Goal: Task Accomplishment & Management: Complete application form

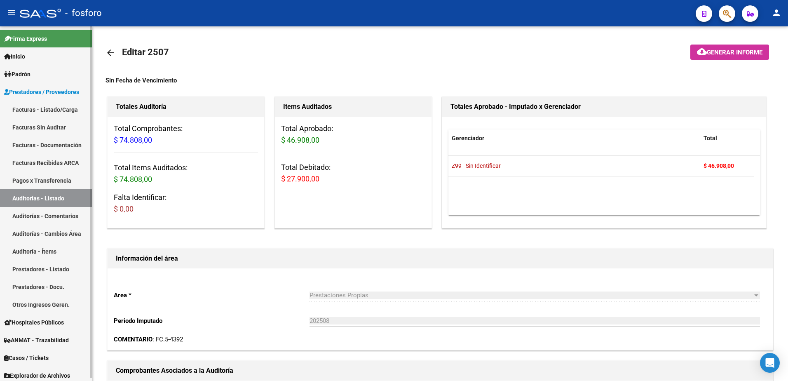
scroll to position [412, 0]
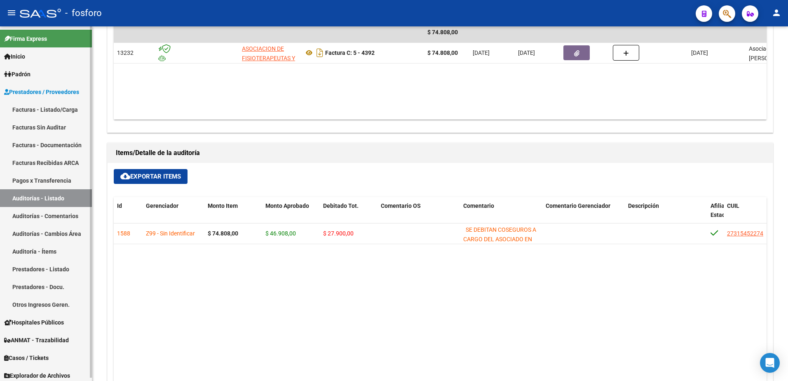
drag, startPoint x: 28, startPoint y: 109, endPoint x: 64, endPoint y: 101, distance: 36.3
click at [28, 109] on link "Facturas - Listado/Carga" at bounding box center [46, 110] width 92 height 18
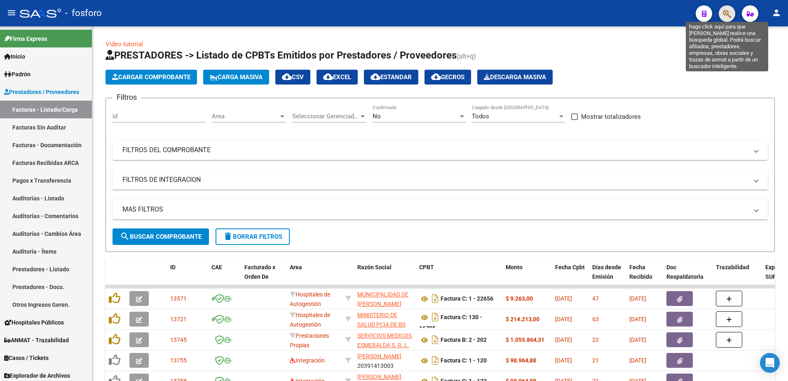
click at [727, 16] on icon "button" at bounding box center [727, 13] width 8 height 9
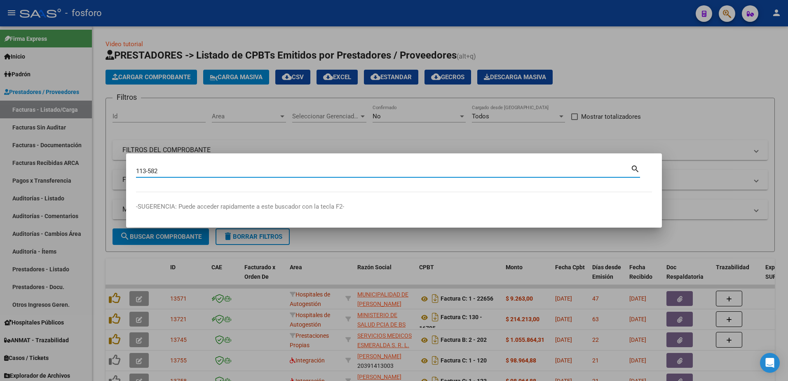
type input "113-582"
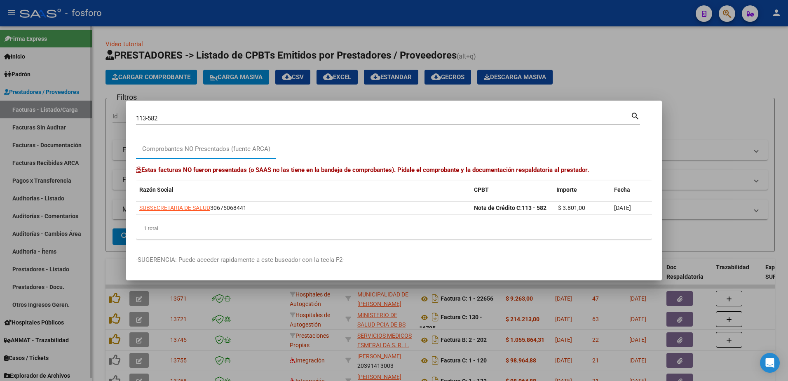
drag, startPoint x: 71, startPoint y: 146, endPoint x: 65, endPoint y: 123, distance: 23.5
click at [71, 141] on div at bounding box center [394, 190] width 788 height 381
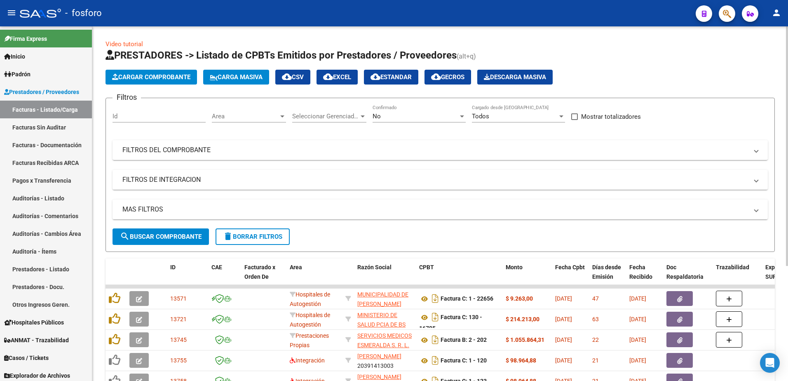
click at [280, 115] on div at bounding box center [282, 116] width 7 height 7
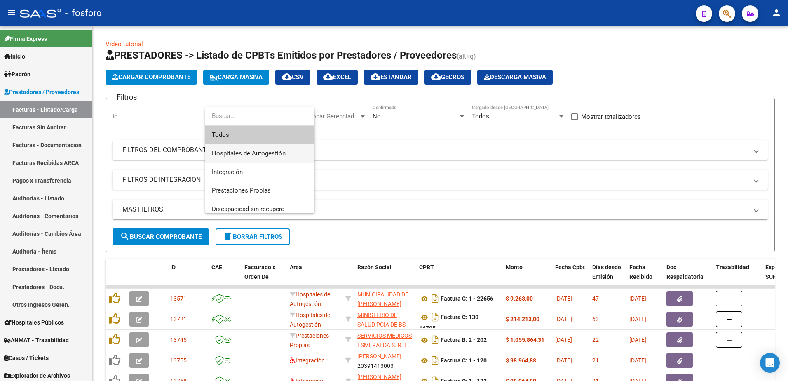
click at [259, 158] on span "Hospitales de Autogestión" at bounding box center [260, 153] width 96 height 19
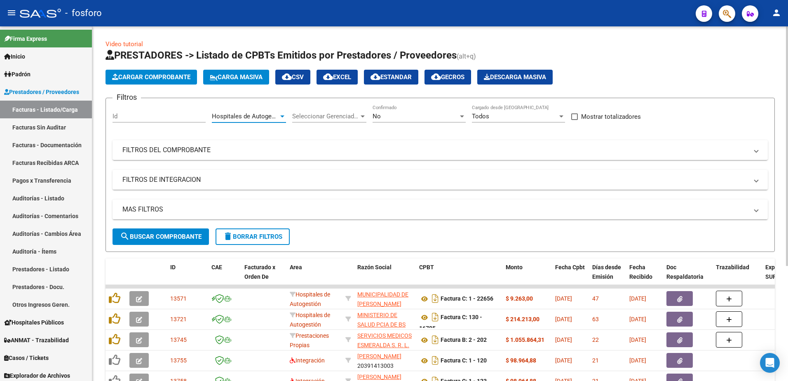
click at [169, 81] on button "Cargar Comprobante" at bounding box center [152, 77] width 92 height 15
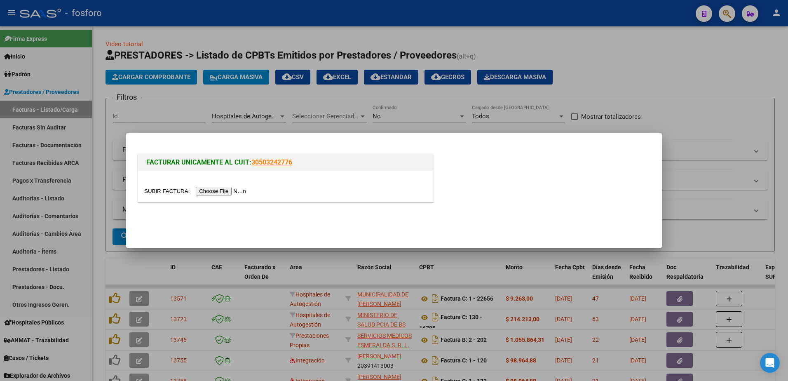
click at [214, 192] on input "file" at bounding box center [196, 191] width 104 height 9
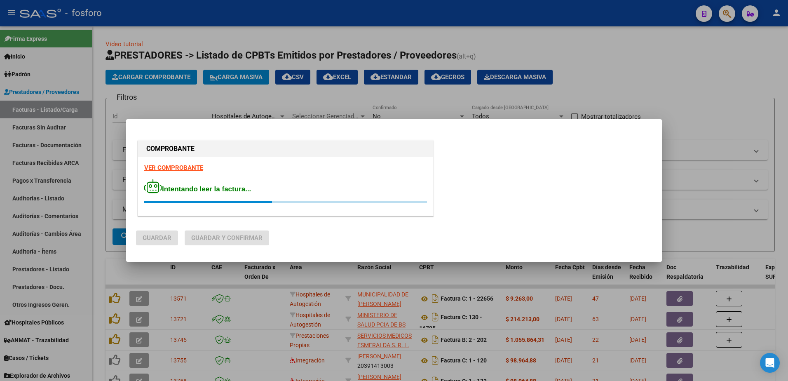
click at [183, 167] on strong "VER COMPROBANTE" at bounding box center [173, 167] width 59 height 7
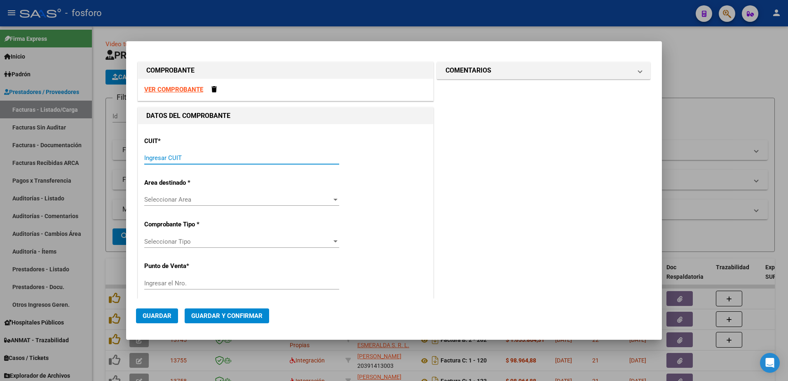
click at [216, 160] on input "Ingresar CUIT" at bounding box center [241, 157] width 195 height 7
type input "30-67506844-1"
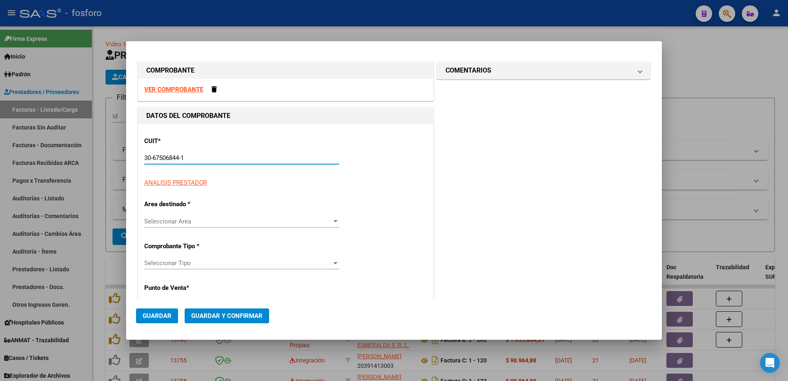
type input "113"
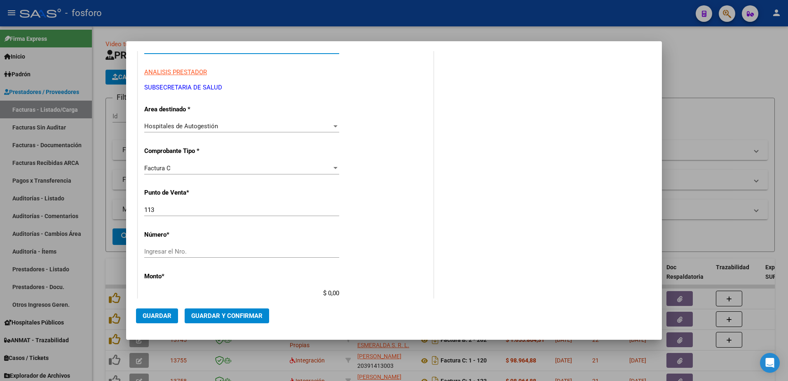
scroll to position [124, 0]
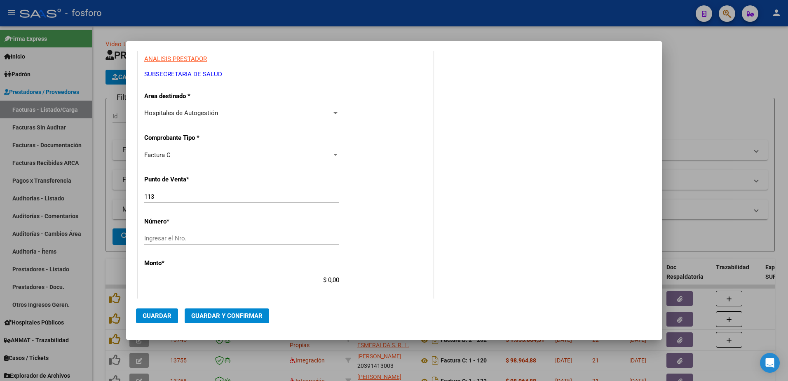
type input "30-67506844-1"
click at [167, 238] on input "Ingresar el Nro." at bounding box center [241, 238] width 195 height 7
type input "582"
click at [328, 277] on input "$ 0,00" at bounding box center [241, 279] width 195 height 7
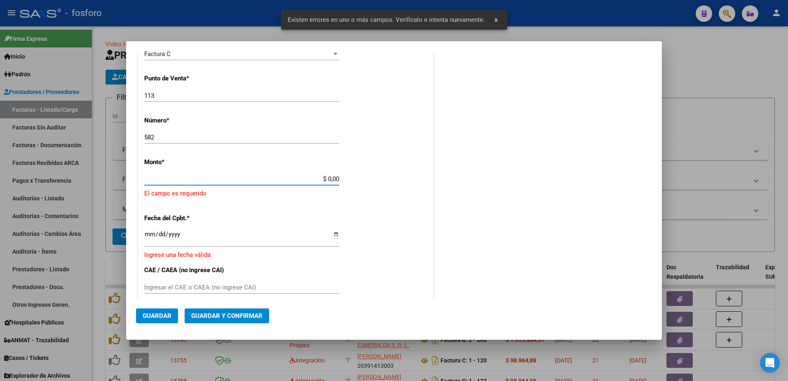
scroll to position [225, 0]
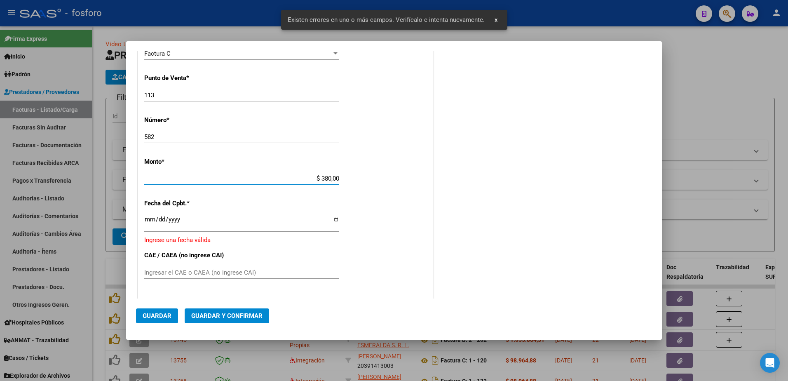
type input "$ 3.801,00"
click at [147, 221] on input "Ingresar la fecha" at bounding box center [241, 222] width 195 height 13
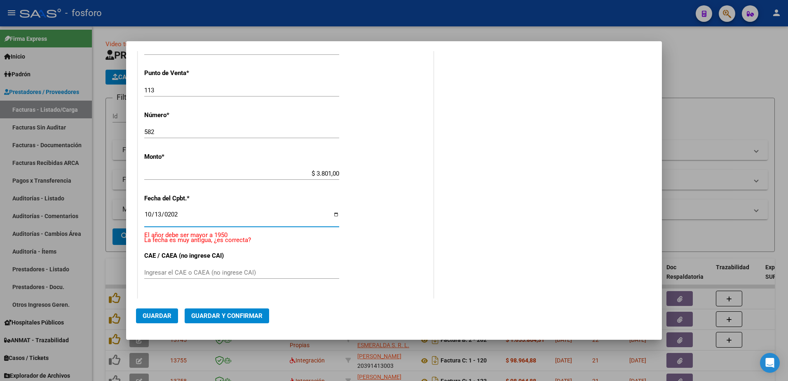
type input "[DATE]"
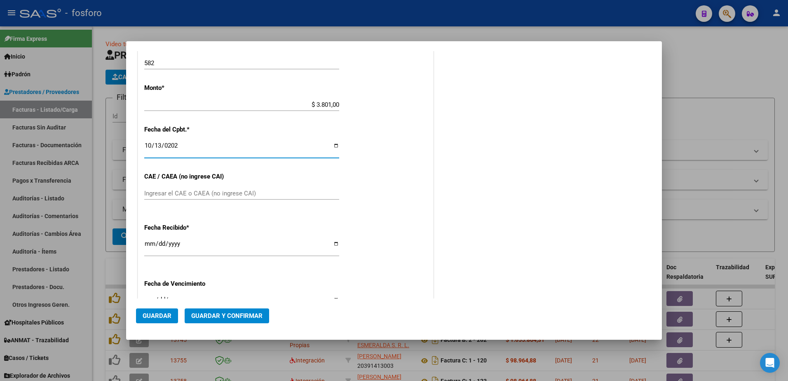
scroll to position [385, 0]
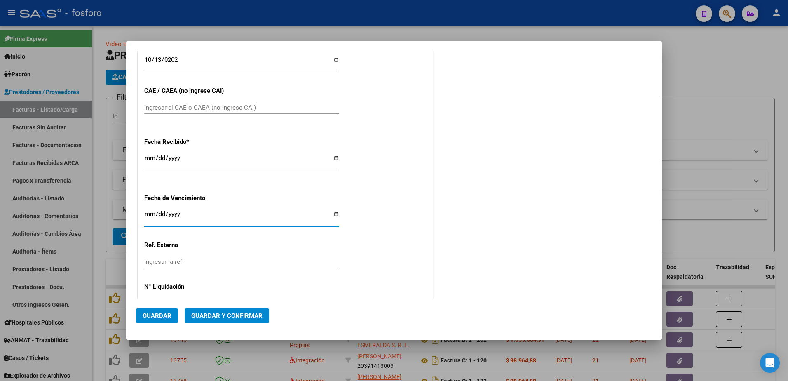
click at [147, 215] on input "Ingresar la fecha" at bounding box center [241, 217] width 195 height 13
type input "[DATE]"
click at [218, 315] on span "Guardar y Confirmar" at bounding box center [226, 315] width 71 height 7
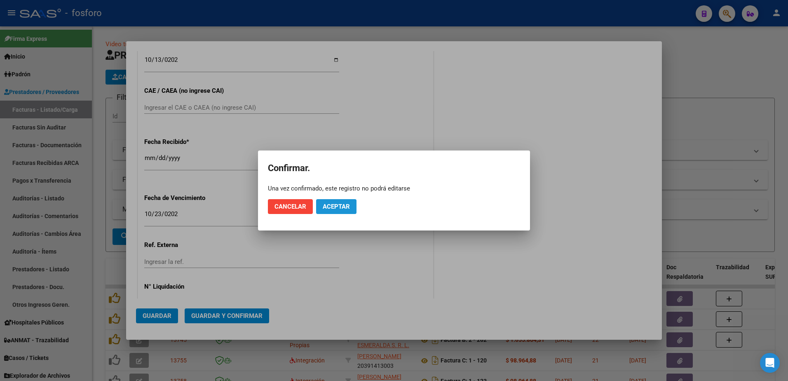
click at [344, 203] on span "Aceptar" at bounding box center [336, 206] width 27 height 7
click at [349, 198] on mat-dialog-actions "Cancelar Guardar igualmente." at bounding box center [394, 207] width 252 height 28
click at [297, 208] on span "Cancelar" at bounding box center [291, 206] width 32 height 7
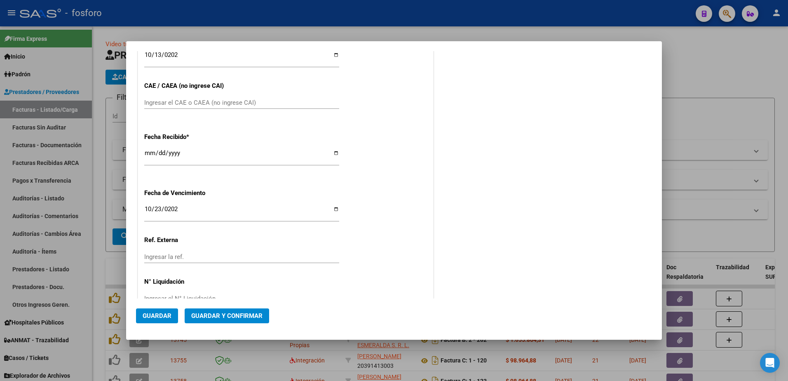
scroll to position [329, 0]
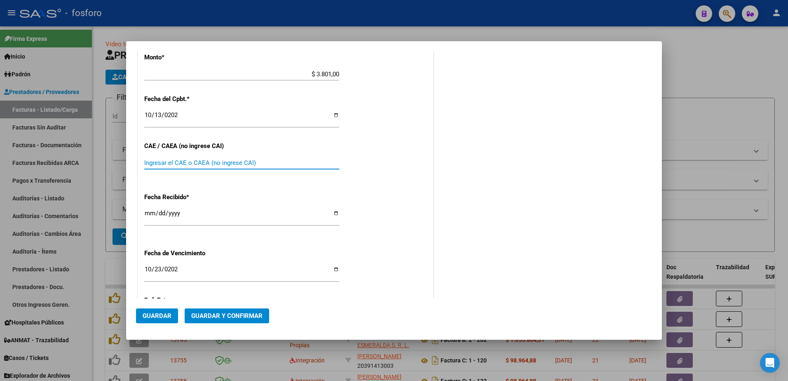
click at [189, 161] on input "Ingresar el CAE o CAEA (no ingrese CAI)" at bounding box center [241, 162] width 195 height 7
type input "75411703136934"
click at [225, 311] on button "Guardar y Confirmar" at bounding box center [227, 315] width 85 height 15
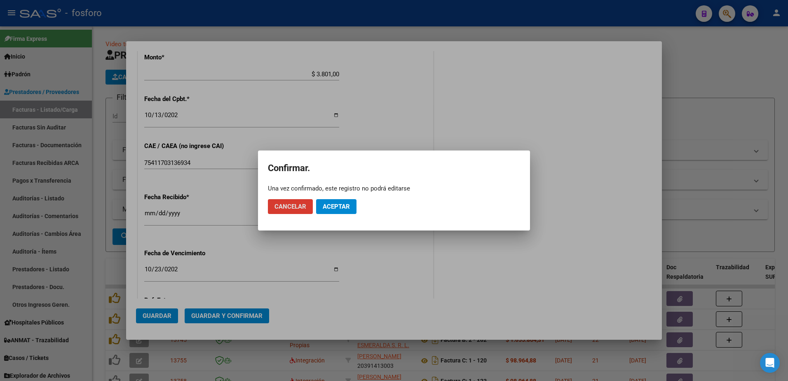
click at [342, 207] on span "Aceptar" at bounding box center [336, 206] width 27 height 7
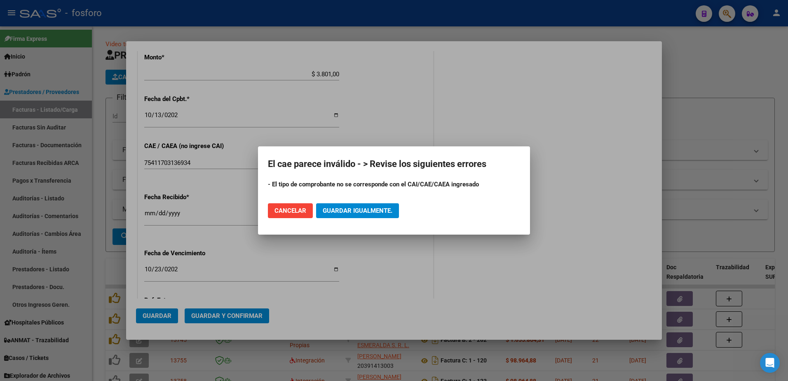
click at [361, 142] on div at bounding box center [394, 190] width 788 height 381
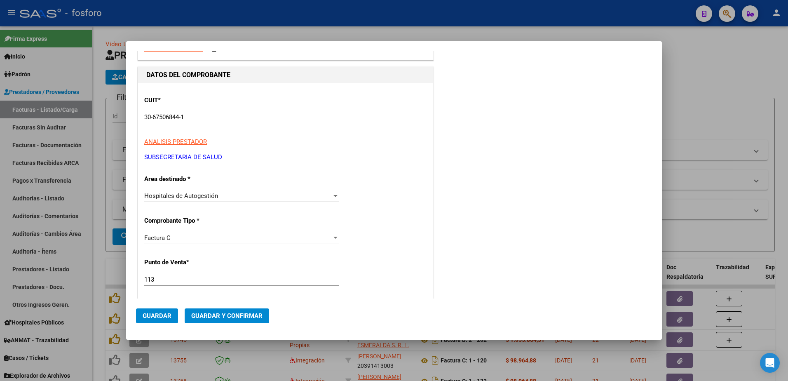
scroll to position [0, 0]
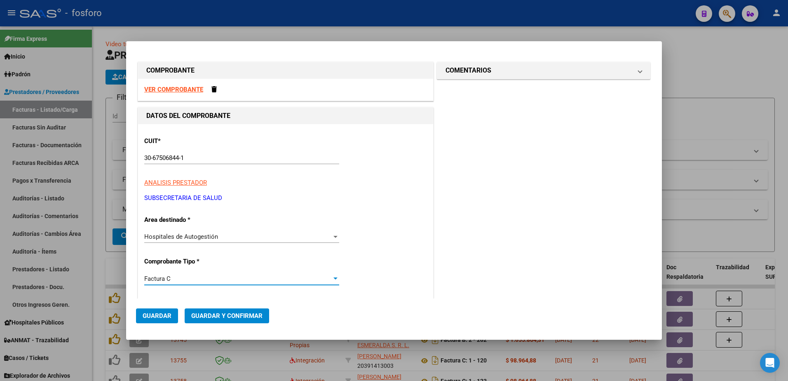
click at [333, 276] on div at bounding box center [335, 278] width 7 height 7
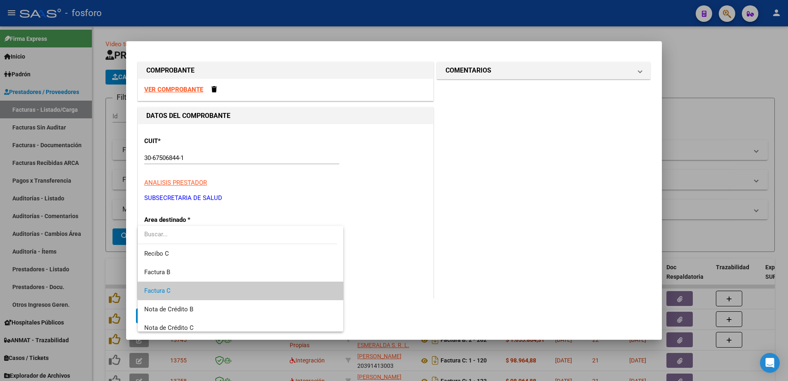
scroll to position [12, 0]
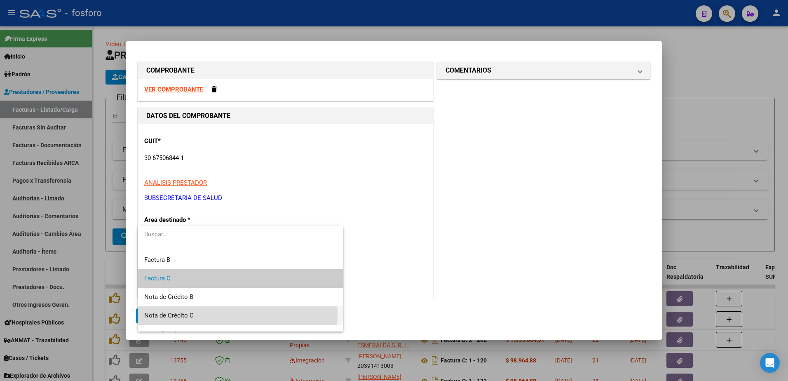
click at [206, 314] on span "Nota de Crédito C" at bounding box center [240, 315] width 193 height 19
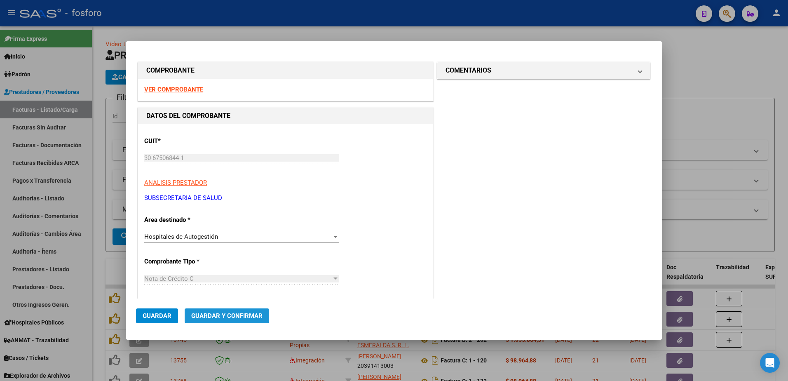
click at [232, 315] on span "Guardar y Confirmar" at bounding box center [226, 315] width 71 height 7
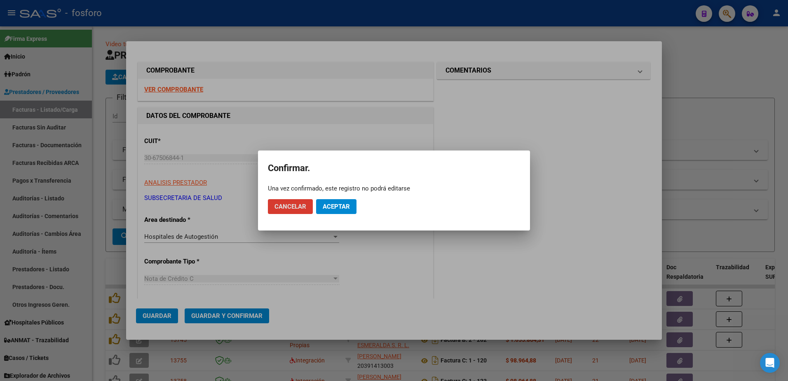
click at [331, 210] on span "Aceptar" at bounding box center [336, 206] width 27 height 7
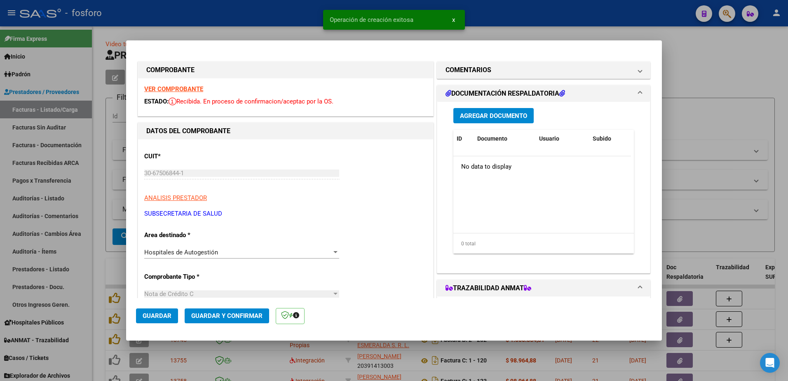
drag, startPoint x: 235, startPoint y: 312, endPoint x: 235, endPoint y: 317, distance: 4.9
click at [235, 317] on button "Guardar y Confirmar" at bounding box center [227, 315] width 85 height 15
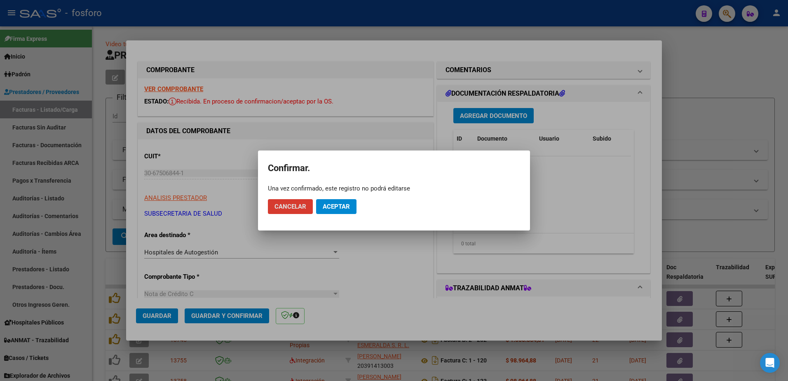
drag, startPoint x: 329, startPoint y: 209, endPoint x: 298, endPoint y: 206, distance: 31.6
click at [326, 209] on span "Aceptar" at bounding box center [336, 206] width 27 height 7
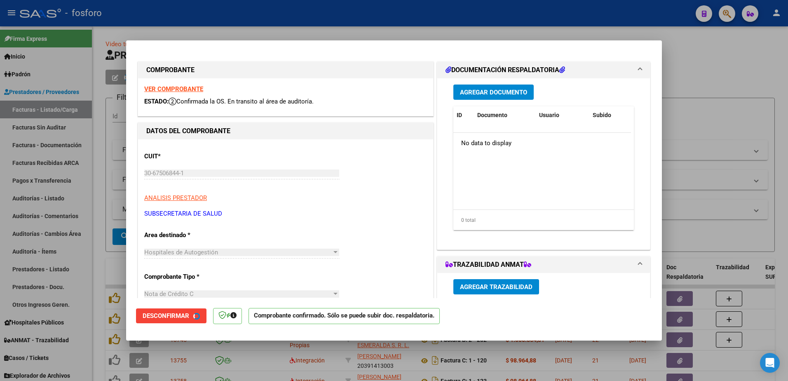
click at [80, 204] on div at bounding box center [394, 190] width 788 height 381
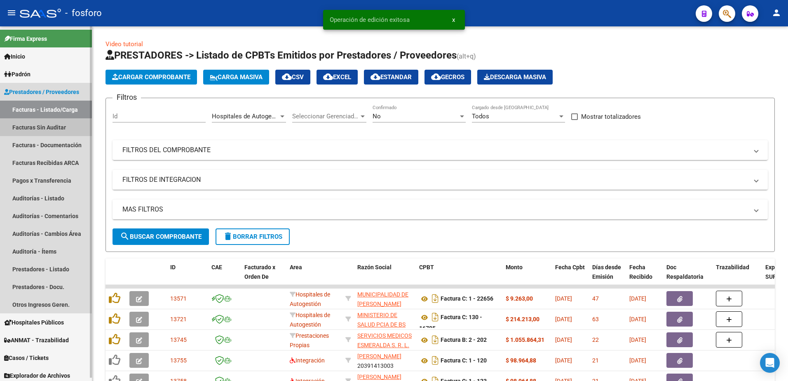
click at [53, 125] on link "Facturas Sin Auditar" at bounding box center [46, 127] width 92 height 18
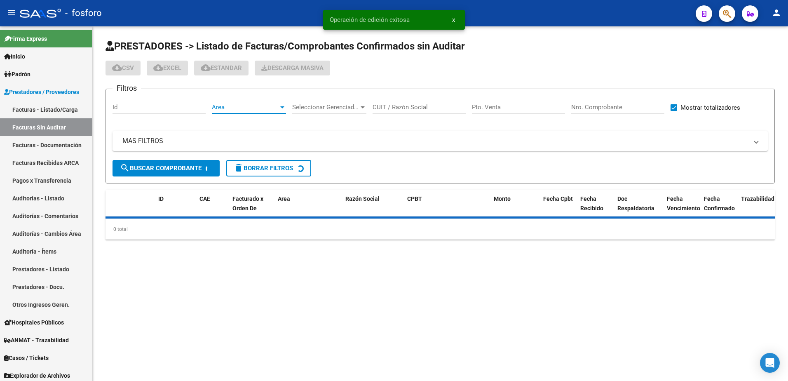
click at [284, 106] on div at bounding box center [282, 107] width 4 height 2
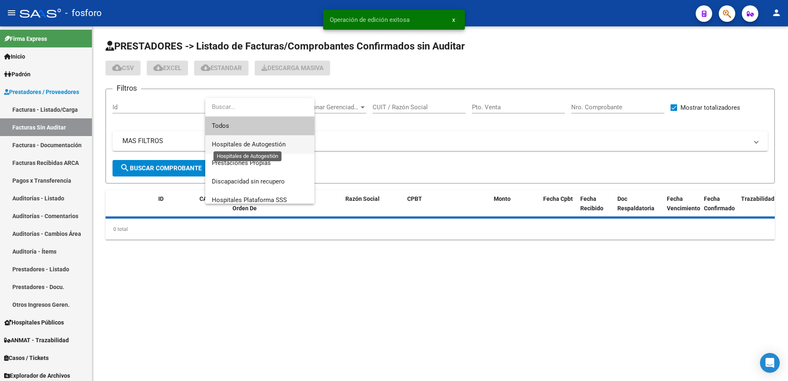
click at [268, 144] on span "Hospitales de Autogestión" at bounding box center [249, 144] width 74 height 7
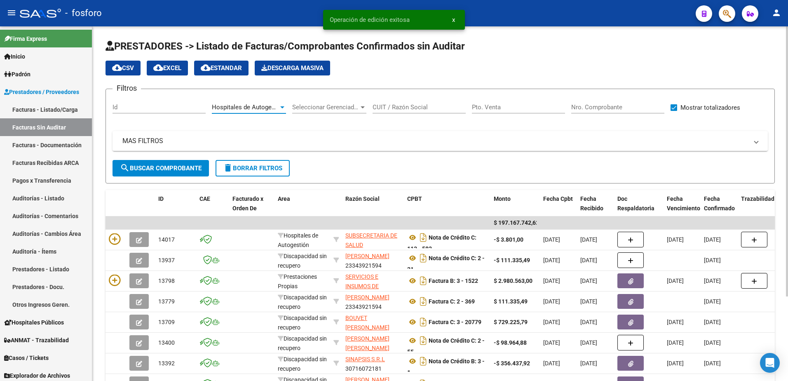
click at [181, 174] on button "search Buscar Comprobante" at bounding box center [161, 168] width 96 height 16
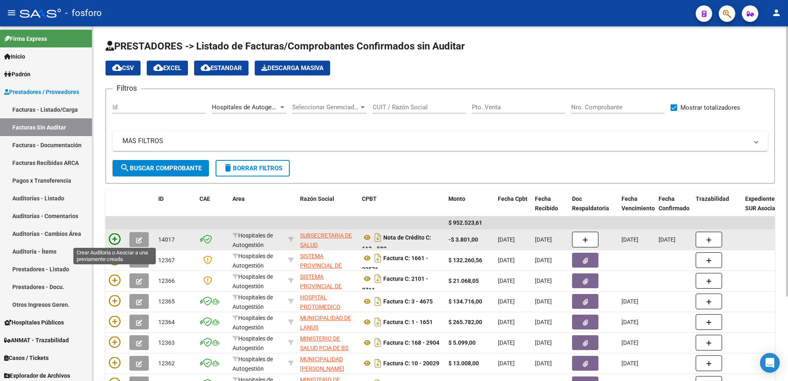
click at [113, 238] on icon at bounding box center [115, 239] width 12 height 12
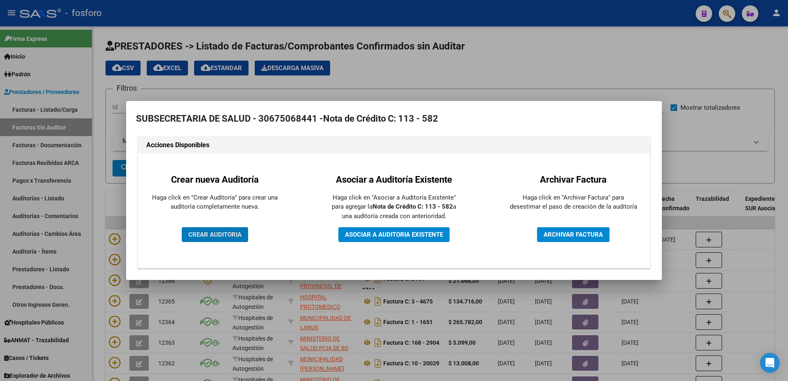
click at [205, 231] on button "CREAR AUDITORIA" at bounding box center [215, 234] width 66 height 15
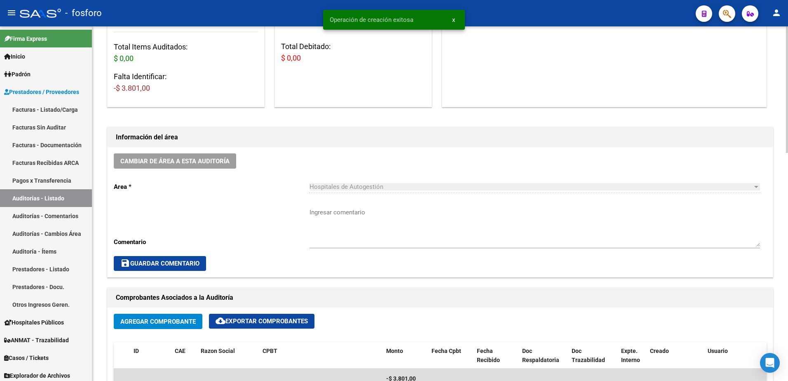
scroll to position [206, 0]
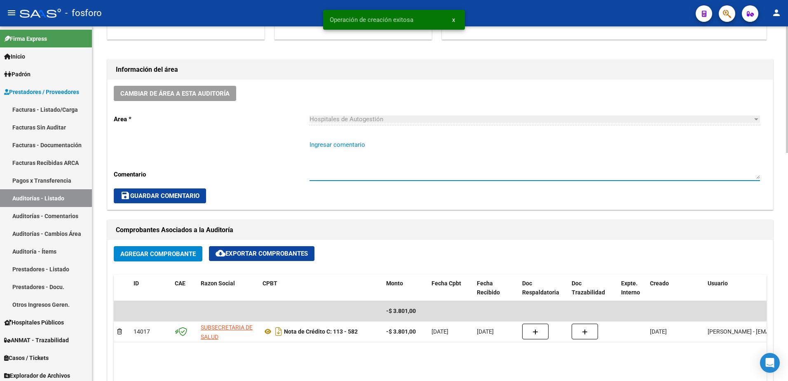
click at [322, 144] on textarea "Ingresar comentario" at bounding box center [535, 159] width 451 height 39
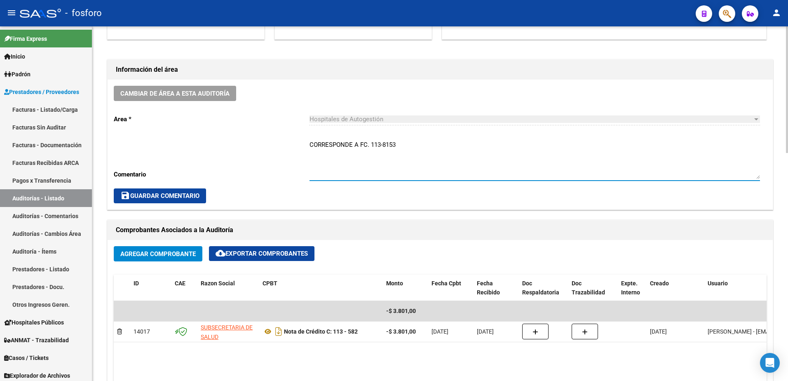
type textarea "CORRESPONDE A FC. 113-8153"
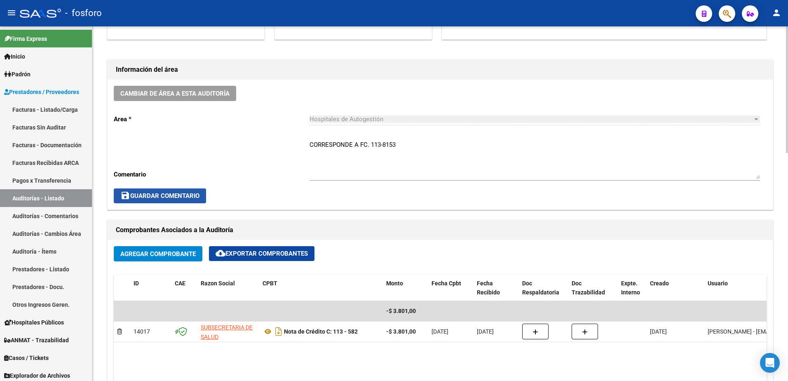
click at [184, 195] on span "save Guardar Comentario" at bounding box center [159, 195] width 79 height 7
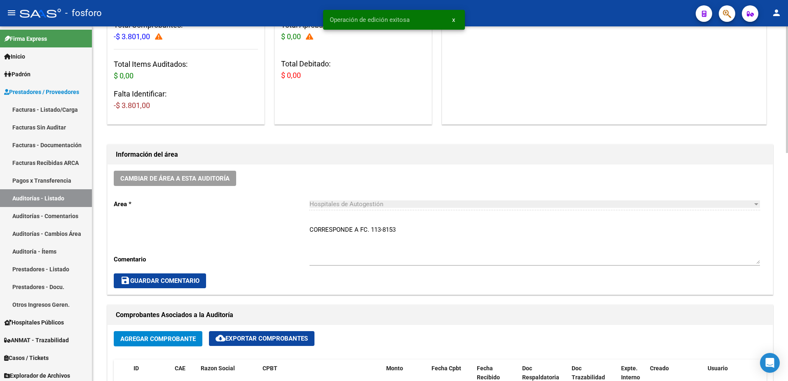
scroll to position [0, 0]
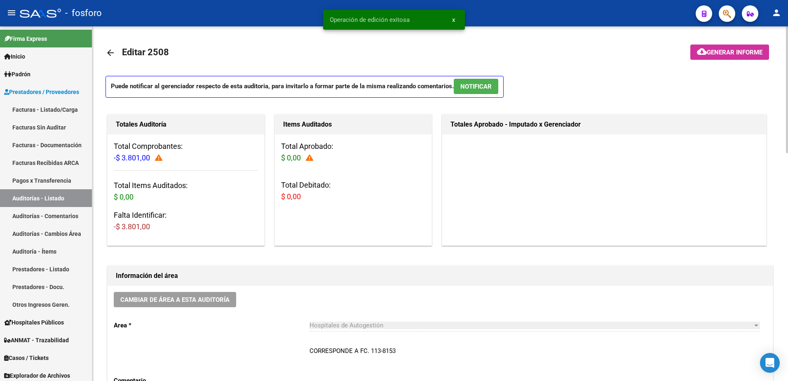
click at [705, 49] on mat-icon "cloud_download" at bounding box center [702, 52] width 10 height 10
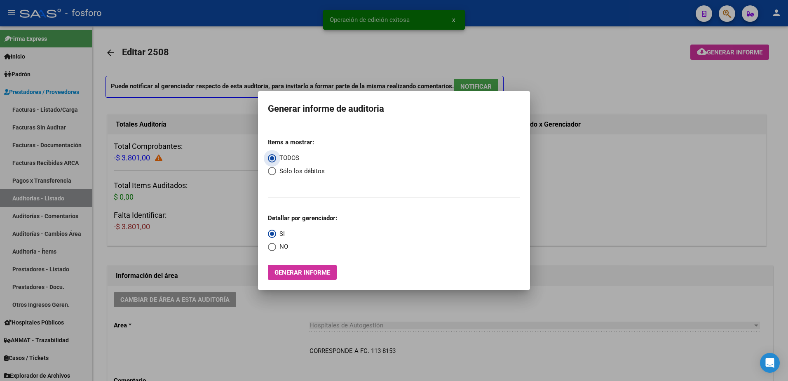
click at [314, 271] on span "Generar informe" at bounding box center [303, 272] width 56 height 7
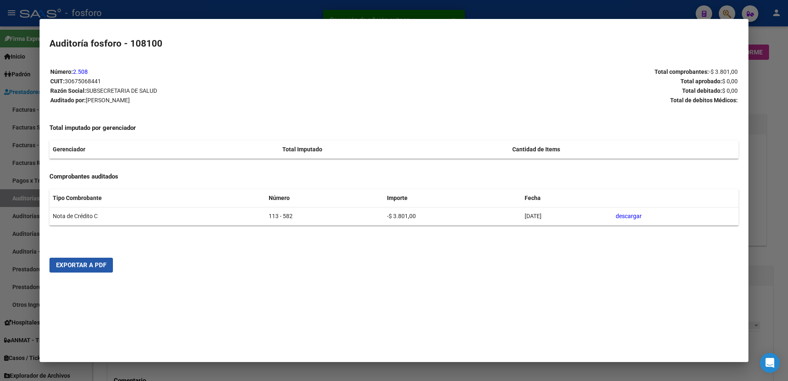
click at [81, 263] on span "Exportar a PDF" at bounding box center [81, 264] width 50 height 7
drag, startPoint x: 751, startPoint y: 68, endPoint x: 738, endPoint y: 27, distance: 43.3
click at [752, 66] on div at bounding box center [394, 190] width 788 height 381
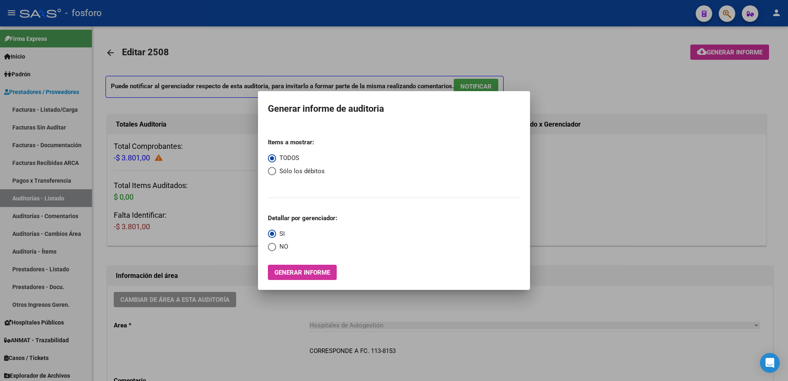
click at [722, 6] on div at bounding box center [394, 190] width 788 height 381
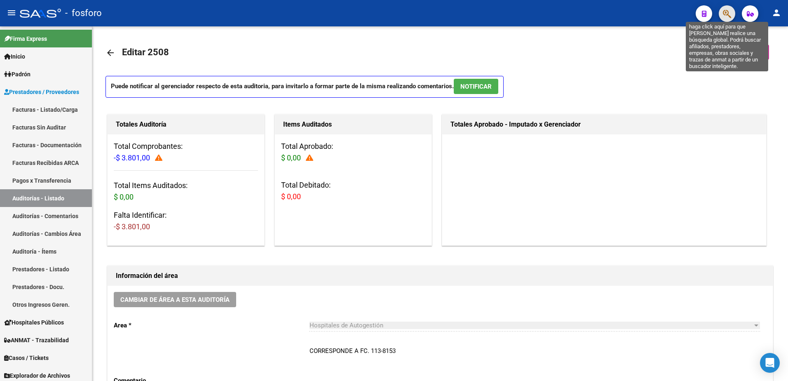
click at [724, 9] on icon "button" at bounding box center [727, 13] width 8 height 9
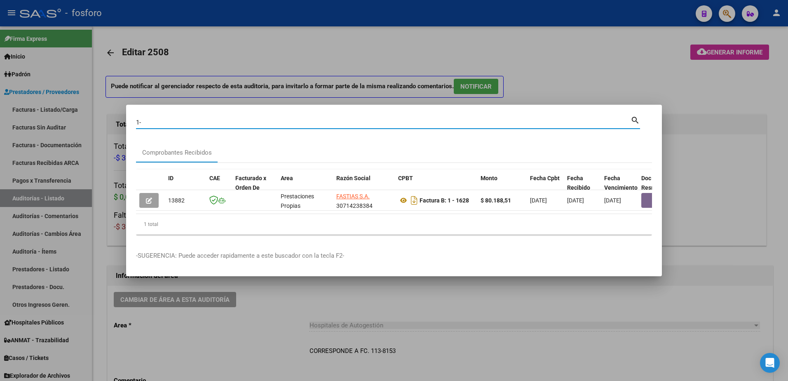
type input "1"
type input "5"
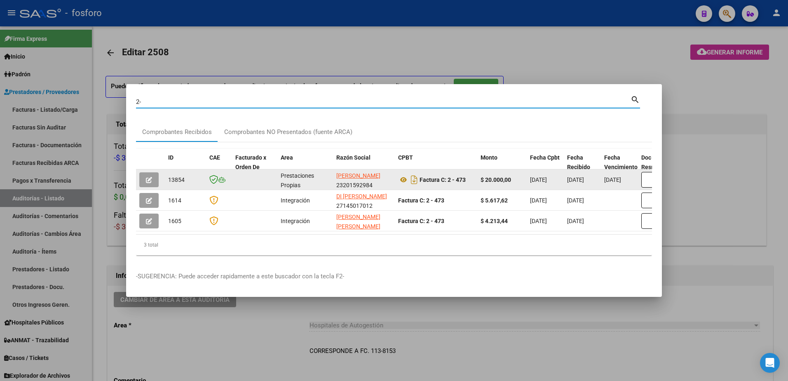
type input "2"
type input "3-8481"
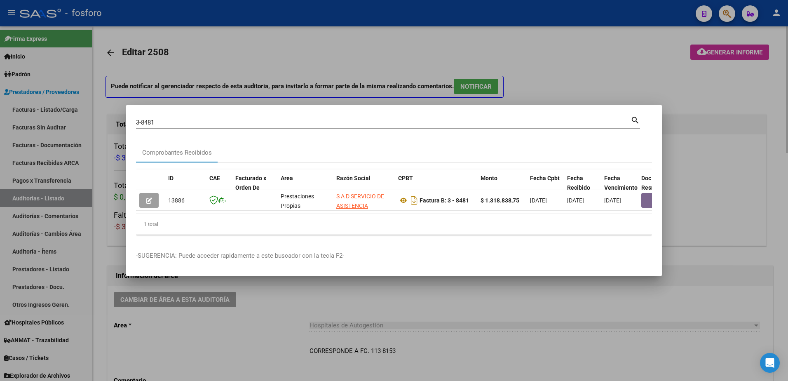
drag, startPoint x: 389, startPoint y: 48, endPoint x: 200, endPoint y: 97, distance: 195.1
click at [389, 48] on div at bounding box center [394, 190] width 788 height 381
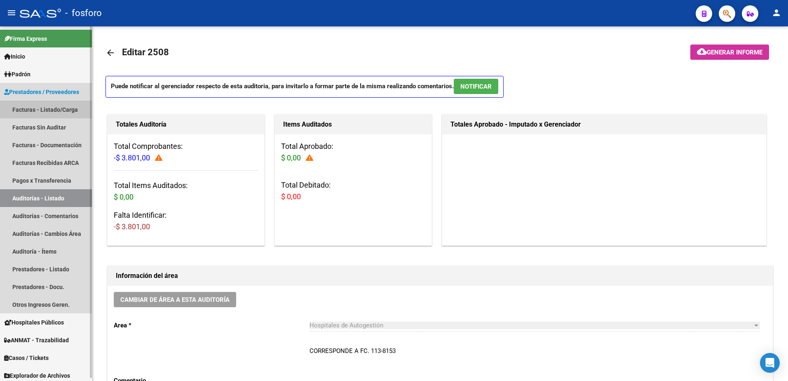
click at [65, 107] on link "Facturas - Listado/Carga" at bounding box center [46, 110] width 92 height 18
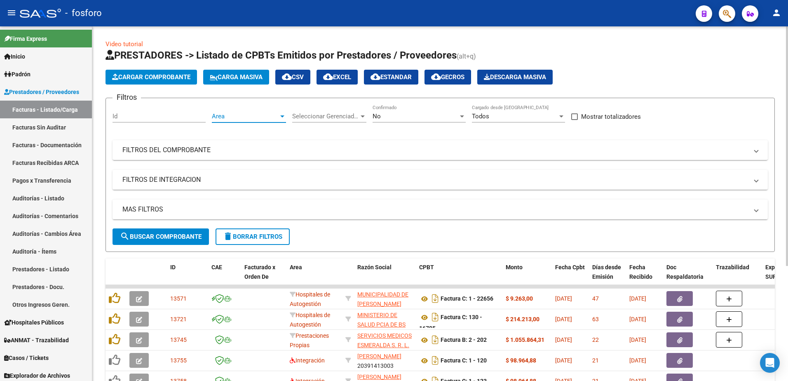
click at [282, 115] on div at bounding box center [282, 116] width 4 height 2
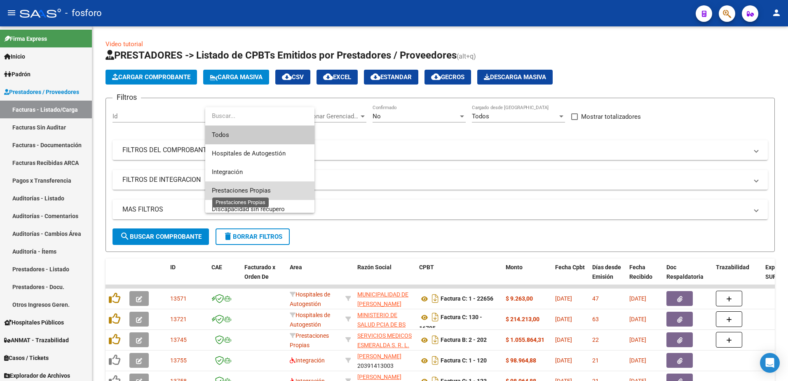
click at [236, 189] on span "Prestaciones Propias" at bounding box center [241, 190] width 59 height 7
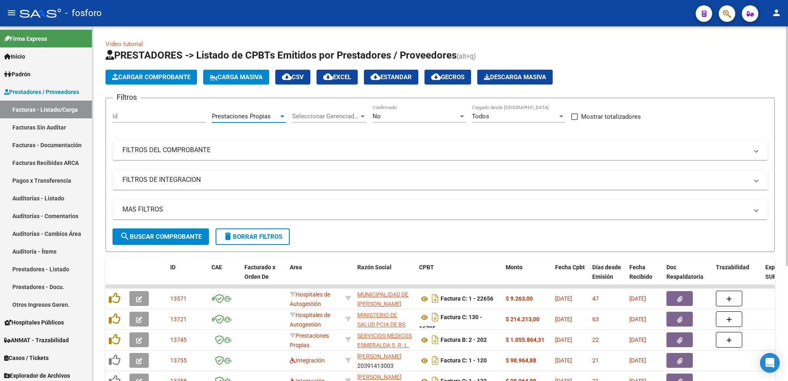
click at [175, 238] on span "search Buscar Comprobante" at bounding box center [161, 236] width 82 height 7
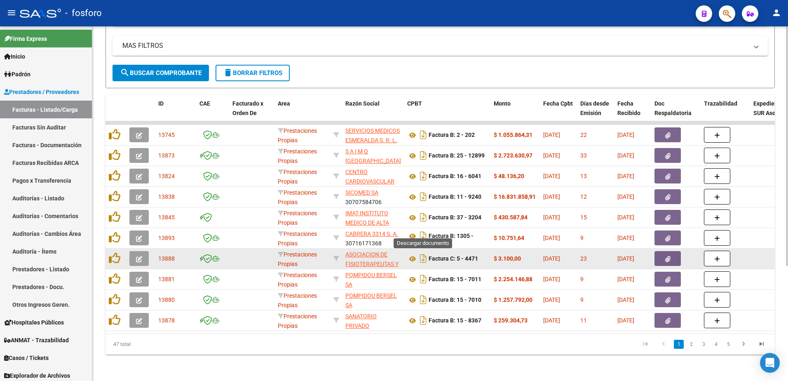
scroll to position [170, 0]
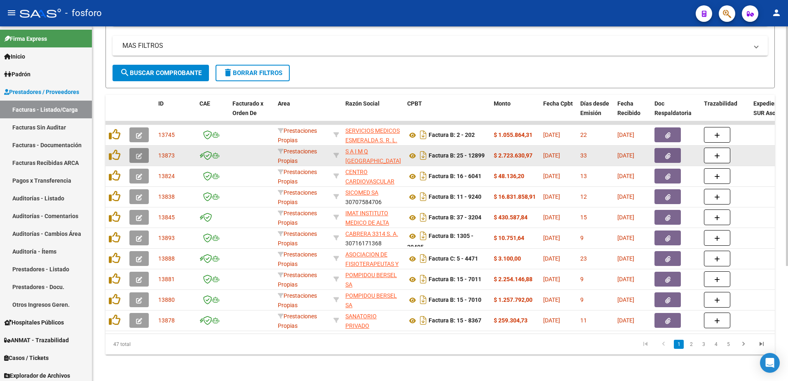
click at [132, 148] on button "button" at bounding box center [138, 155] width 19 height 15
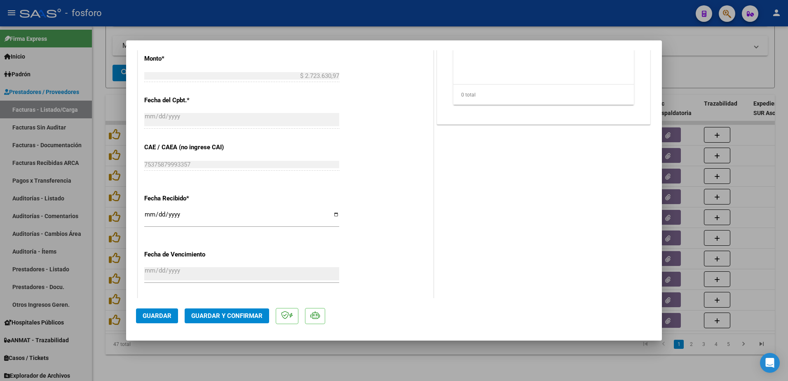
scroll to position [428, 0]
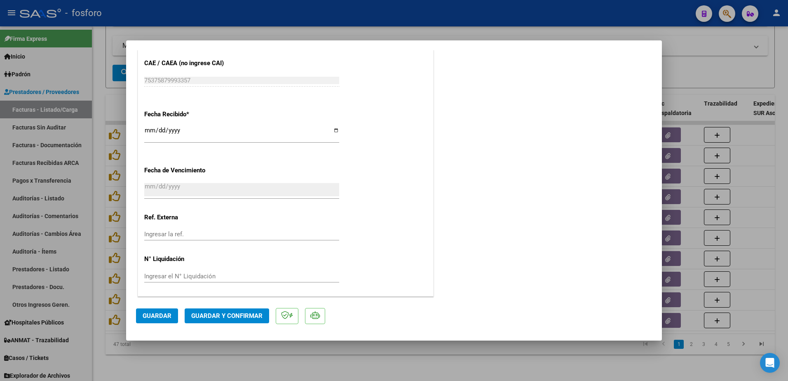
click at [96, 207] on div at bounding box center [394, 190] width 788 height 381
type input "$ 0,00"
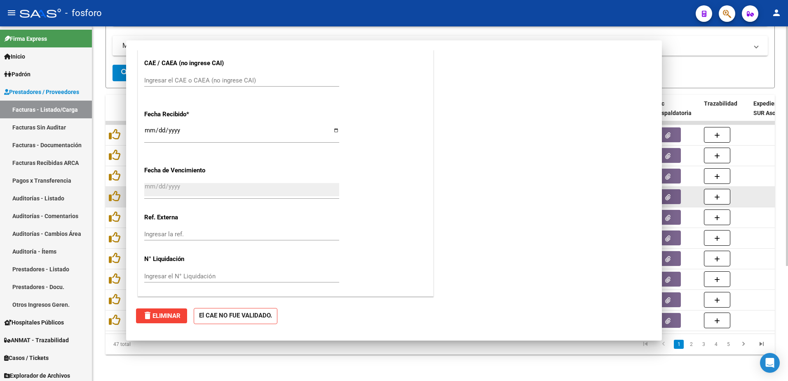
scroll to position [0, 0]
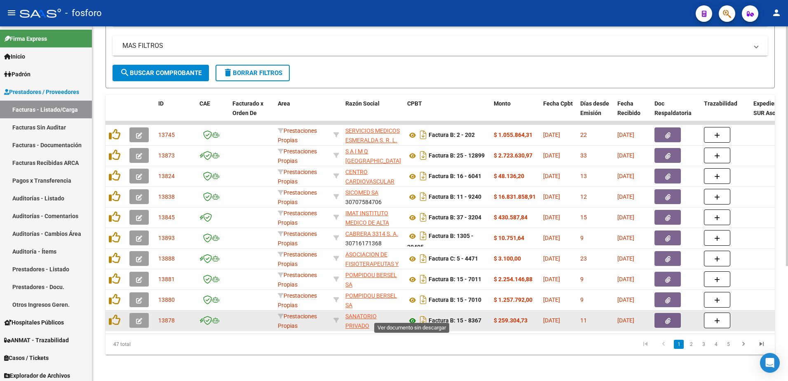
click at [413, 316] on icon at bounding box center [412, 321] width 11 height 10
click at [412, 316] on icon at bounding box center [412, 321] width 11 height 10
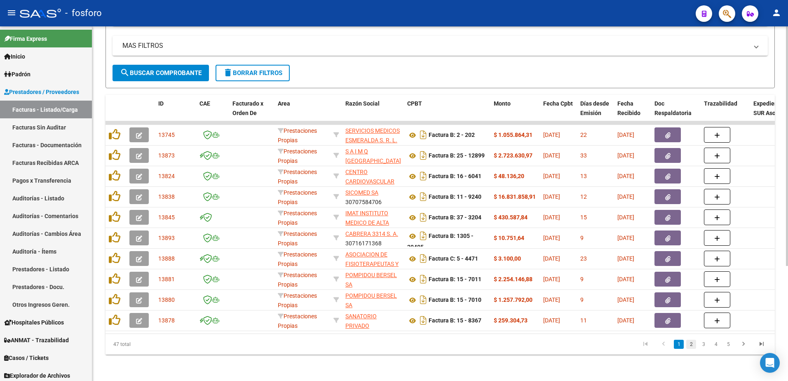
click at [694, 344] on link "2" at bounding box center [692, 344] width 10 height 9
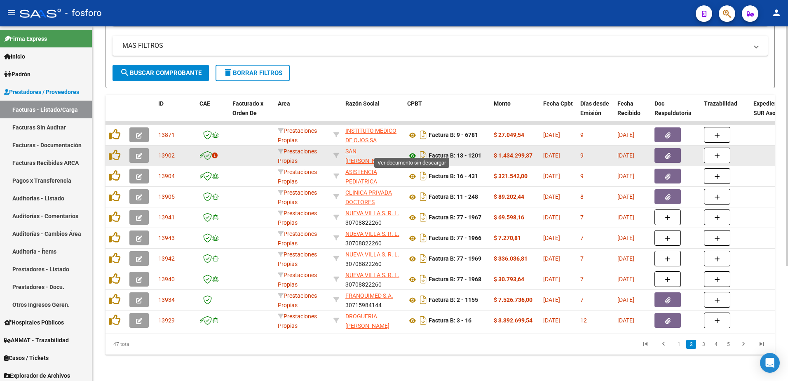
click at [411, 152] on icon at bounding box center [412, 156] width 11 height 10
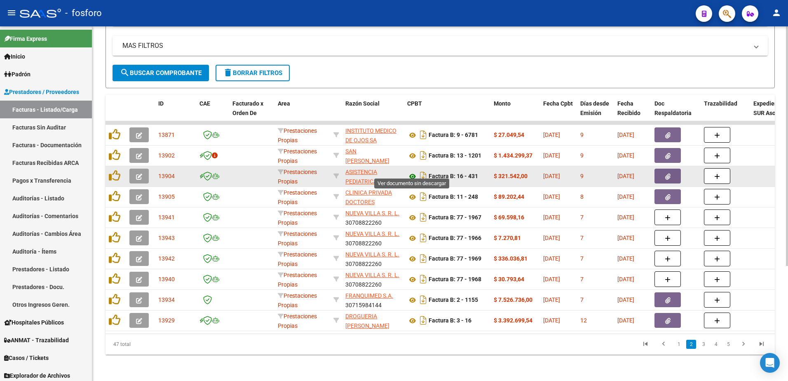
click at [414, 172] on icon at bounding box center [412, 177] width 11 height 10
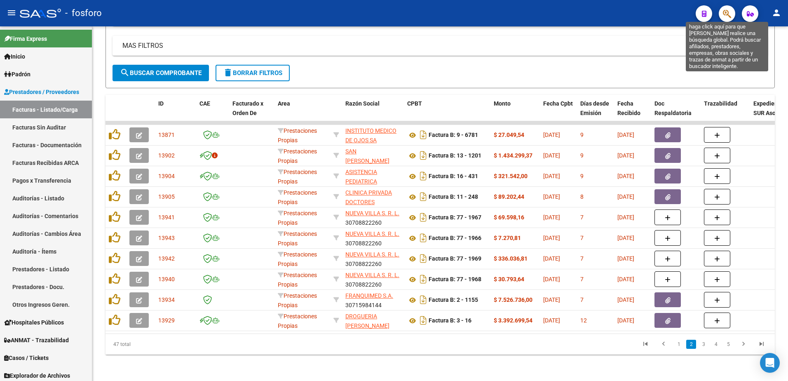
click at [729, 16] on icon "button" at bounding box center [727, 13] width 8 height 9
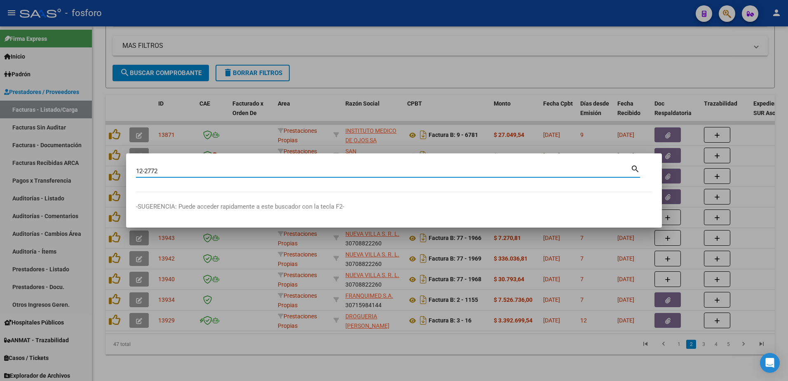
type input "12-2772"
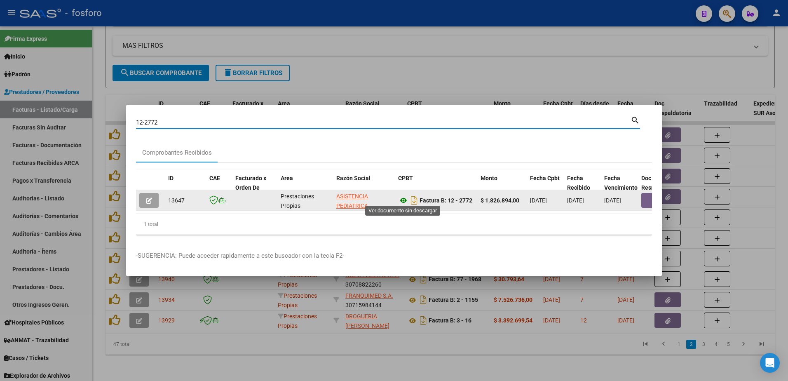
click at [400, 198] on icon at bounding box center [403, 200] width 11 height 10
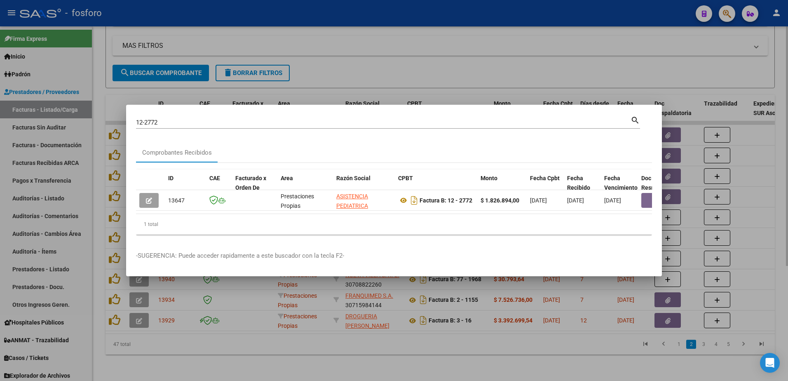
click at [525, 67] on div at bounding box center [394, 190] width 788 height 381
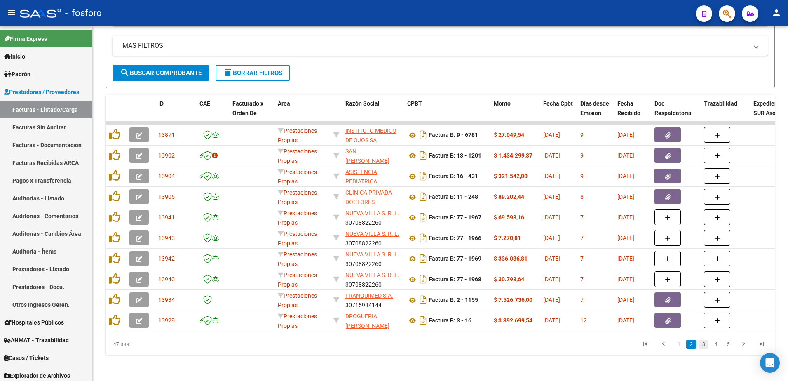
click at [708, 347] on link "3" at bounding box center [704, 344] width 10 height 9
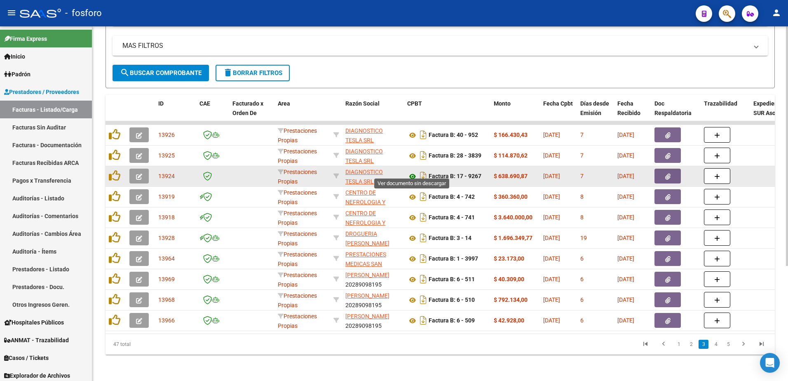
click at [413, 172] on icon at bounding box center [412, 177] width 11 height 10
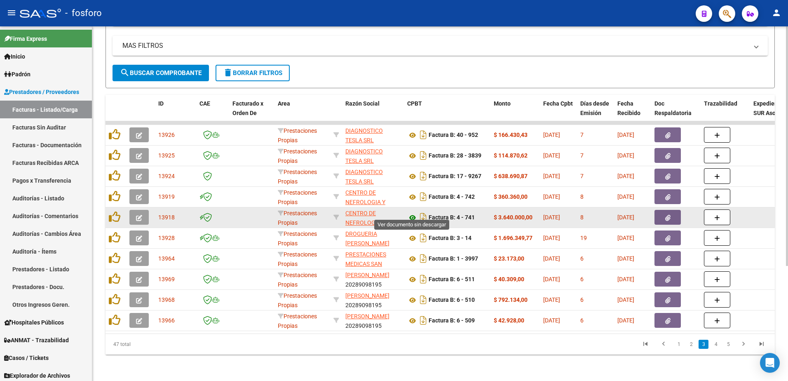
click at [411, 213] on icon at bounding box center [412, 218] width 11 height 10
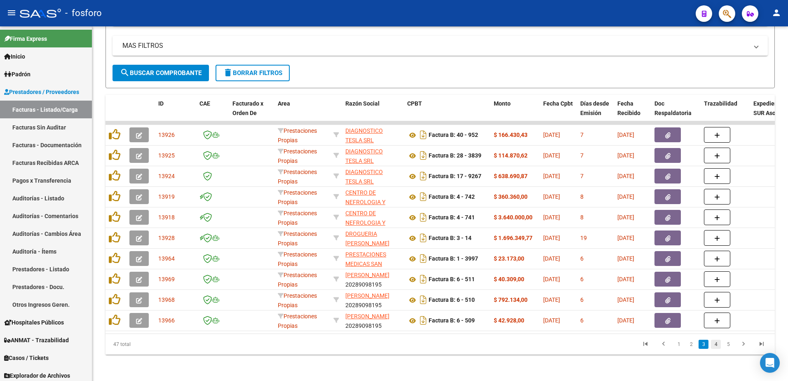
click at [718, 346] on link "4" at bounding box center [716, 344] width 10 height 9
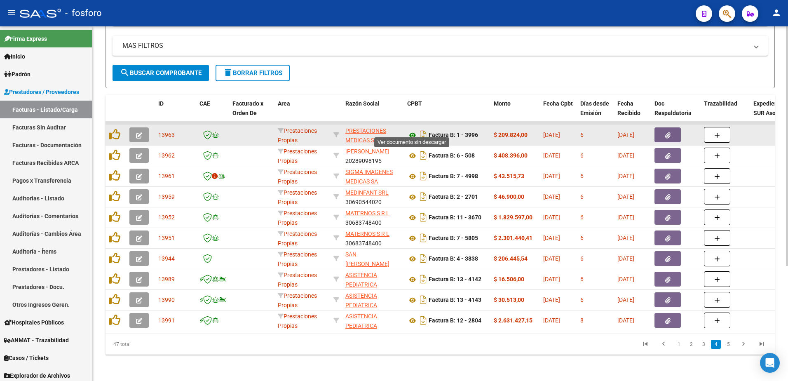
click at [413, 131] on icon at bounding box center [412, 135] width 11 height 10
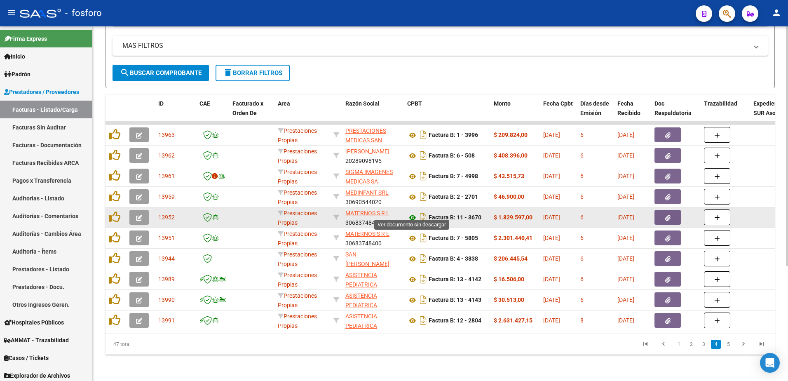
click at [412, 213] on icon at bounding box center [412, 218] width 11 height 10
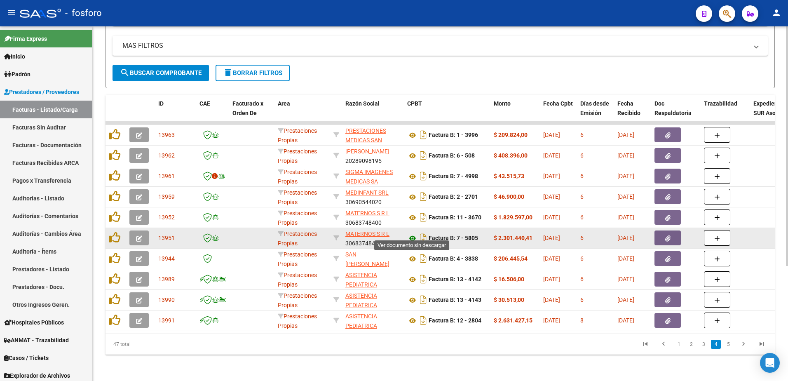
click at [411, 233] on icon at bounding box center [412, 238] width 11 height 10
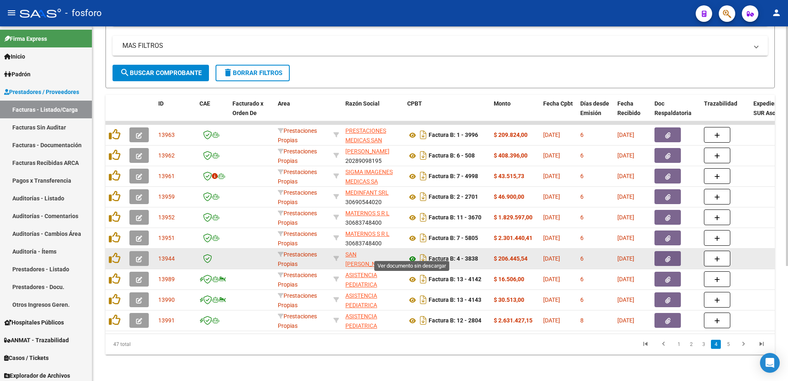
click at [412, 256] on icon at bounding box center [412, 259] width 11 height 10
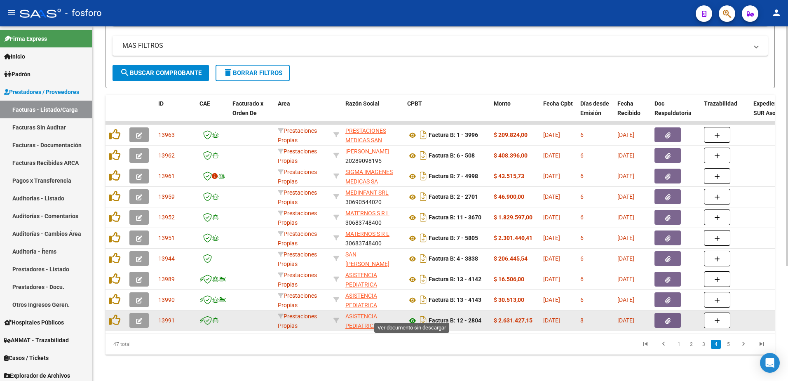
click at [412, 316] on icon at bounding box center [412, 321] width 11 height 10
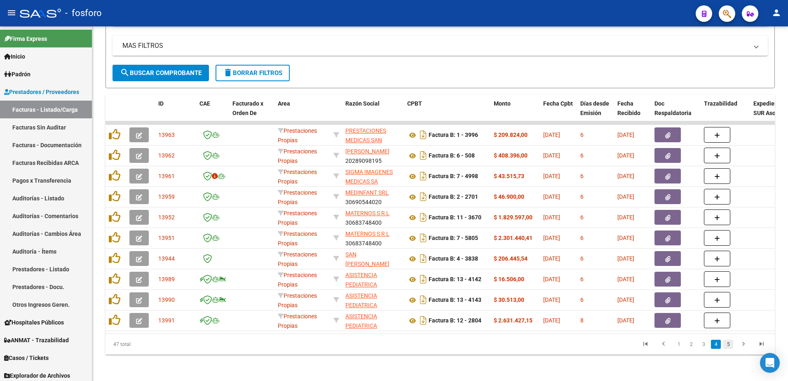
click at [729, 345] on link "5" at bounding box center [729, 344] width 10 height 9
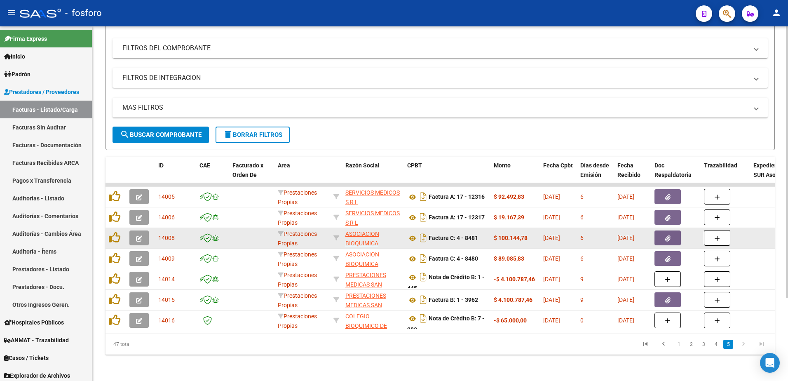
scroll to position [108, 0]
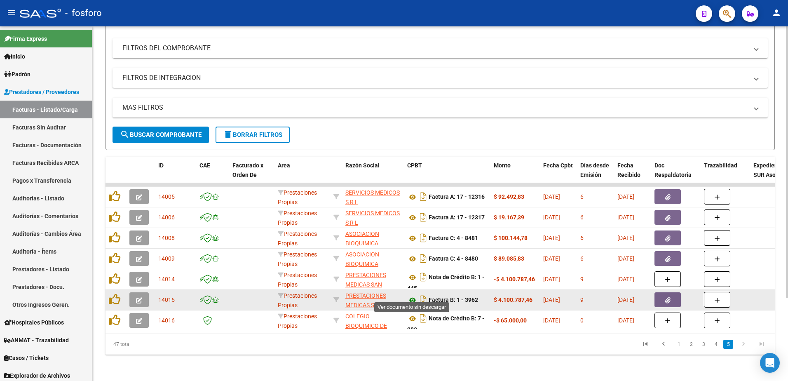
click at [412, 296] on icon at bounding box center [412, 300] width 11 height 10
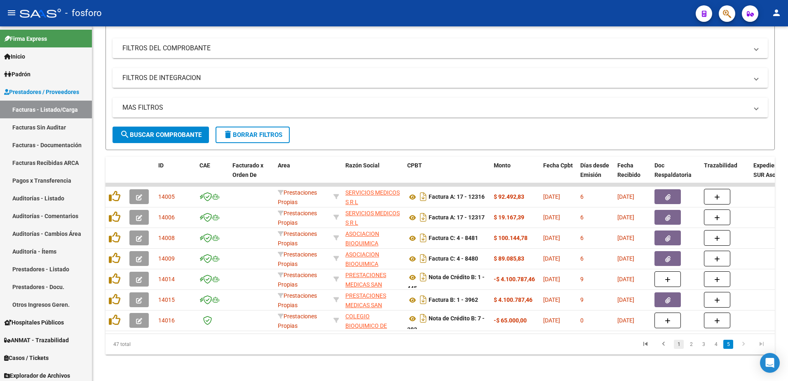
click at [680, 342] on link "1" at bounding box center [679, 344] width 10 height 9
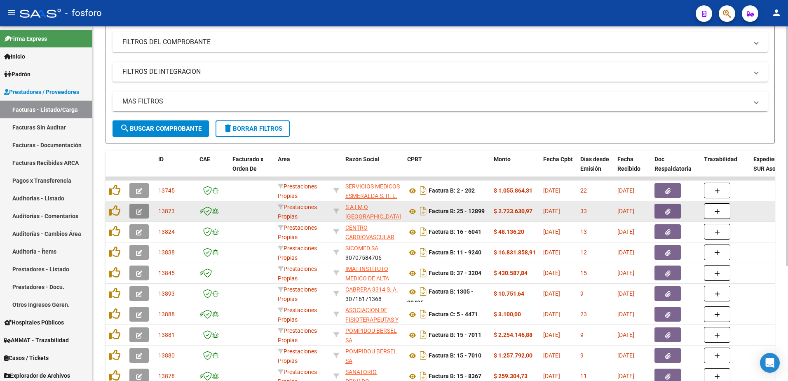
click at [137, 212] on icon "button" at bounding box center [139, 212] width 6 height 6
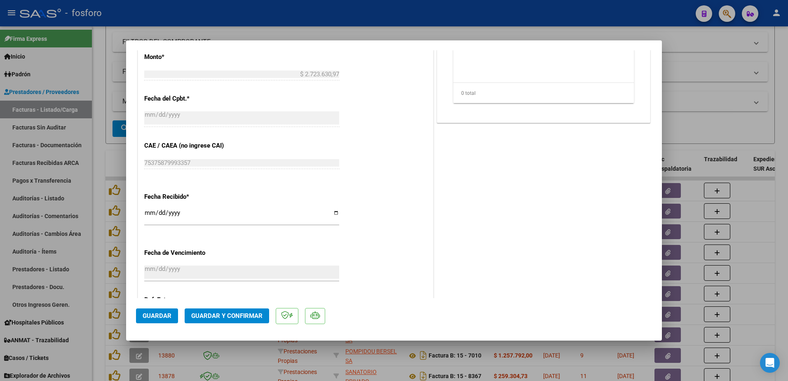
scroll to position [428, 0]
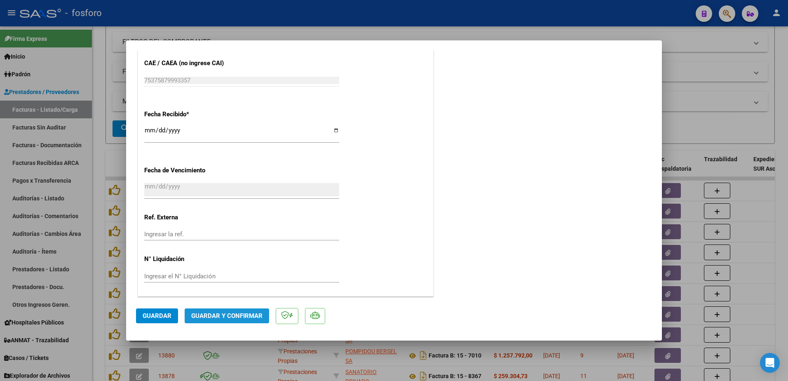
click at [226, 317] on span "Guardar y Confirmar" at bounding box center [226, 315] width 71 height 7
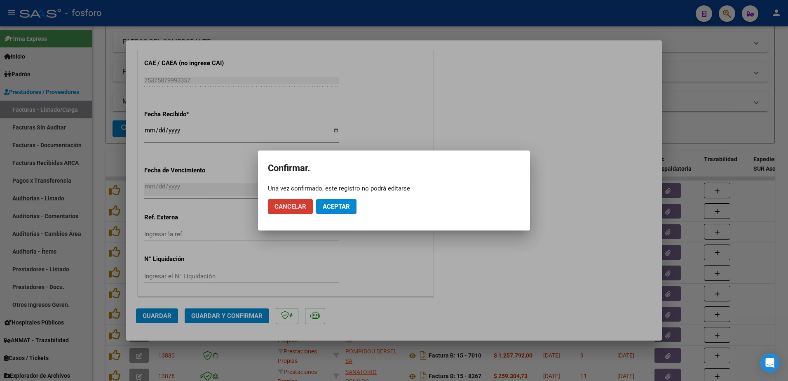
click at [330, 203] on span "Aceptar" at bounding box center [336, 206] width 27 height 7
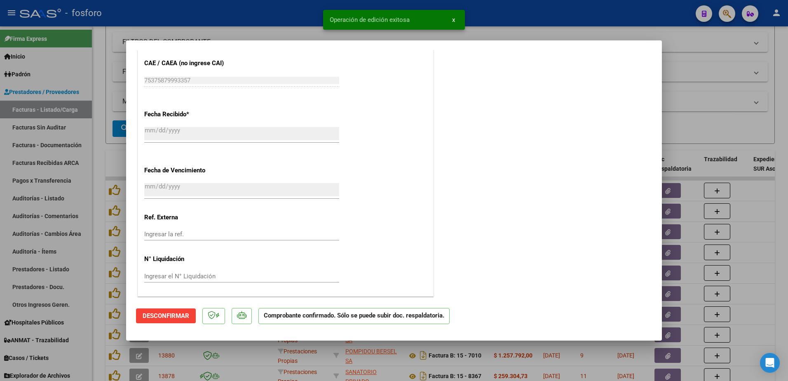
click at [30, 127] on div at bounding box center [394, 190] width 788 height 381
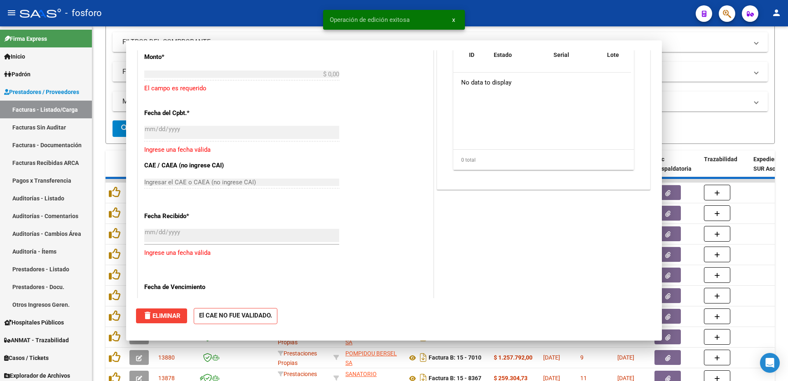
scroll to position [0, 0]
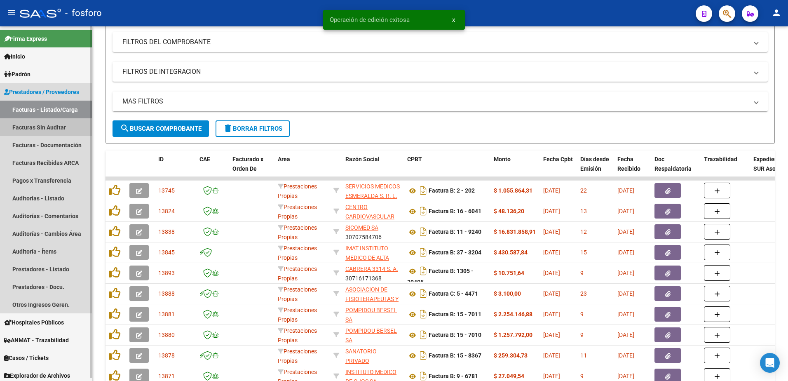
click at [30, 127] on link "Facturas Sin Auditar" at bounding box center [46, 127] width 92 height 18
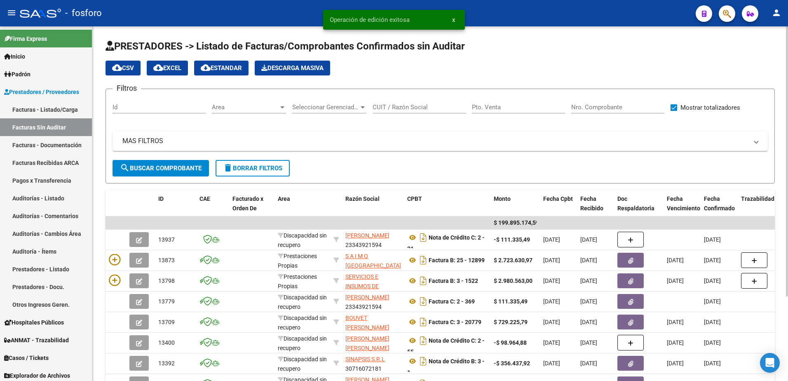
click at [281, 109] on div at bounding box center [282, 107] width 7 height 7
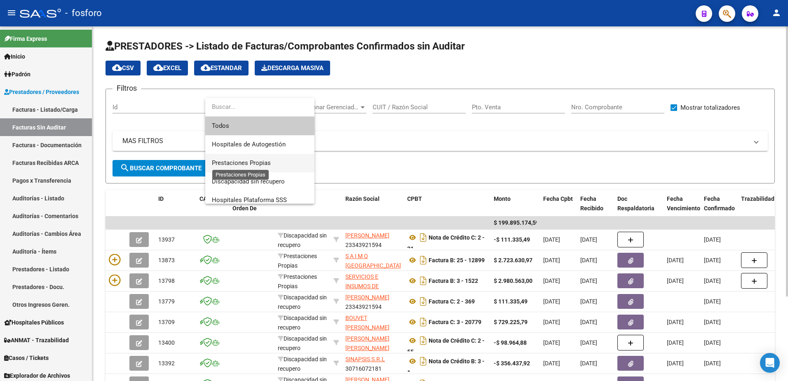
drag, startPoint x: 255, startPoint y: 162, endPoint x: 243, endPoint y: 164, distance: 11.7
click at [250, 163] on span "Prestaciones Propias" at bounding box center [241, 162] width 59 height 7
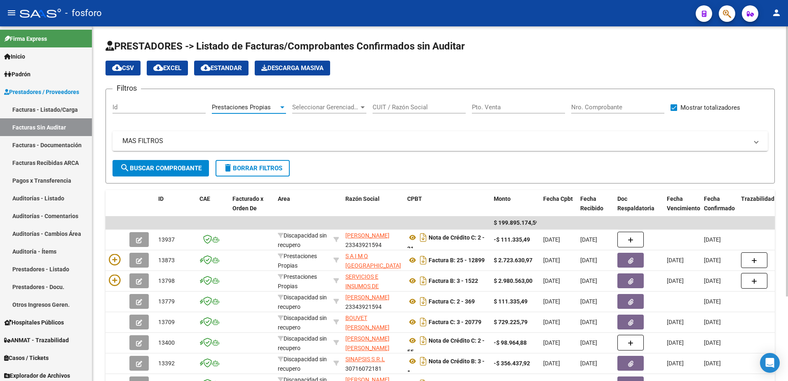
click at [176, 172] on button "search Buscar Comprobante" at bounding box center [161, 168] width 96 height 16
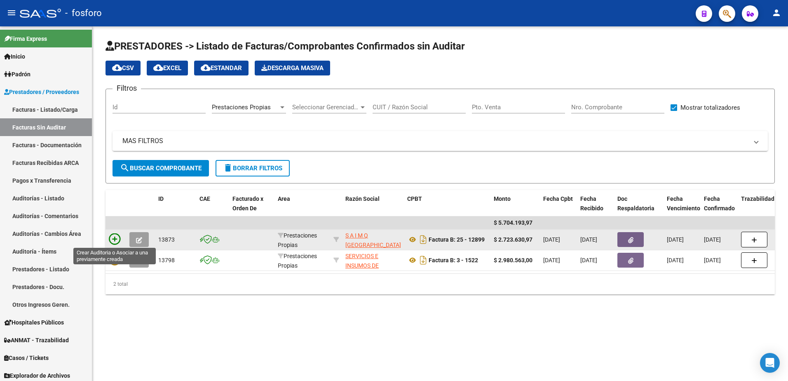
click at [116, 239] on icon at bounding box center [115, 239] width 12 height 12
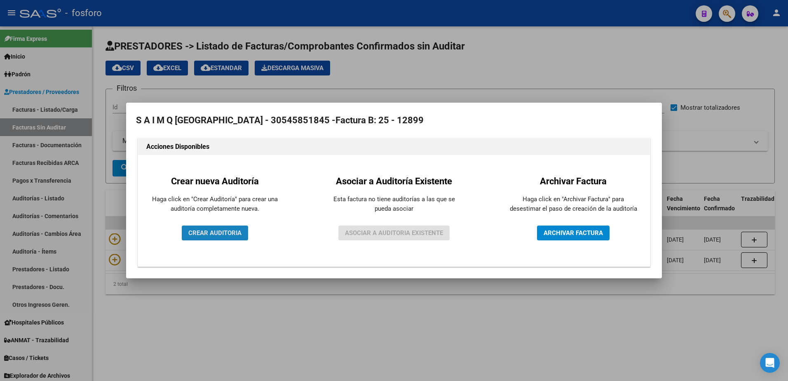
click at [197, 233] on span "CREAR AUDITORIA" at bounding box center [214, 232] width 53 height 7
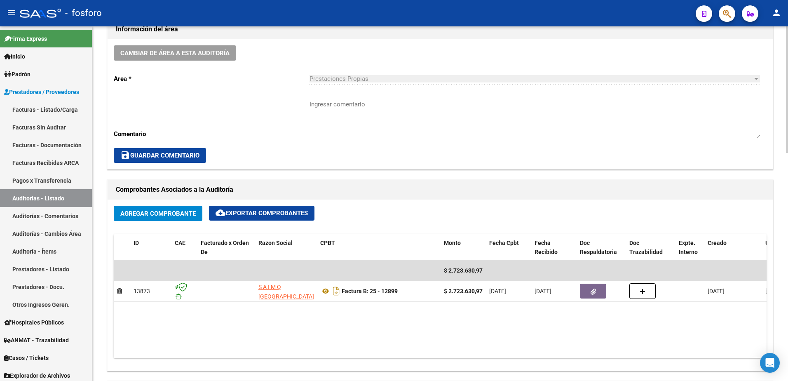
scroll to position [247, 0]
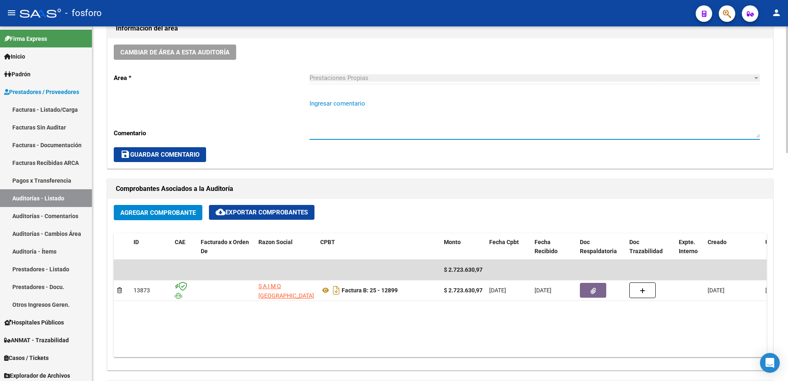
click at [314, 104] on textarea "Ingresar comentario" at bounding box center [535, 118] width 451 height 39
type textarea "FC.0025-12899"
click at [196, 153] on span "save Guardar Comentario" at bounding box center [159, 154] width 79 height 7
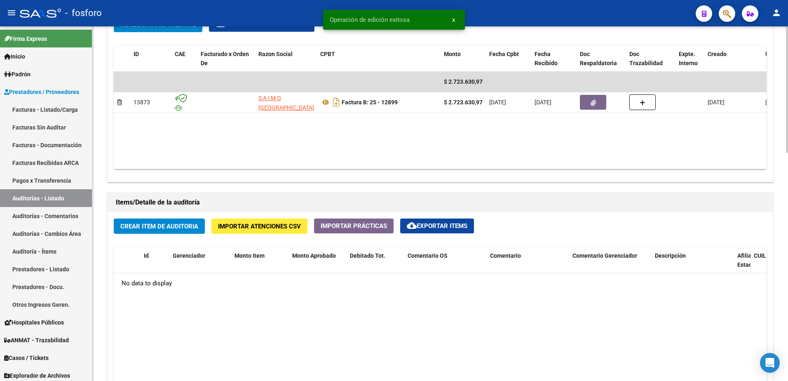
scroll to position [495, 0]
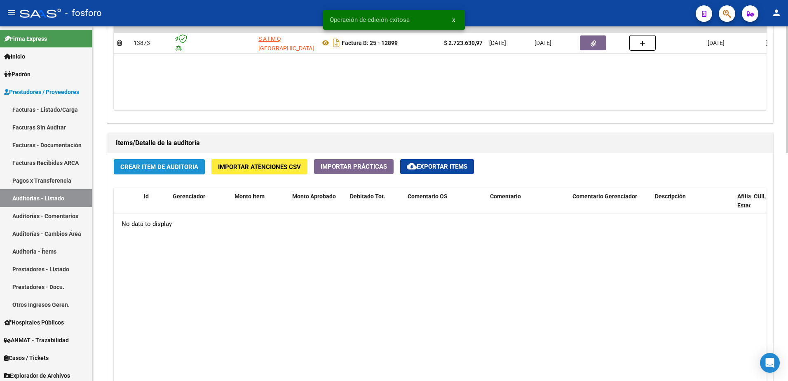
click at [188, 161] on button "Crear Item de Auditoria" at bounding box center [159, 166] width 91 height 15
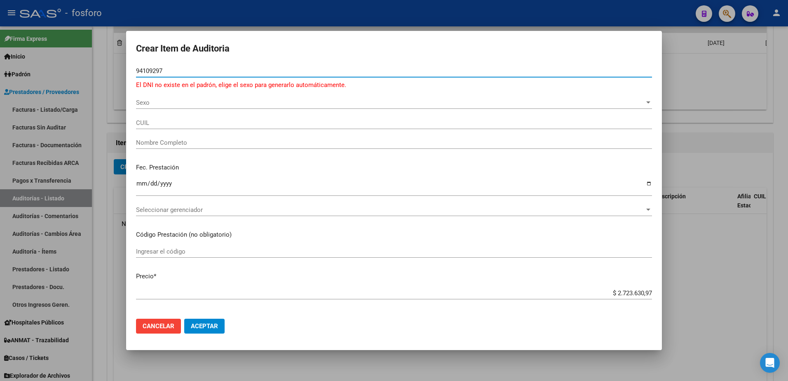
type input "94109297"
click at [209, 105] on span "Sexo" at bounding box center [390, 102] width 509 height 7
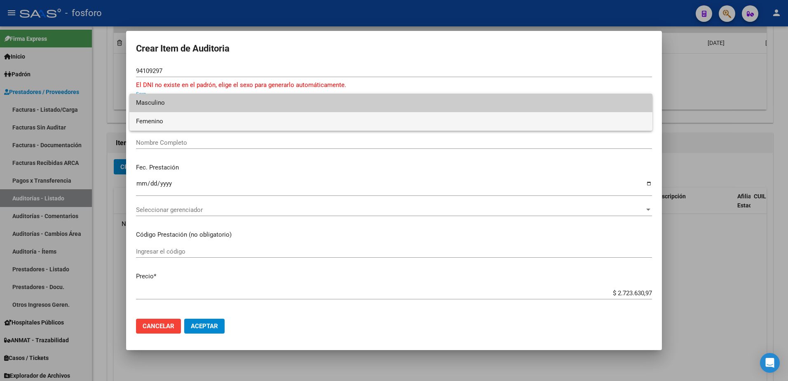
click at [196, 121] on span "Femenino" at bounding box center [391, 121] width 510 height 19
type input "27941092972"
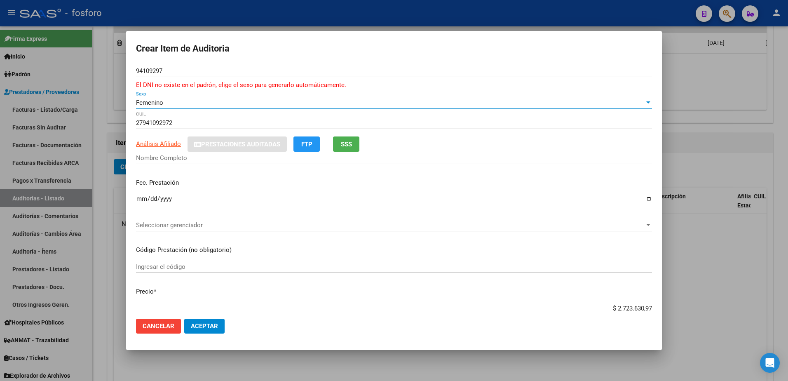
type input "[PERSON_NAME] [PERSON_NAME]"
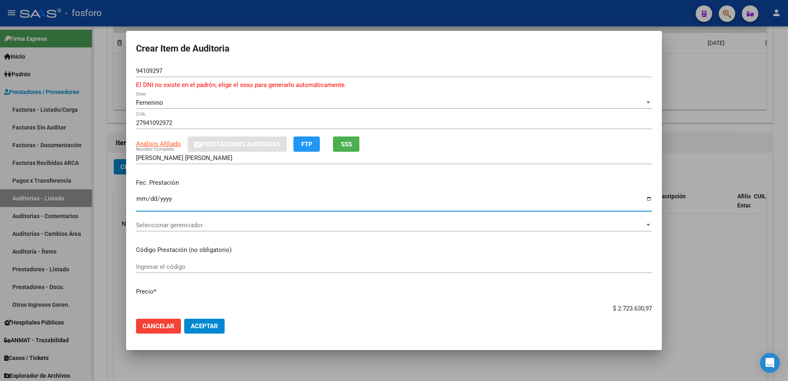
click at [138, 202] on input "Ingresar la fecha" at bounding box center [394, 201] width 516 height 13
type input "[DATE]"
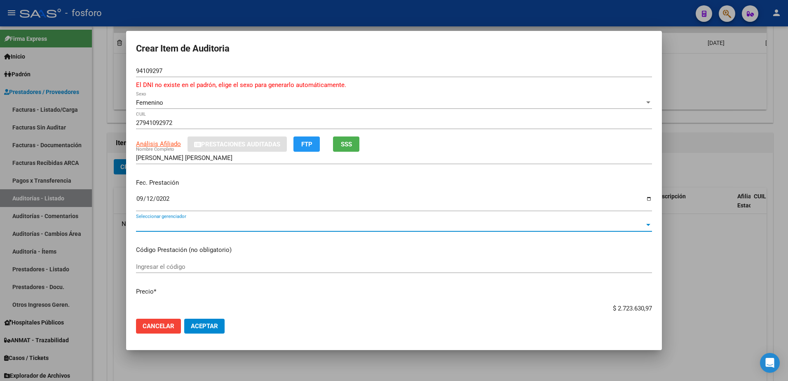
click at [165, 226] on span "Seleccionar gerenciador" at bounding box center [390, 224] width 509 height 7
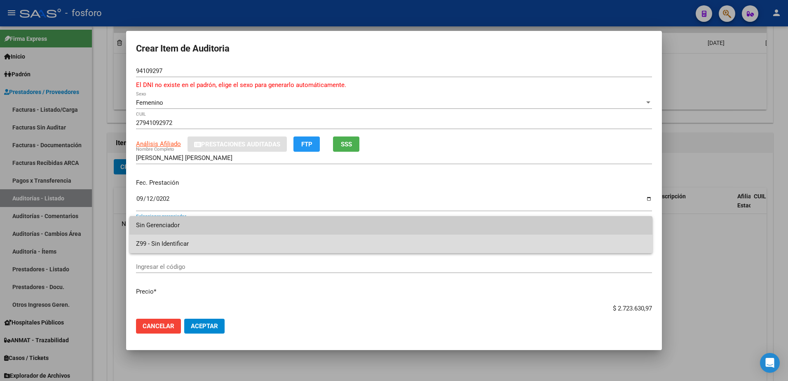
click at [164, 238] on span "Z99 - Sin Identificar" at bounding box center [391, 244] width 510 height 19
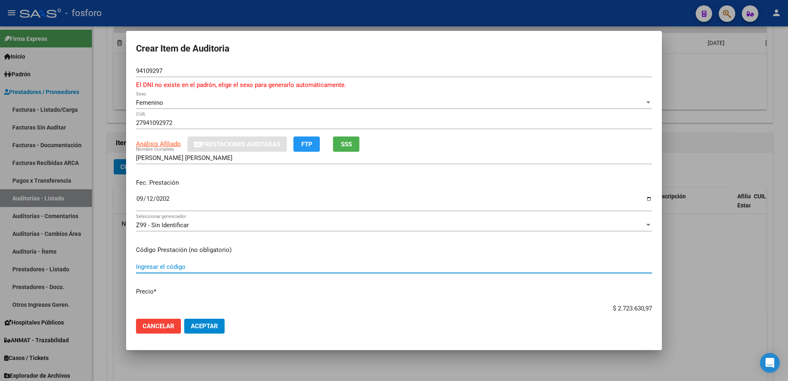
click at [168, 265] on input "Ingresar el código" at bounding box center [394, 266] width 516 height 7
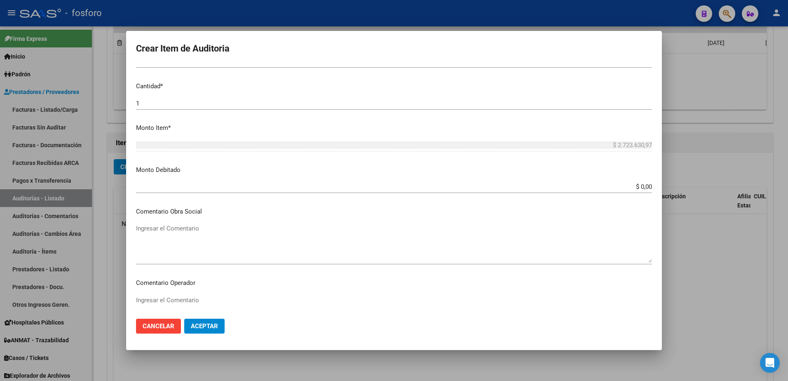
scroll to position [247, 0]
type input "INTERNACION POR COLECISTECTOMIA VIDEOLAPAROSCOPIA- DETALLE EN ADJUNTO"
click at [646, 187] on input "$ 0,00" at bounding box center [394, 186] width 516 height 7
type input "$ 284.870,00"
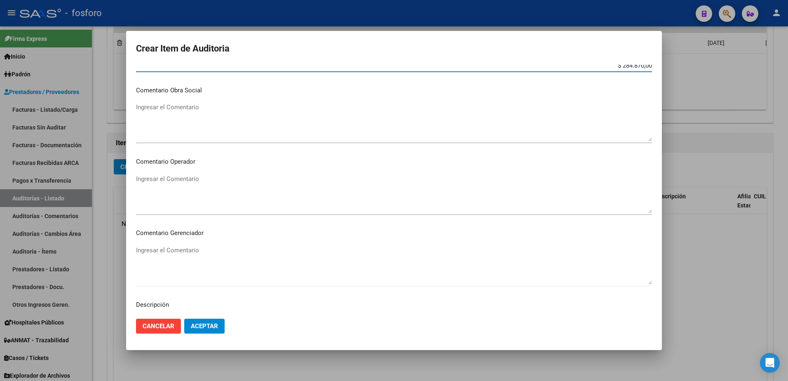
scroll to position [371, 0]
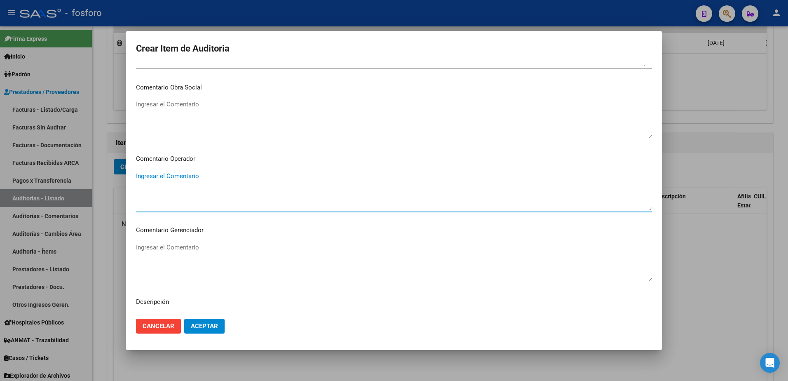
click at [189, 175] on textarea "Ingresar el Comentario" at bounding box center [394, 191] width 516 height 39
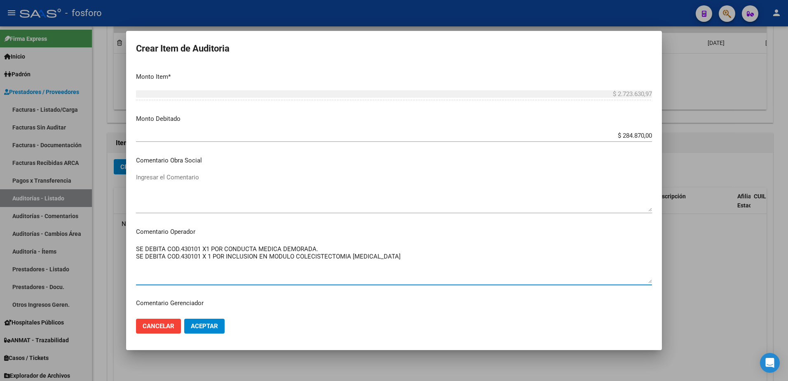
scroll to position [412, 0]
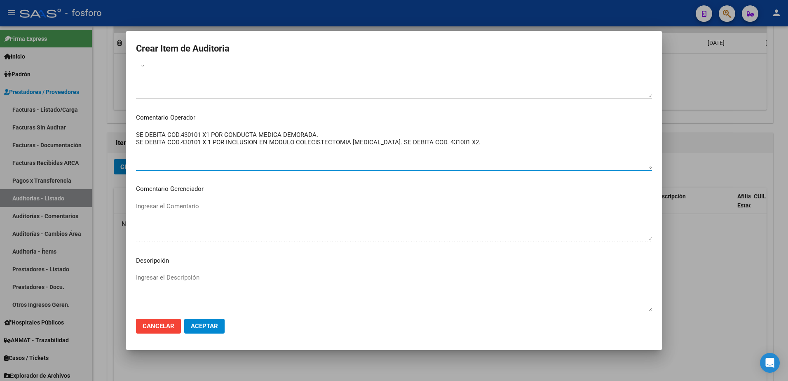
click at [209, 142] on textarea "SE DEBITA COD.430101 X1 POR CONDUCTA MEDICA DEMORADA. SE DEBITA COD.430101 X 1 …" at bounding box center [394, 149] width 516 height 39
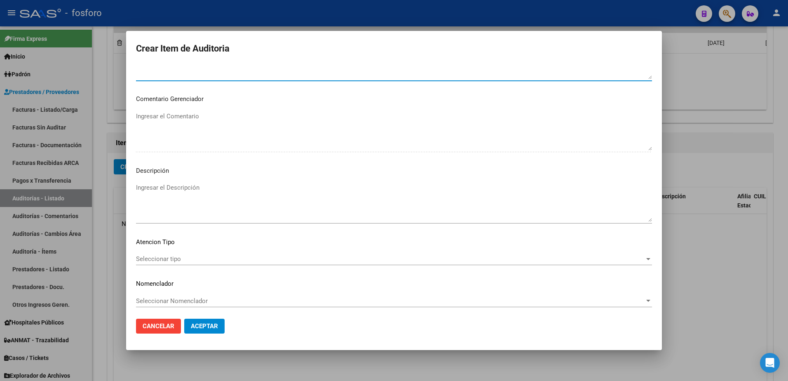
scroll to position [505, 0]
type textarea "SE DEBITA COD.430101 X1 POR CONDUCTA MEDICA DEMORADA. SE DEBITA COD.430101 X1 P…"
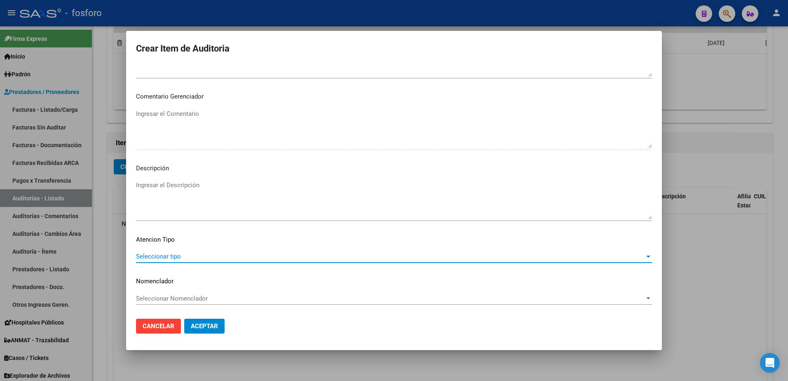
click at [153, 259] on span "Seleccionar tipo" at bounding box center [390, 256] width 509 height 7
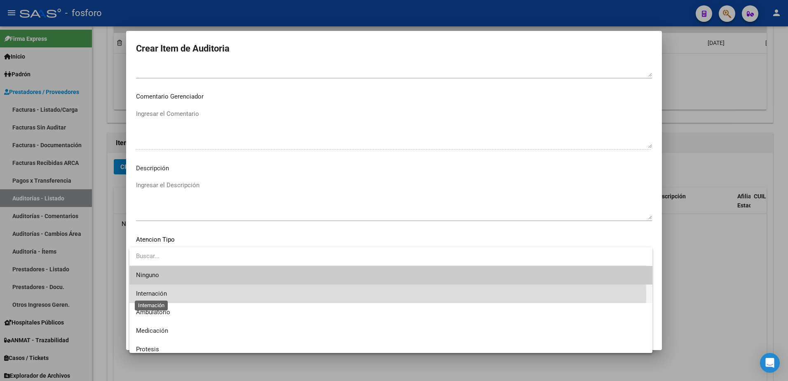
click at [166, 295] on span "Internación" at bounding box center [151, 293] width 31 height 7
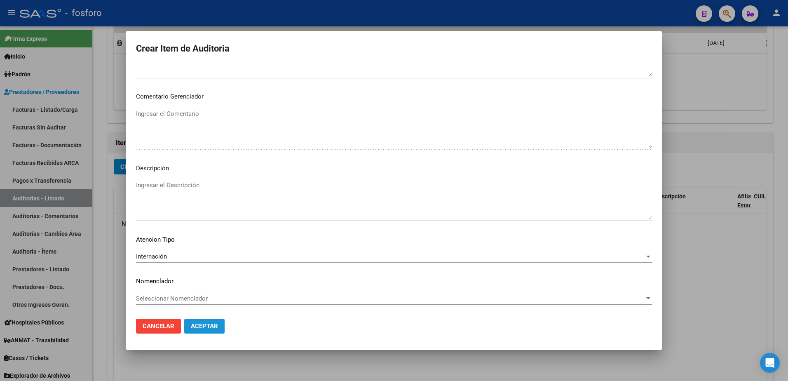
click at [196, 327] on span "Aceptar" at bounding box center [204, 325] width 27 height 7
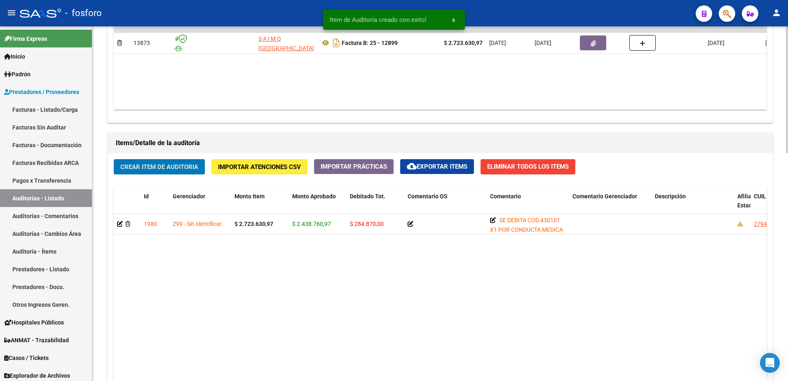
scroll to position [640, 0]
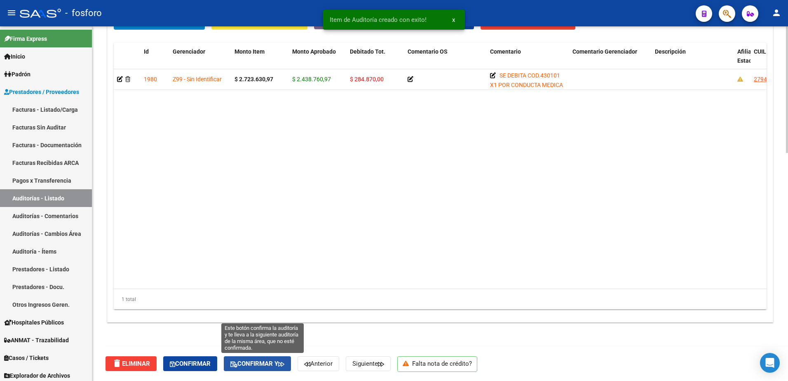
click at [266, 362] on span "Confirmar y" at bounding box center [258, 363] width 54 height 7
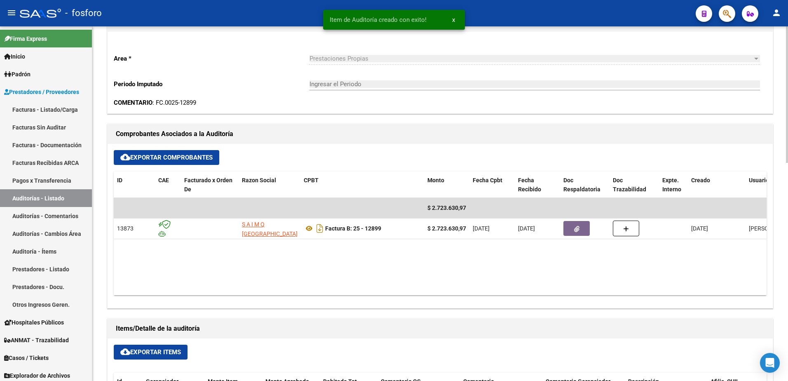
type input "202510"
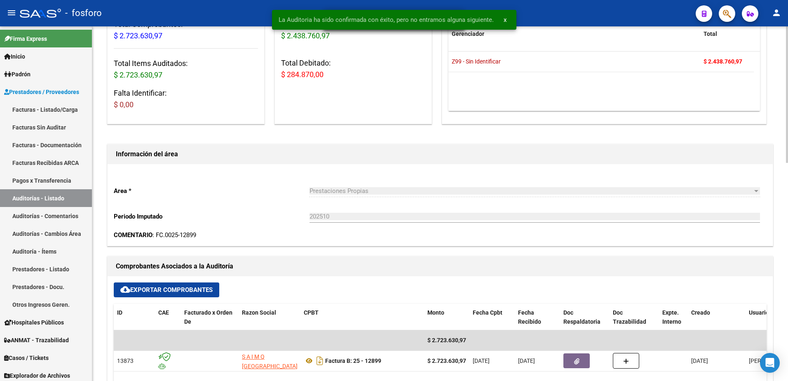
scroll to position [0, 0]
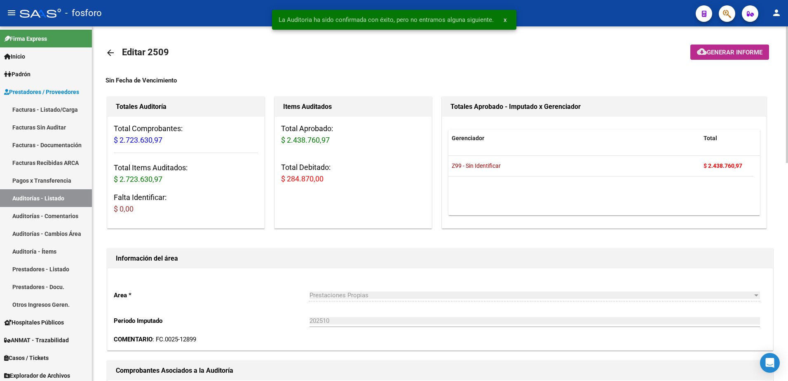
click at [691, 54] on button "cloud_download Generar informe" at bounding box center [730, 52] width 79 height 15
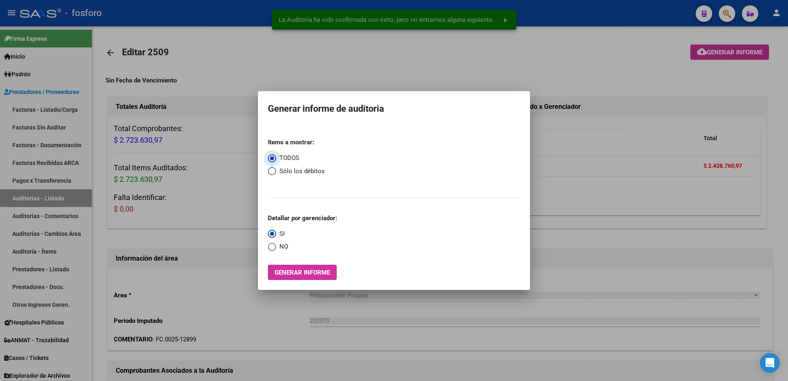
click at [294, 276] on span "Generar informe" at bounding box center [303, 272] width 56 height 7
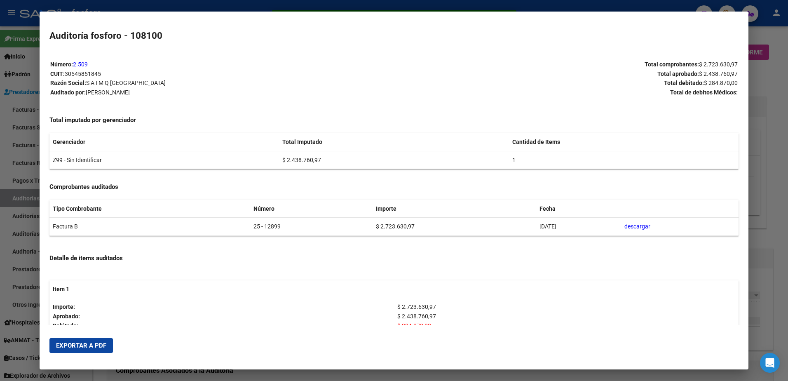
click at [82, 347] on span "Exportar a PDF" at bounding box center [81, 345] width 50 height 7
click at [767, 207] on div at bounding box center [394, 190] width 788 height 381
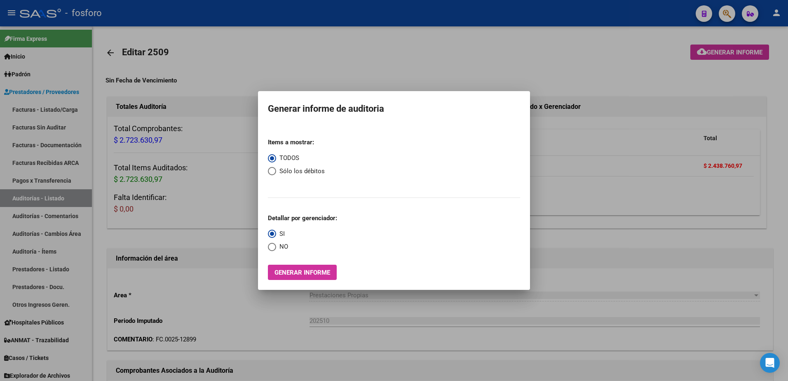
click at [553, 250] on div at bounding box center [394, 190] width 788 height 381
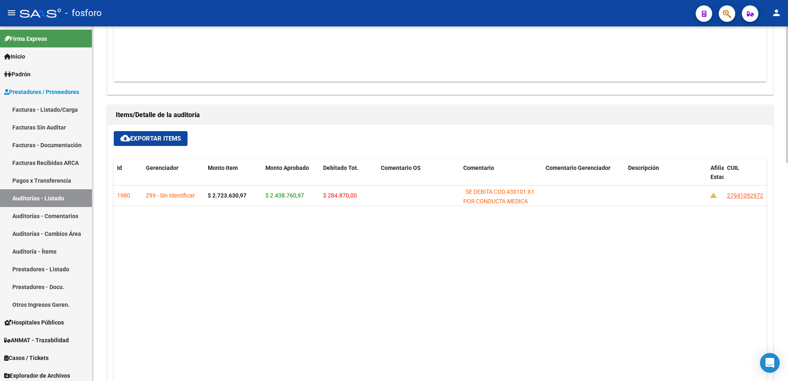
scroll to position [454, 0]
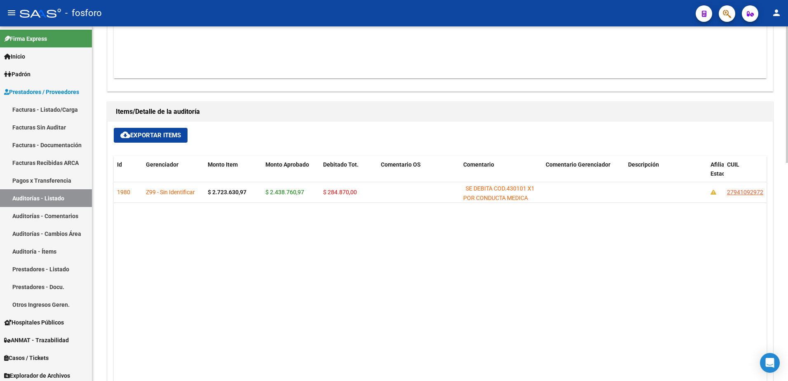
drag, startPoint x: 248, startPoint y: 228, endPoint x: 183, endPoint y: 208, distance: 68.1
click at [246, 228] on datatable-body "1980 Z99 - Sin Identificar $ 2.723.630,97 $ 2.438.760,97 $ 284.870,00 SE DEBITA…" at bounding box center [440, 292] width 653 height 220
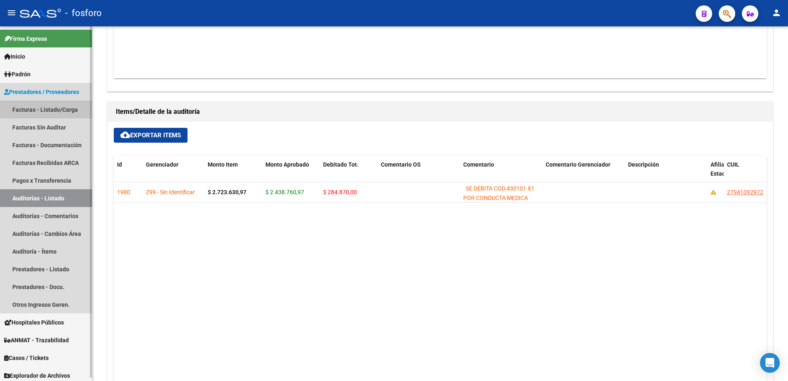
click at [56, 110] on link "Facturas - Listado/Carga" at bounding box center [46, 110] width 92 height 18
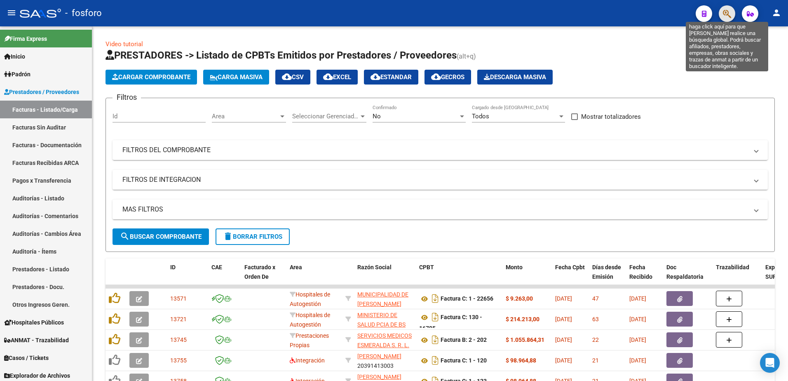
click at [728, 14] on icon "button" at bounding box center [727, 13] width 8 height 9
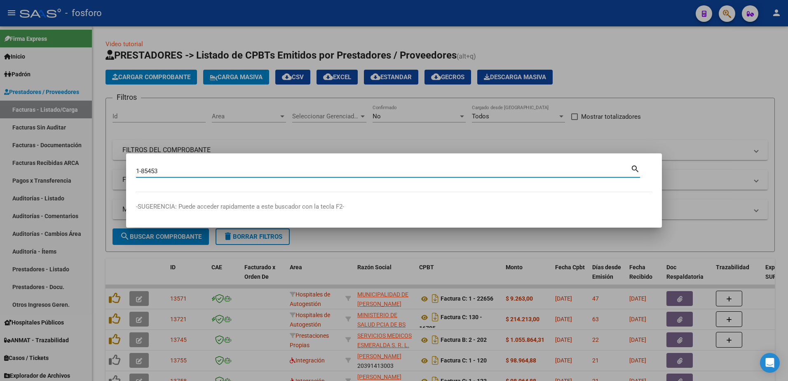
type input "1-85453"
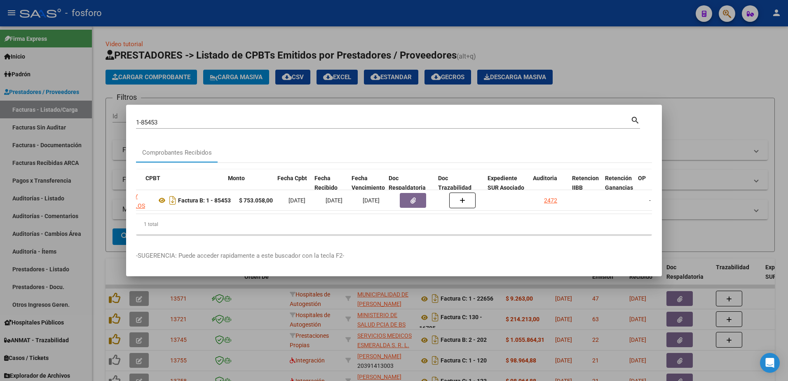
scroll to position [0, 269]
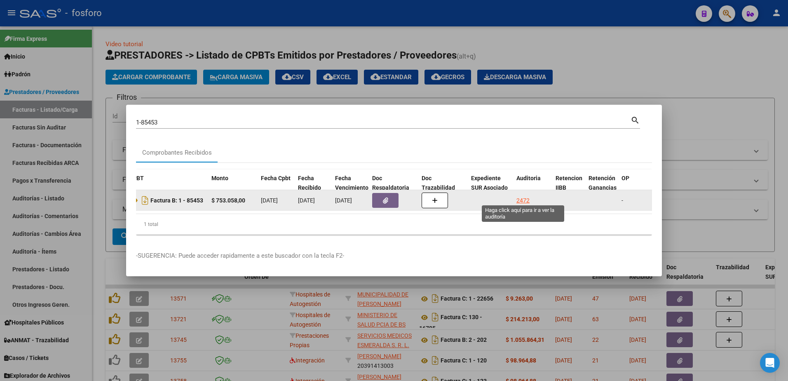
click at [527, 196] on div "2472" at bounding box center [523, 200] width 13 height 9
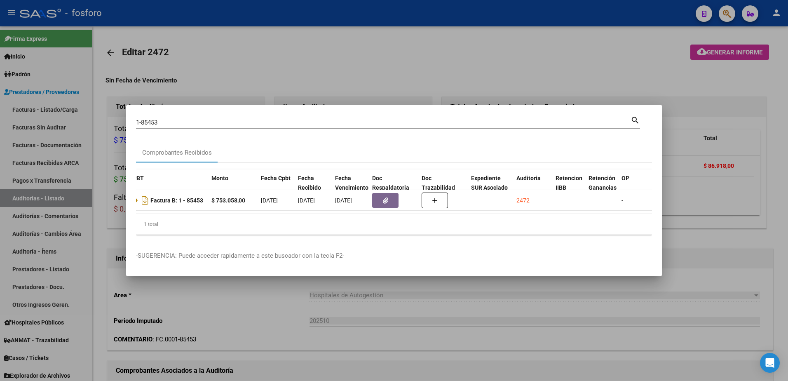
click at [713, 209] on div at bounding box center [394, 190] width 788 height 381
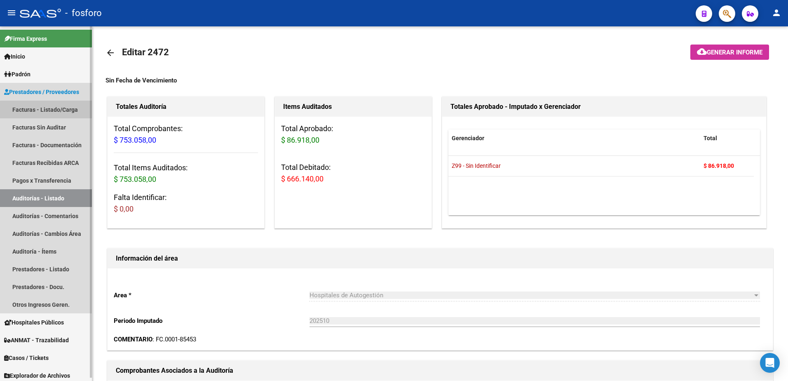
click at [60, 113] on link "Facturas - Listado/Carga" at bounding box center [46, 110] width 92 height 18
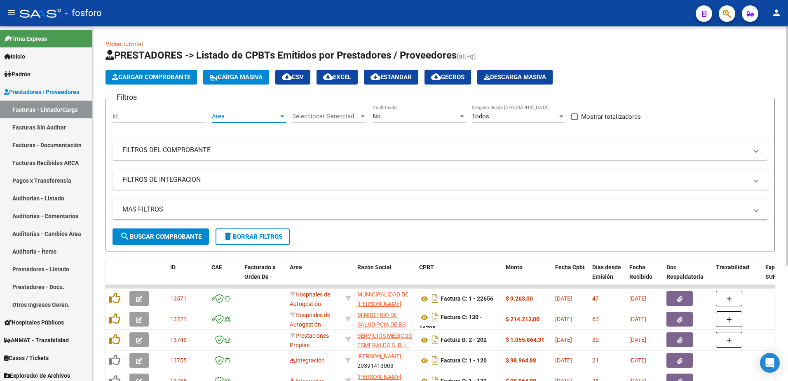
click at [283, 118] on div at bounding box center [282, 116] width 7 height 7
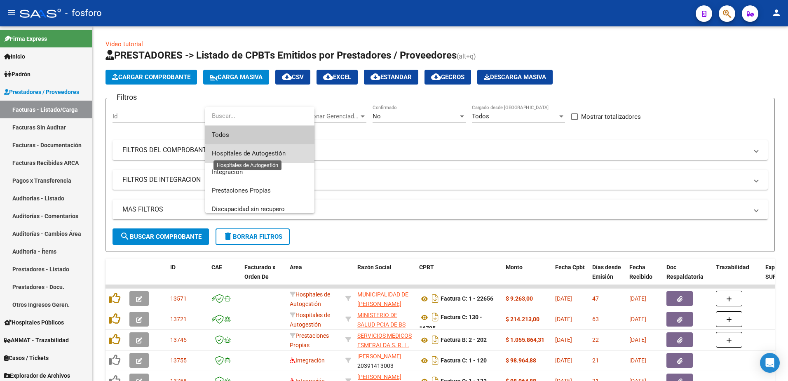
click at [263, 155] on span "Hospitales de Autogestión" at bounding box center [249, 153] width 74 height 7
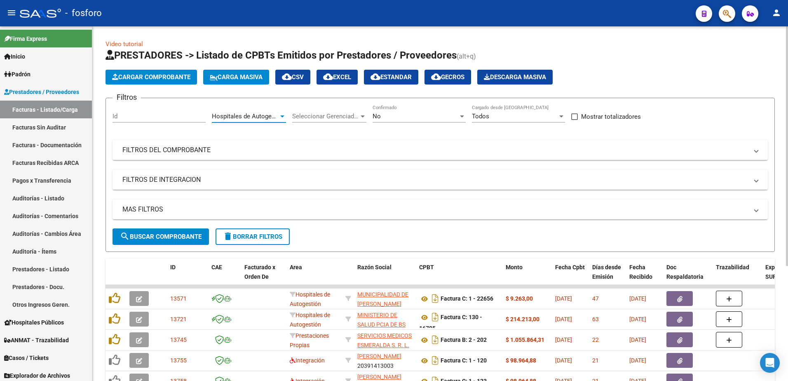
click at [165, 82] on button "Cargar Comprobante" at bounding box center [152, 77] width 92 height 15
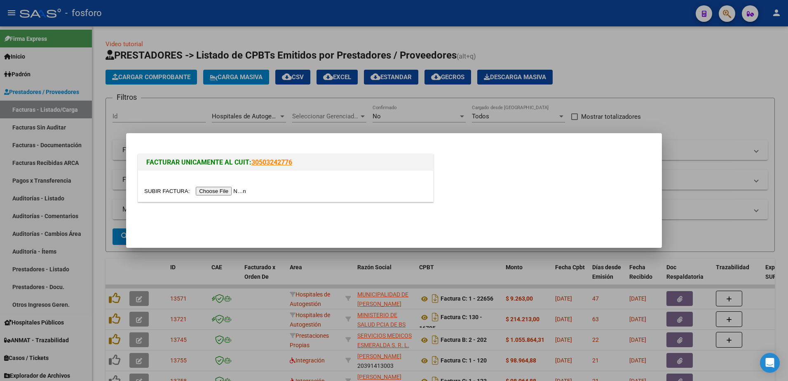
click at [217, 190] on input "file" at bounding box center [196, 191] width 104 height 9
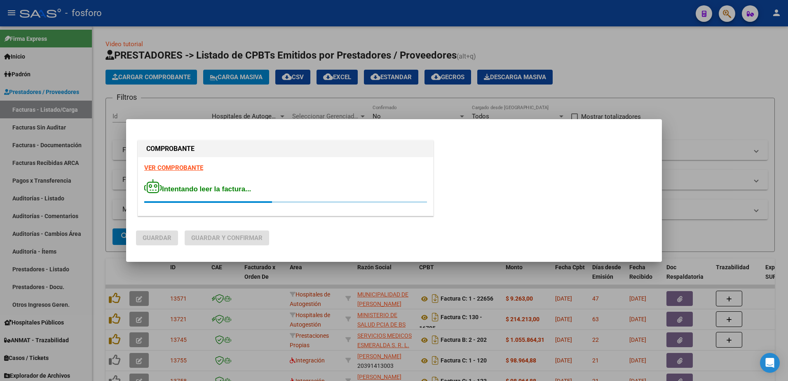
click at [171, 167] on strong "VER COMPROBANTE" at bounding box center [173, 167] width 59 height 7
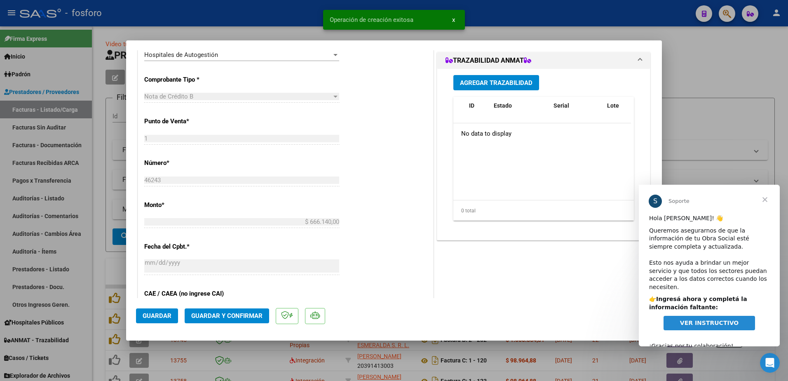
scroll to position [289, 0]
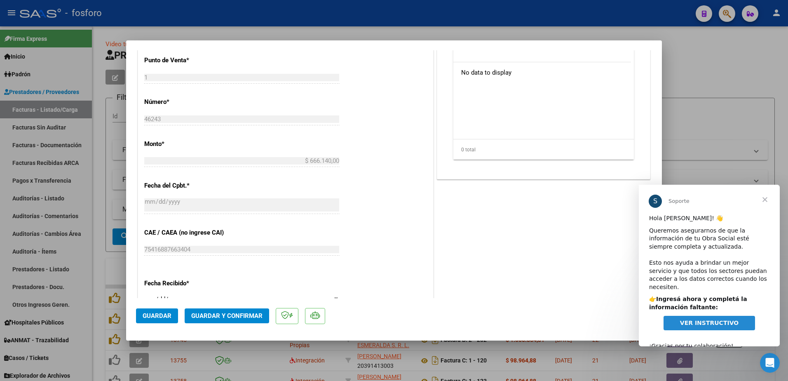
click at [761, 200] on span "Cerrar" at bounding box center [766, 200] width 30 height 30
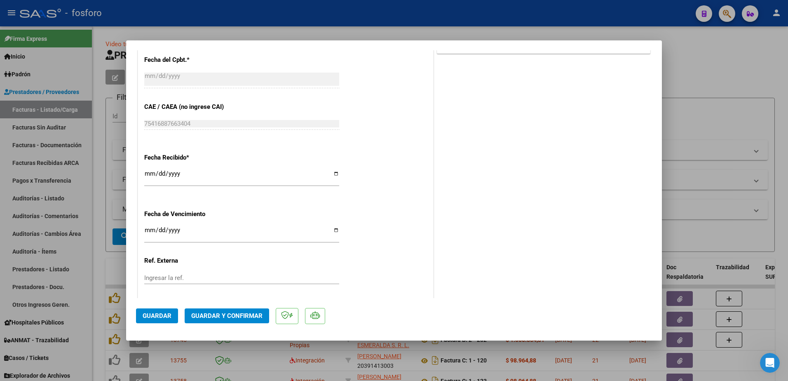
scroll to position [458, 0]
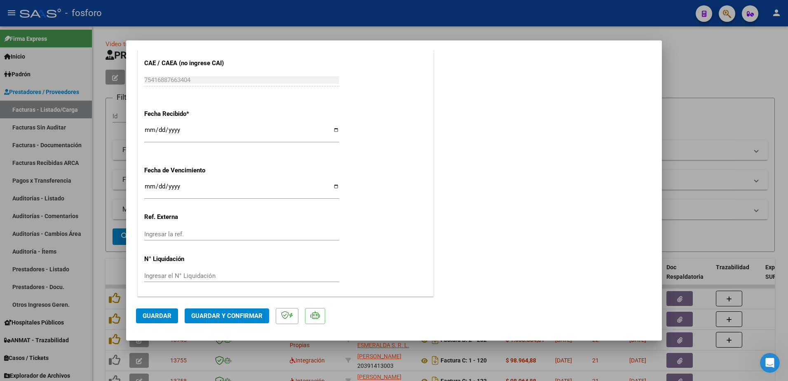
click at [150, 186] on input "Ingresar la fecha" at bounding box center [241, 189] width 195 height 13
type input "[DATE]"
click at [247, 315] on span "Guardar y Confirmar" at bounding box center [226, 315] width 71 height 7
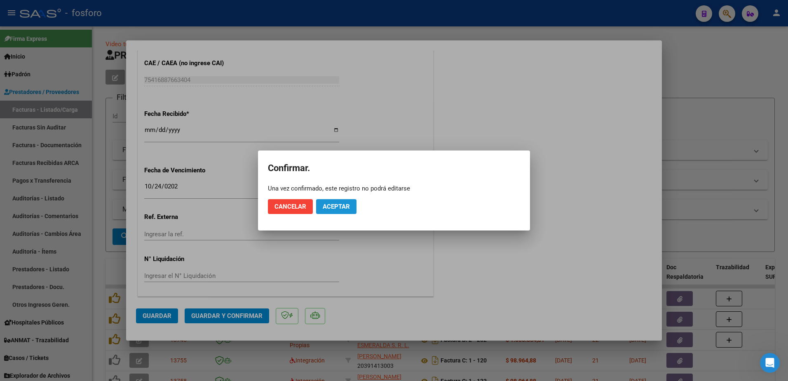
click at [332, 207] on span "Aceptar" at bounding box center [336, 206] width 27 height 7
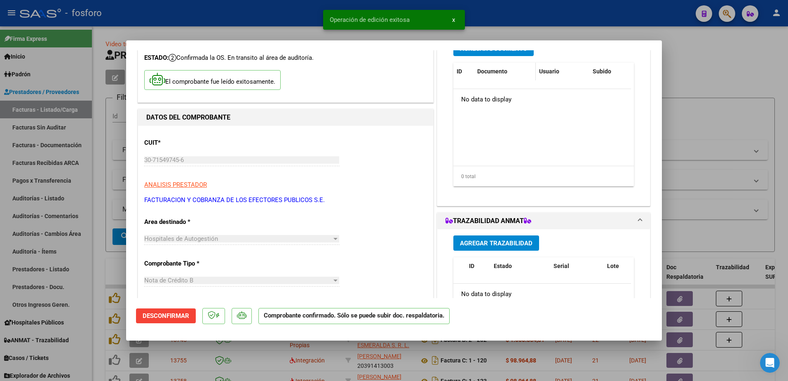
scroll to position [0, 0]
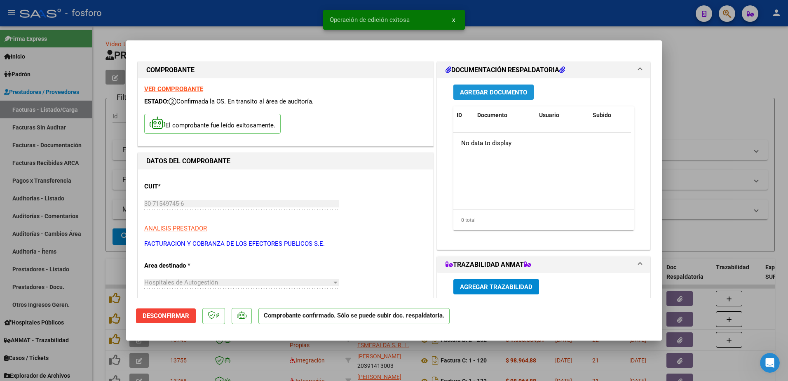
click at [489, 94] on span "Agregar Documento" at bounding box center [493, 92] width 67 height 7
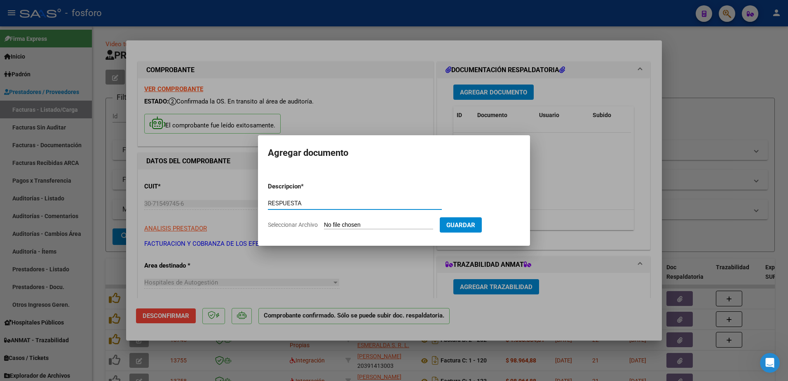
type input "RESPUESTA"
click at [332, 224] on input "Seleccionar Archivo" at bounding box center [378, 225] width 109 height 8
type input "C:\fakepath\respuesta FC 85453.pdf"
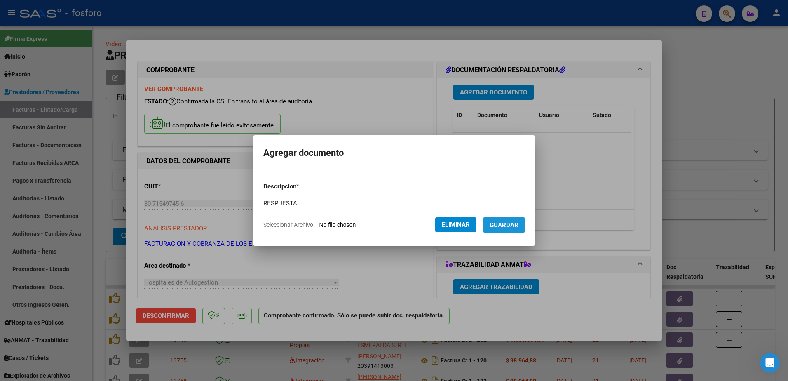
click at [506, 226] on span "Guardar" at bounding box center [504, 224] width 29 height 7
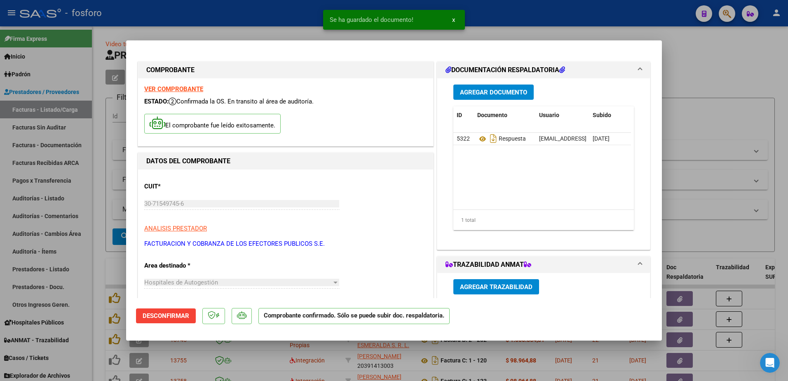
click at [75, 189] on div at bounding box center [394, 190] width 788 height 381
type input "$ 0,00"
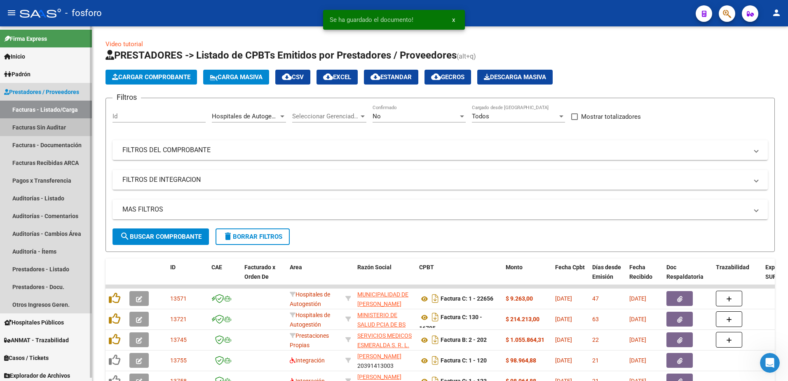
click at [58, 127] on link "Facturas Sin Auditar" at bounding box center [46, 127] width 92 height 18
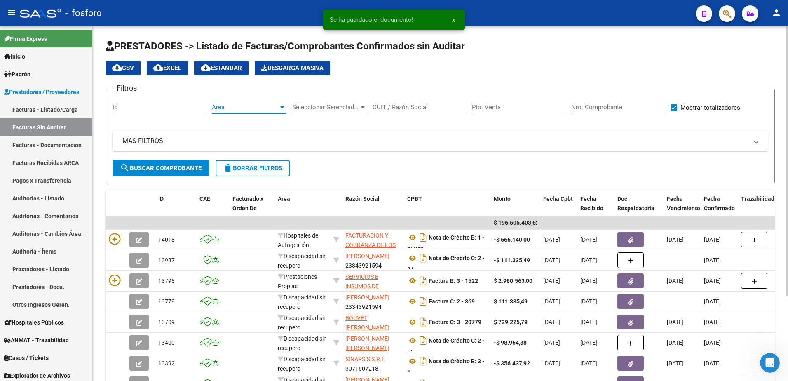
click at [282, 107] on div at bounding box center [282, 107] width 4 height 2
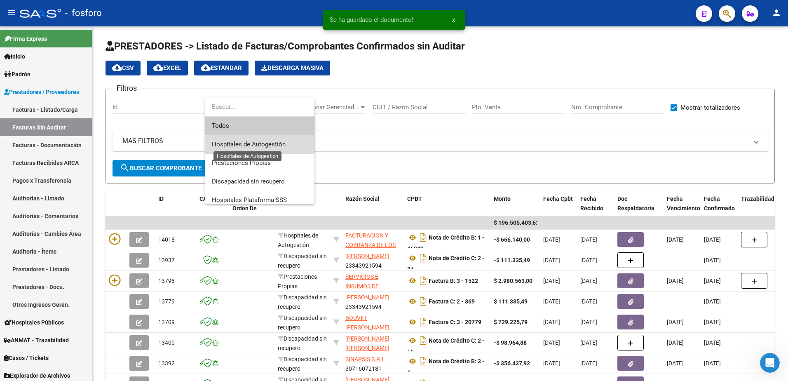
click at [268, 146] on span "Hospitales de Autogestión" at bounding box center [249, 144] width 74 height 7
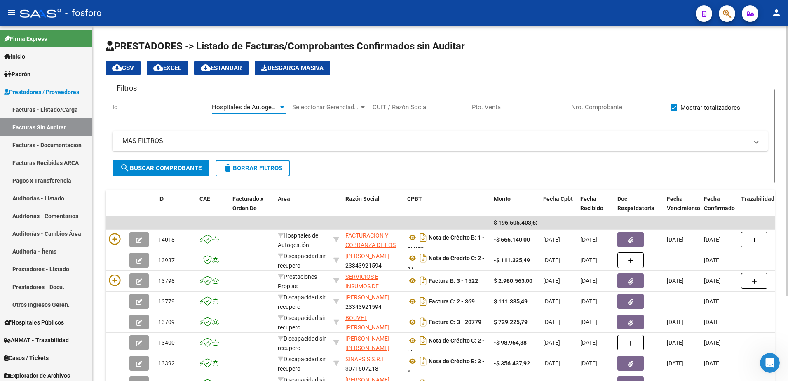
click at [189, 162] on button "search Buscar Comprobante" at bounding box center [161, 168] width 96 height 16
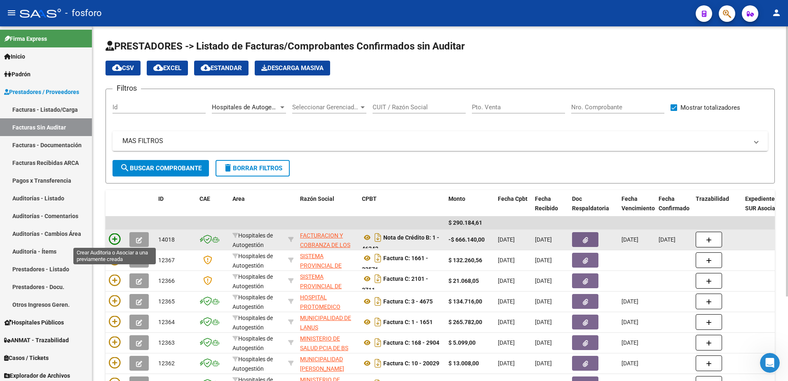
click at [113, 239] on icon at bounding box center [115, 239] width 12 height 12
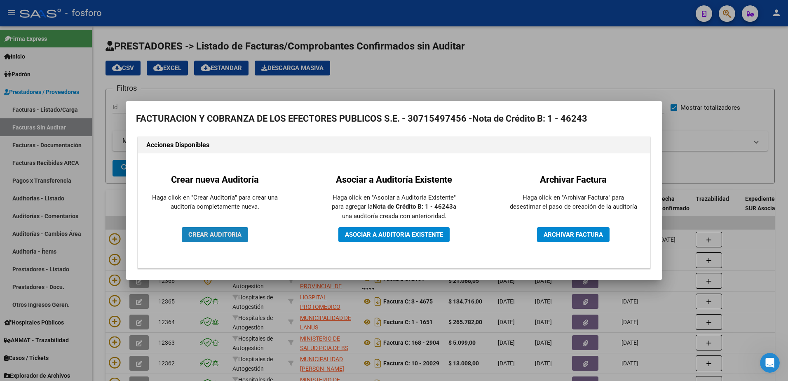
click at [212, 238] on span "CREAR AUDITORIA" at bounding box center [214, 234] width 53 height 7
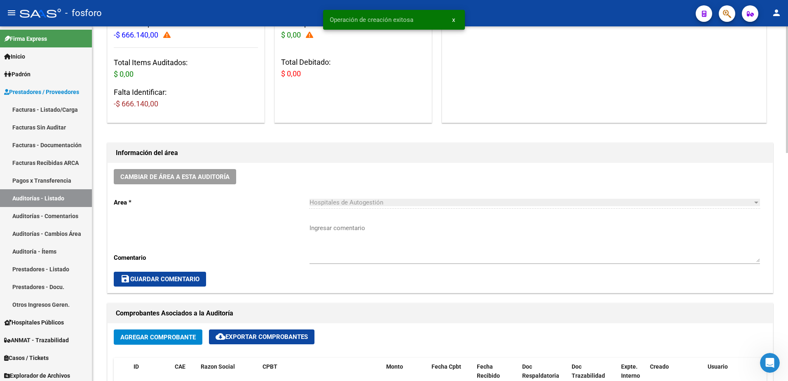
scroll to position [124, 0]
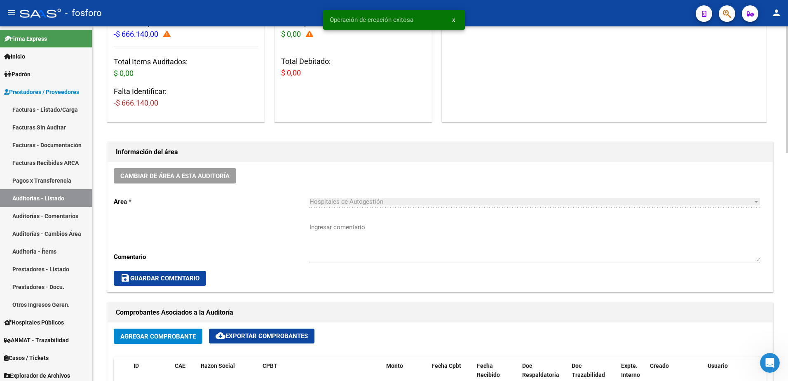
click at [319, 230] on textarea "Ingresar comentario" at bounding box center [535, 242] width 451 height 39
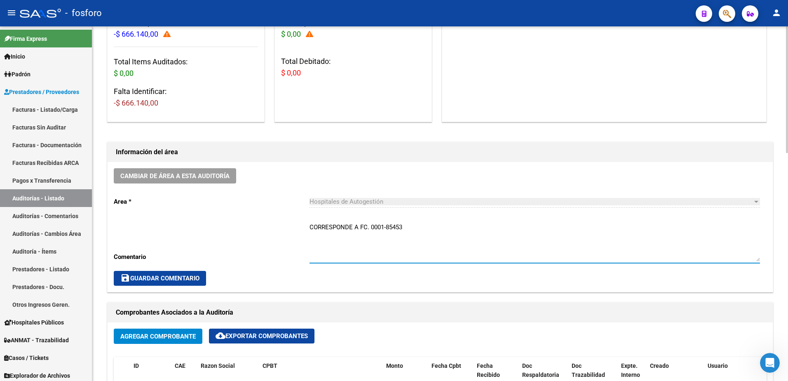
type textarea "CORRESPONDE A FC. 0001-85453"
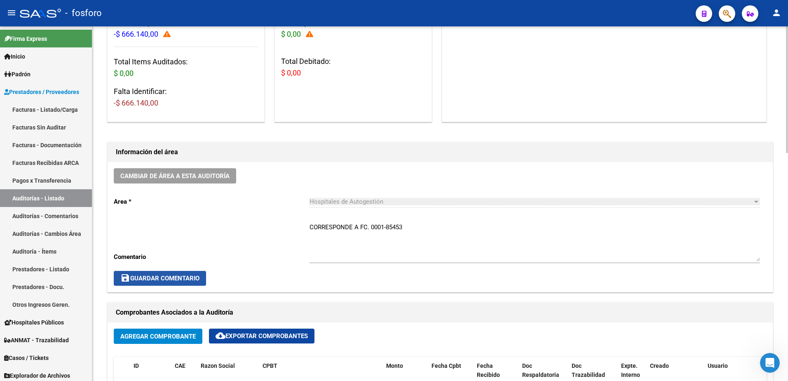
click at [178, 277] on span "save Guardar Comentario" at bounding box center [159, 278] width 79 height 7
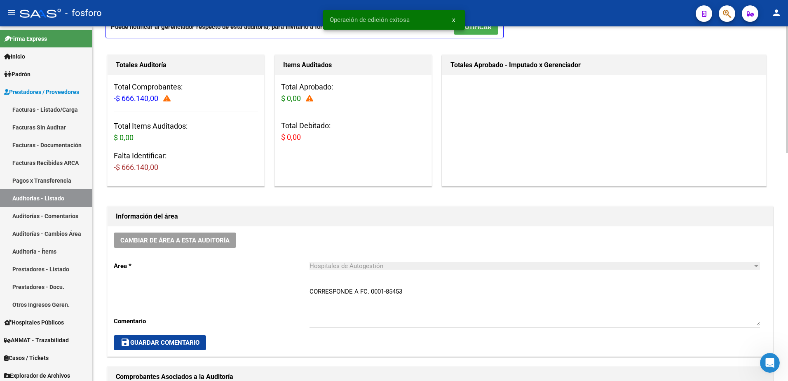
scroll to position [0, 0]
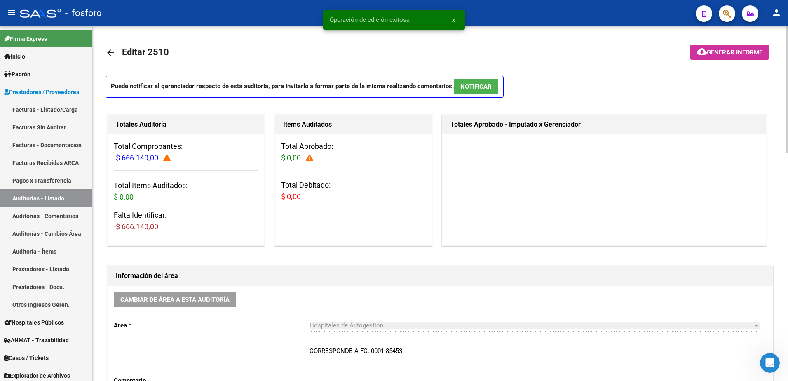
click at [713, 53] on span "Generar informe" at bounding box center [735, 52] width 56 height 7
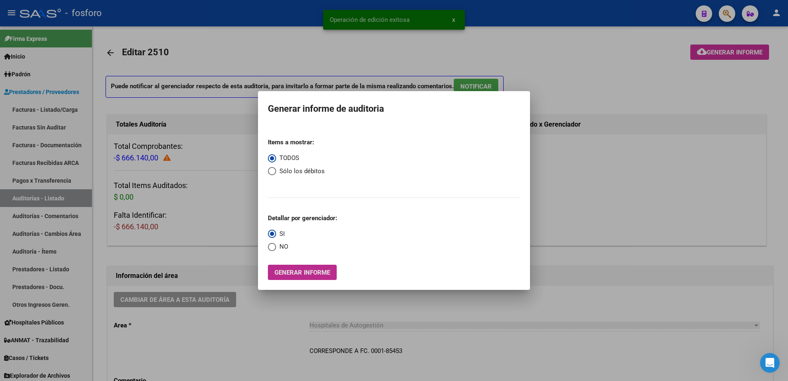
click at [296, 273] on span "Generar informe" at bounding box center [303, 272] width 56 height 7
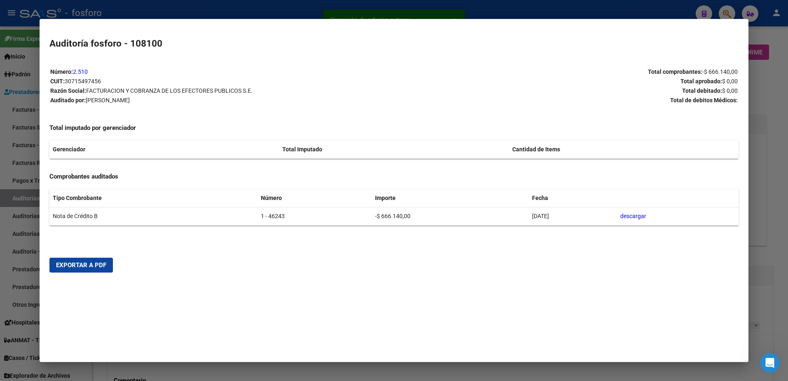
click at [88, 271] on button "Exportar a PDF" at bounding box center [81, 265] width 64 height 15
click at [22, 133] on div at bounding box center [394, 190] width 788 height 381
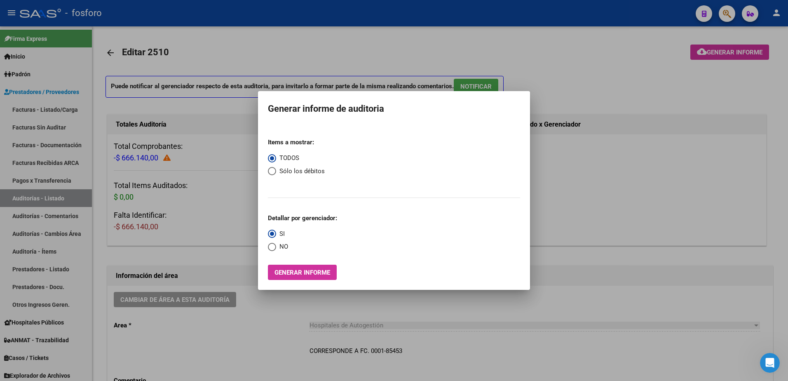
click at [97, 228] on div at bounding box center [394, 190] width 788 height 381
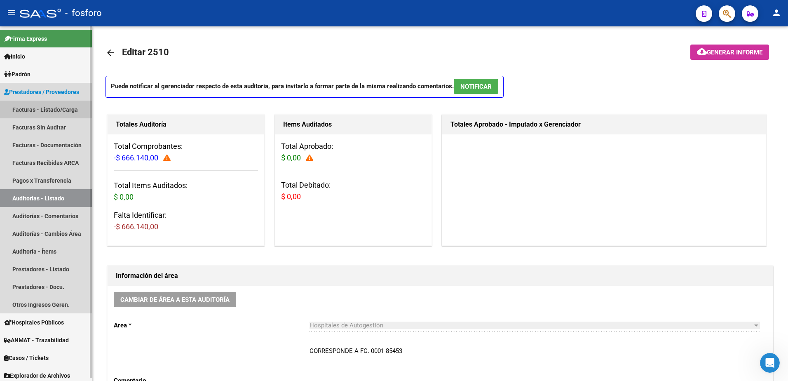
click at [57, 110] on link "Facturas - Listado/Carga" at bounding box center [46, 110] width 92 height 18
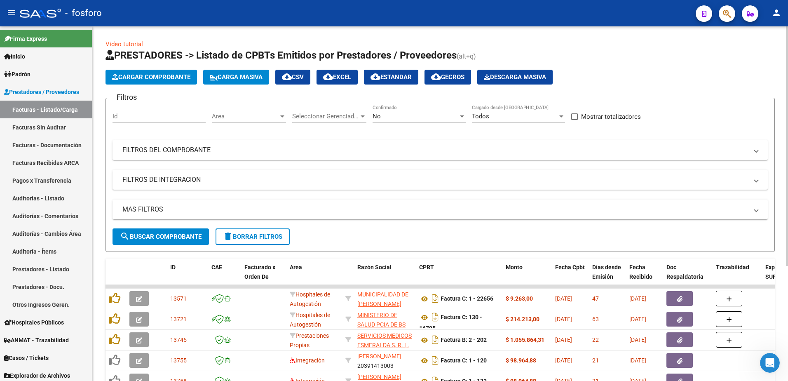
click at [283, 116] on div at bounding box center [282, 116] width 4 height 2
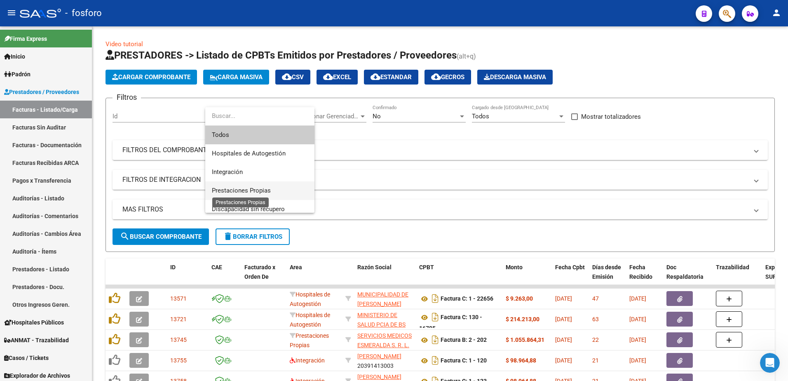
click at [252, 187] on span "Prestaciones Propias" at bounding box center [241, 190] width 59 height 7
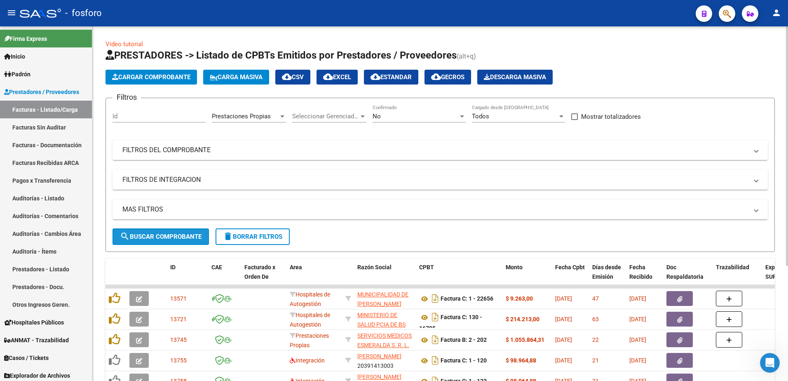
drag, startPoint x: 176, startPoint y: 237, endPoint x: 193, endPoint y: 231, distance: 18.3
click at [176, 235] on span "search Buscar Comprobante" at bounding box center [161, 236] width 82 height 7
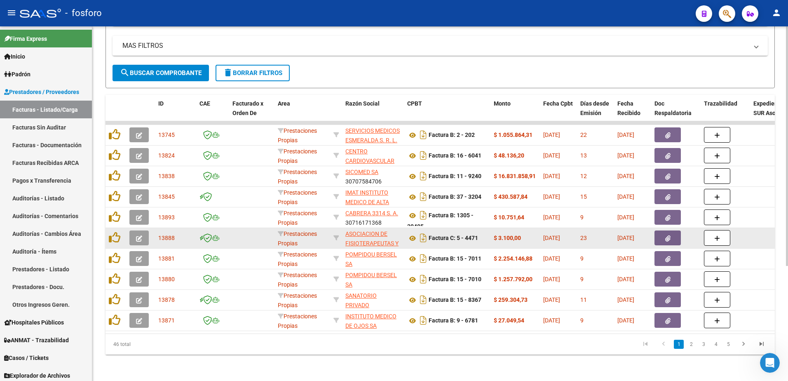
scroll to position [170, 0]
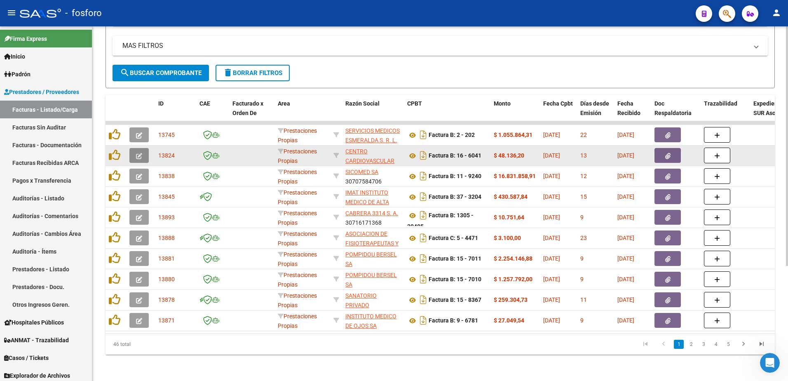
click at [136, 153] on icon "button" at bounding box center [139, 156] width 6 height 6
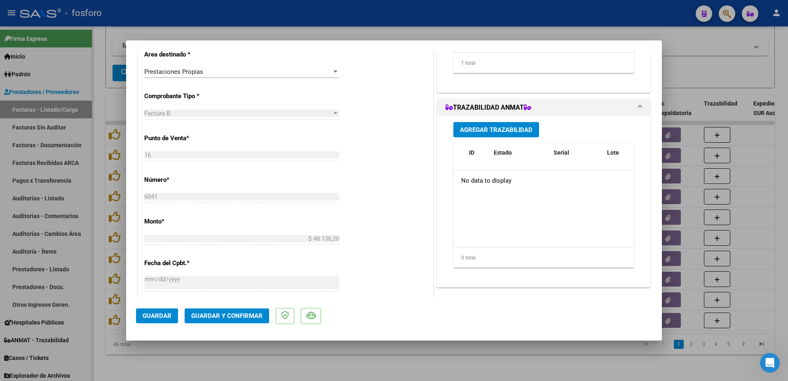
scroll to position [387, 0]
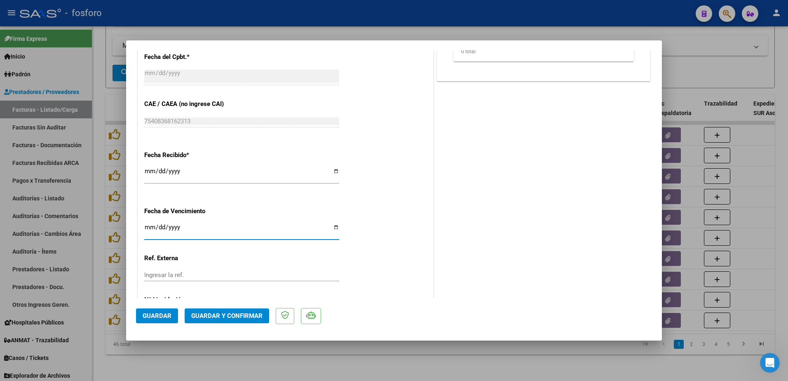
drag, startPoint x: 148, startPoint y: 228, endPoint x: 151, endPoint y: 223, distance: 6.2
click at [148, 228] on input "Ingresar la fecha" at bounding box center [241, 230] width 195 height 13
type input "[DATE]"
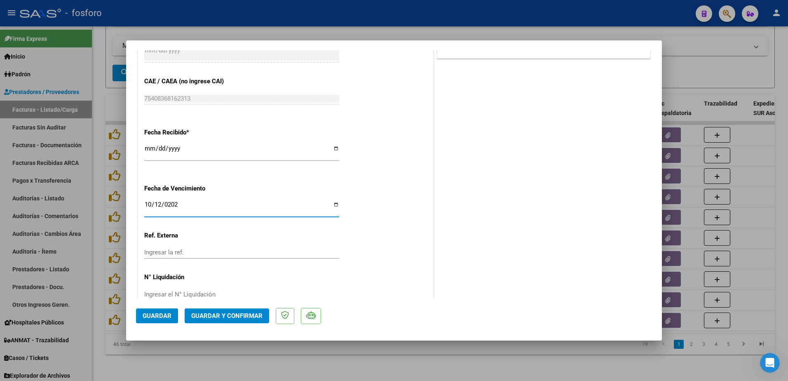
scroll to position [428, 0]
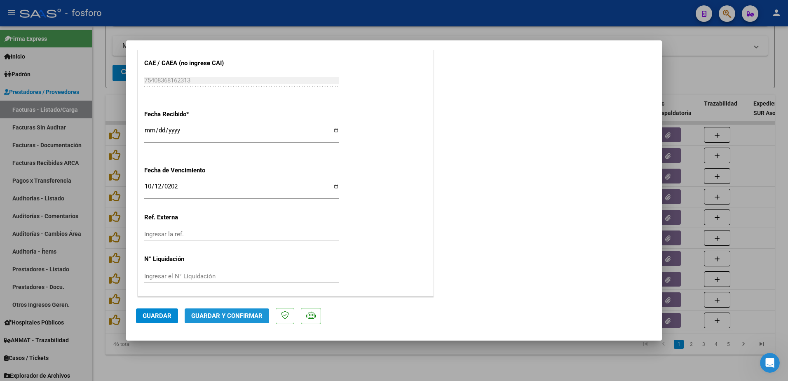
click at [221, 311] on button "Guardar y Confirmar" at bounding box center [227, 315] width 85 height 15
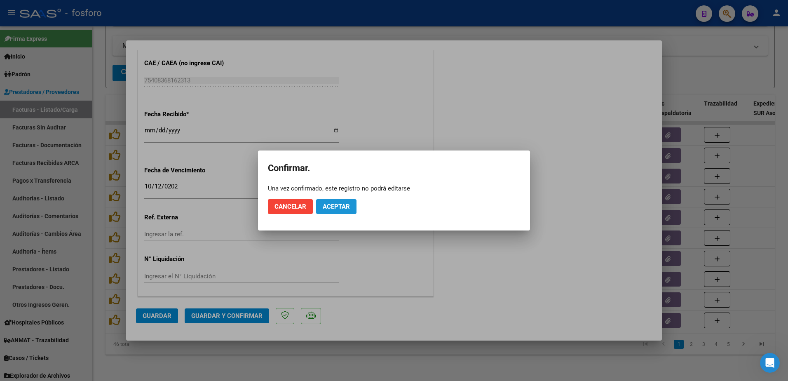
click at [336, 203] on span "Aceptar" at bounding box center [336, 206] width 27 height 7
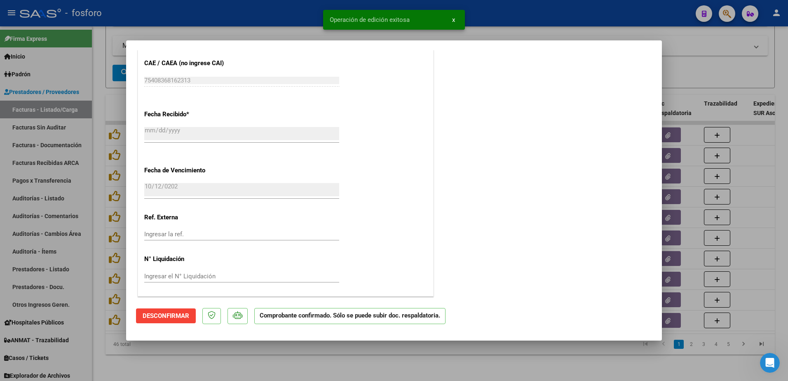
click at [90, 122] on div at bounding box center [394, 190] width 788 height 381
type input "$ 0,00"
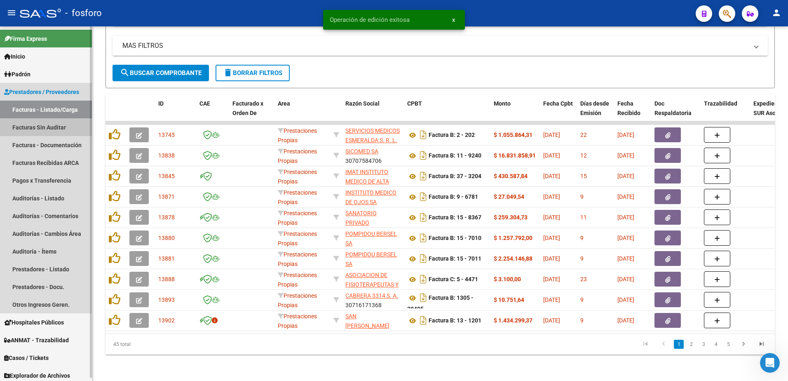
click at [60, 124] on link "Facturas Sin Auditar" at bounding box center [46, 127] width 92 height 18
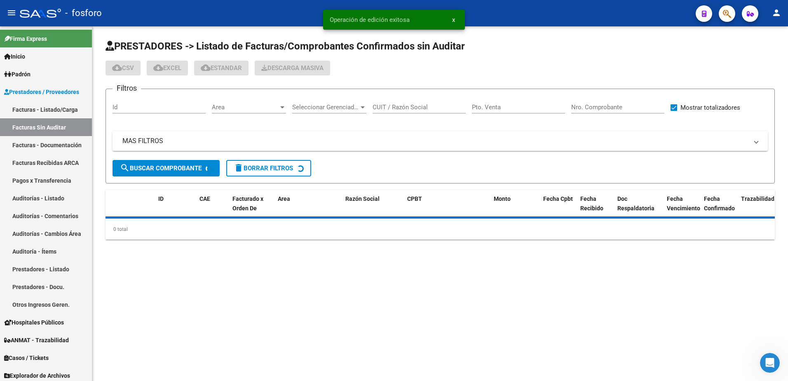
click at [282, 110] on div at bounding box center [282, 107] width 7 height 7
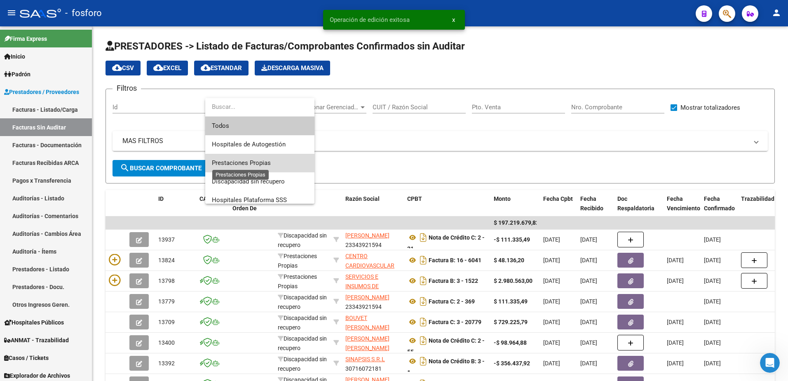
click at [257, 163] on span "Prestaciones Propias" at bounding box center [241, 162] width 59 height 7
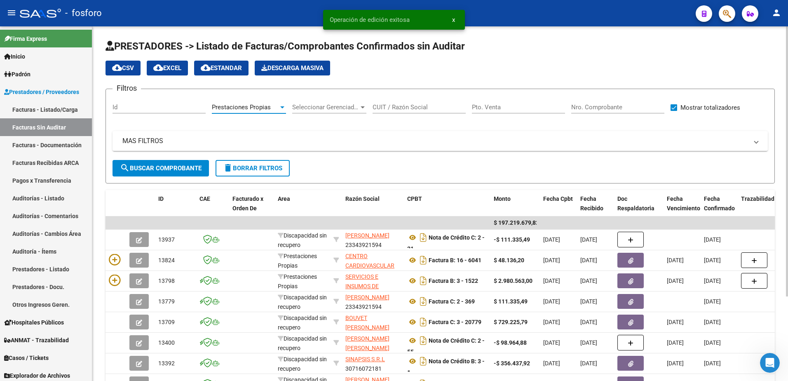
click at [171, 170] on span "search Buscar Comprobante" at bounding box center [161, 168] width 82 height 7
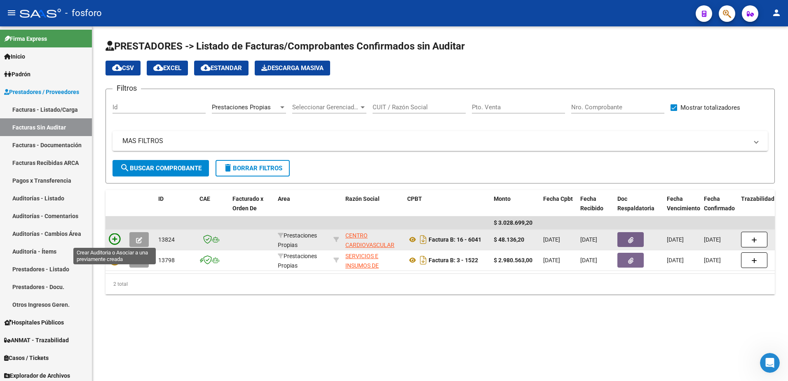
click at [115, 238] on icon at bounding box center [115, 239] width 12 height 12
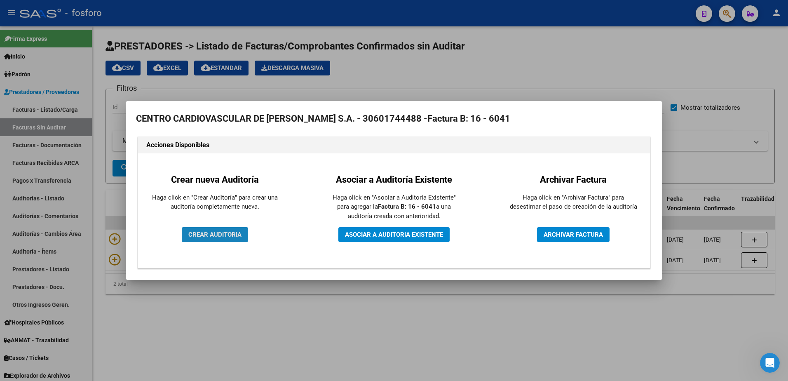
click at [196, 233] on span "CREAR AUDITORIA" at bounding box center [214, 234] width 53 height 7
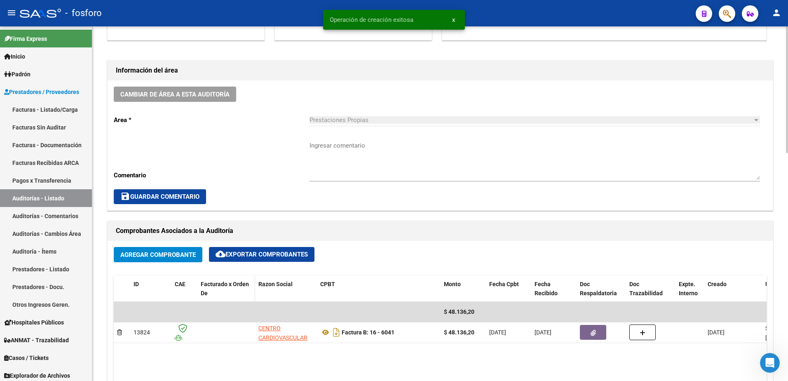
scroll to position [206, 0]
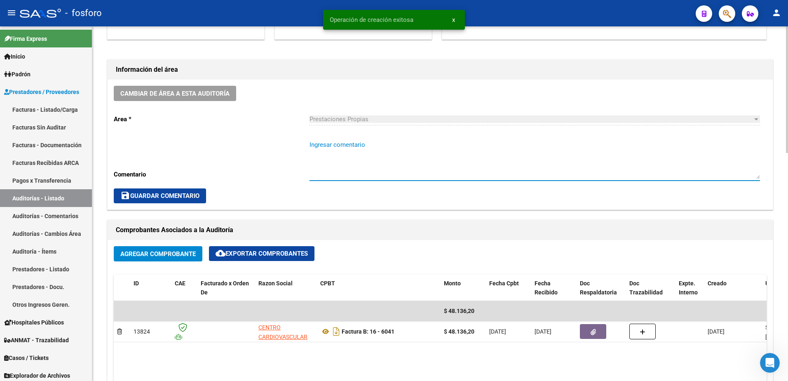
click at [344, 143] on textarea "Ingresar comentario" at bounding box center [535, 159] width 451 height 39
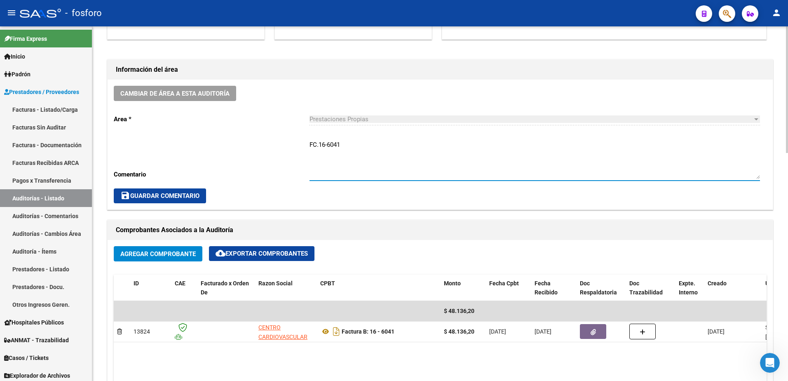
type textarea "FC.16-6041"
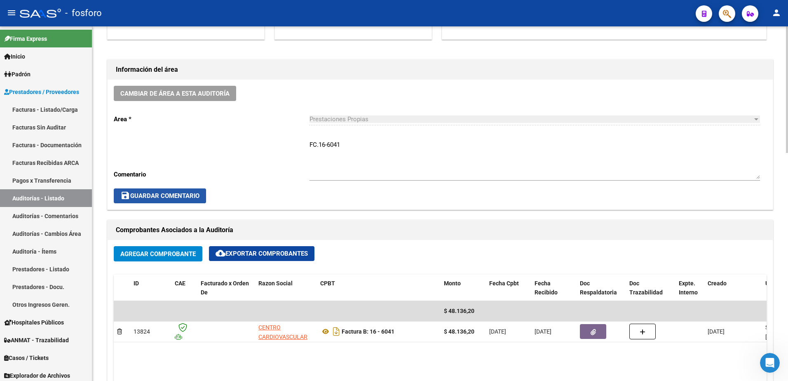
click at [168, 190] on button "save Guardar Comentario" at bounding box center [160, 195] width 92 height 15
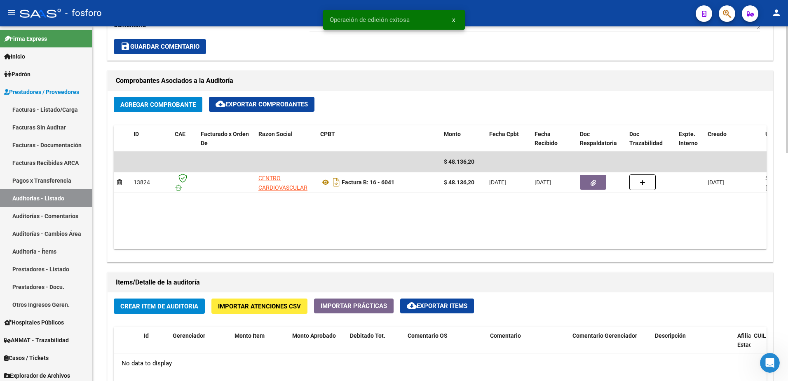
scroll to position [412, 0]
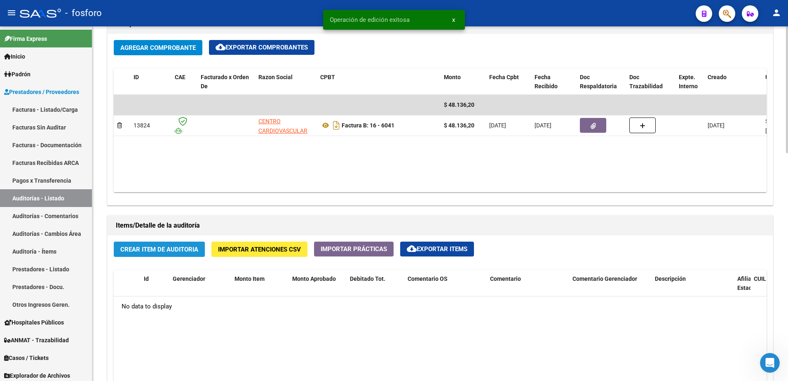
click at [174, 250] on span "Crear Item de Auditoria" at bounding box center [159, 249] width 78 height 7
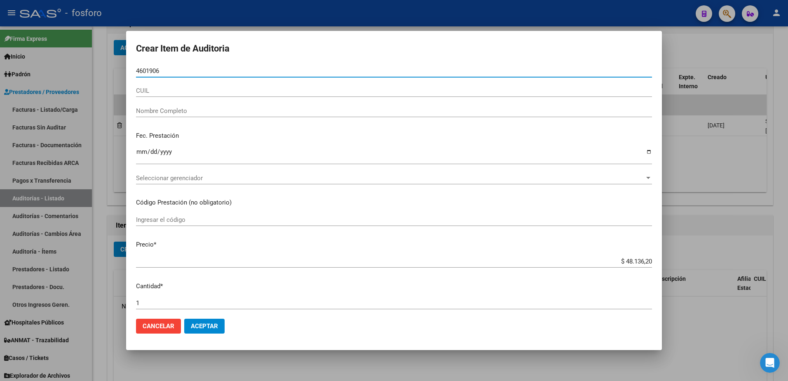
type input "46019065"
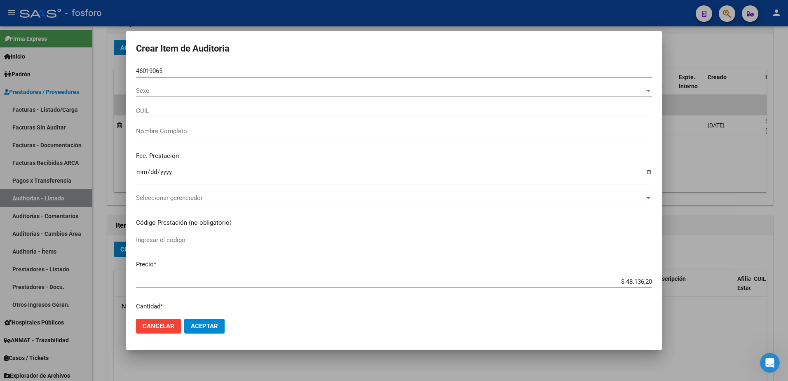
type input "27460190652"
type input "[PERSON_NAME] [PERSON_NAME]"
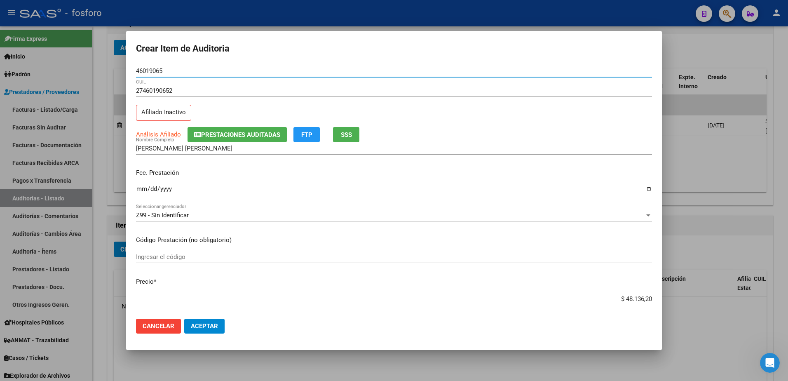
type input "46019065"
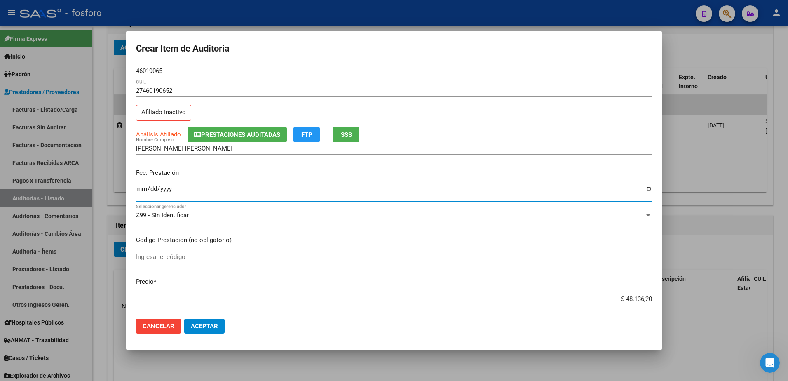
click at [141, 187] on input "Ingresar la fecha" at bounding box center [394, 192] width 516 height 13
type input "[DATE]"
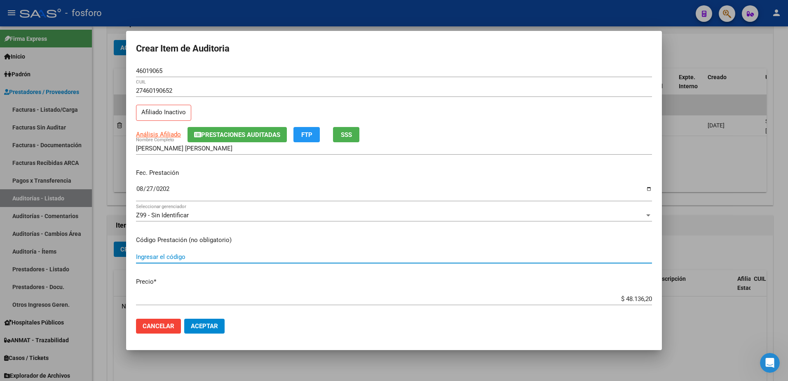
click at [167, 258] on input "Ingresar el código" at bounding box center [394, 256] width 516 height 7
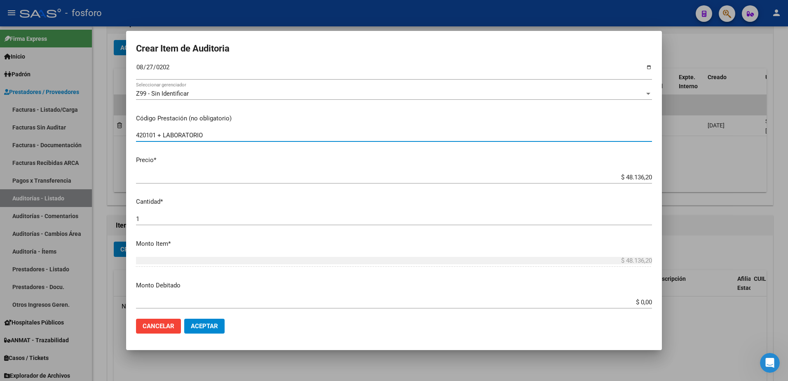
scroll to position [124, 0]
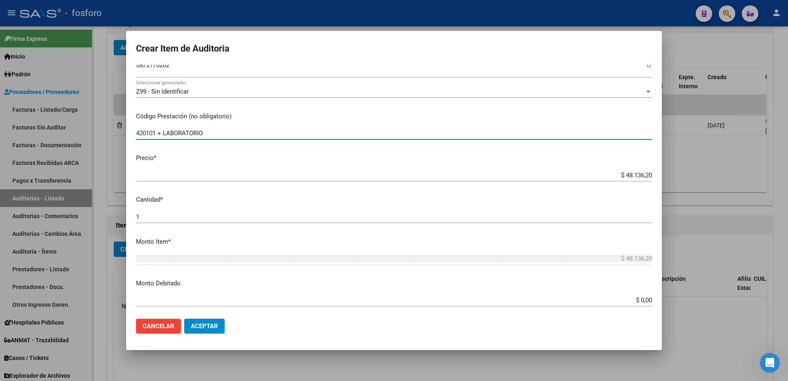
type input "420101 + LABORATORIO"
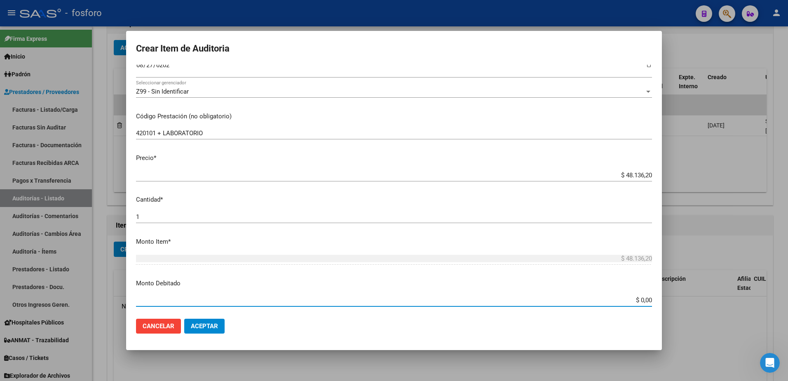
click at [639, 299] on input "$ 0,00" at bounding box center [394, 299] width 516 height 7
click at [638, 302] on input "$ 0,00" at bounding box center [394, 299] width 516 height 7
type input "$ 10.000,00"
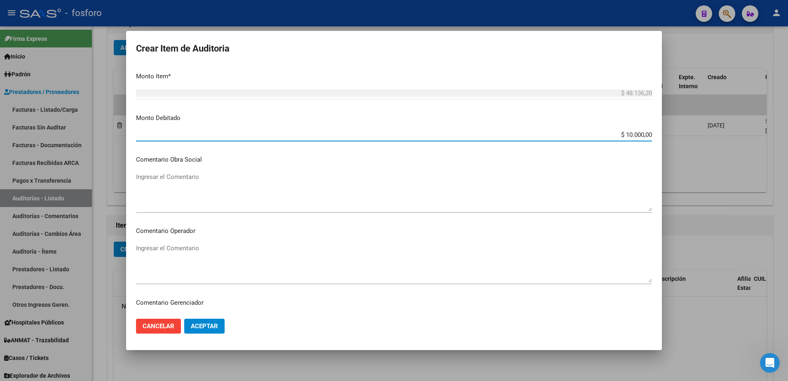
scroll to position [330, 0]
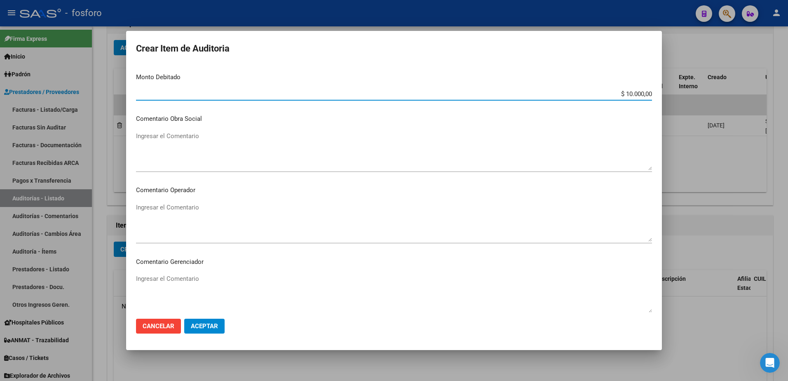
click at [158, 212] on textarea "Ingresar el Comentario" at bounding box center [394, 222] width 516 height 39
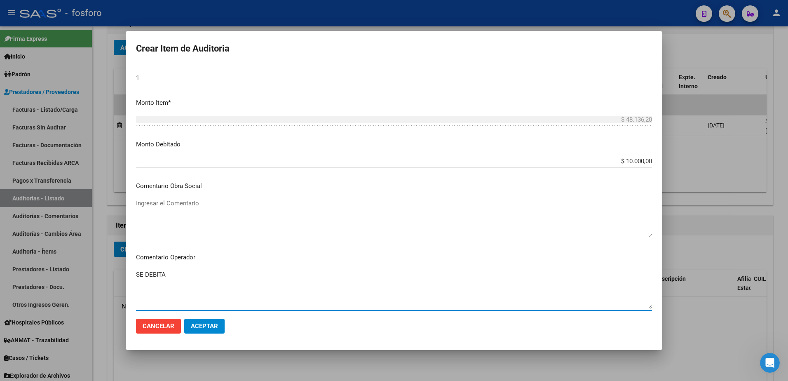
scroll to position [124, 0]
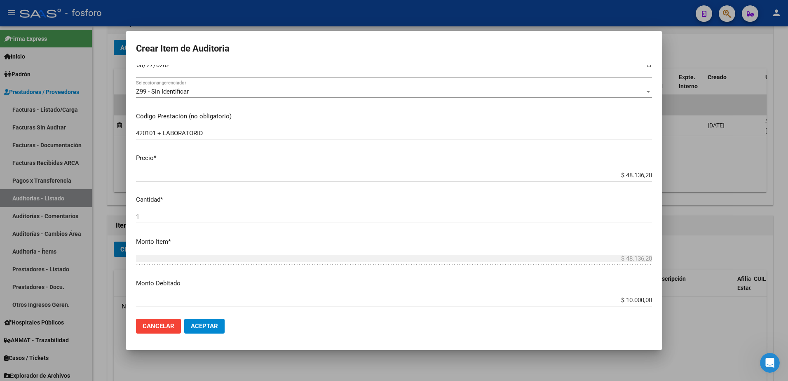
type textarea "SE DEBITA"
click at [228, 134] on input "420101 + LABORATORIO" at bounding box center [394, 132] width 516 height 7
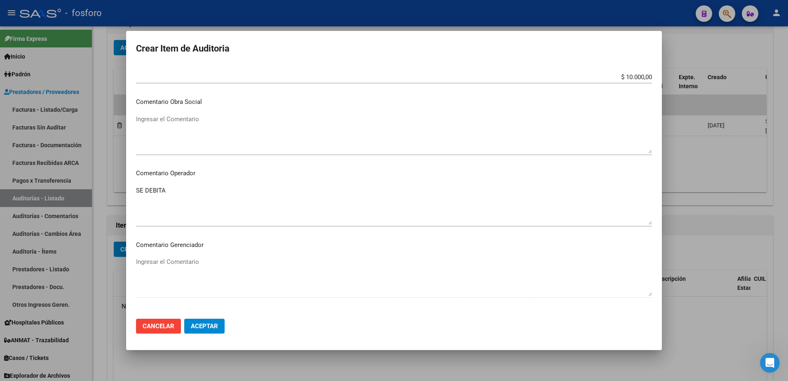
scroll to position [371, 0]
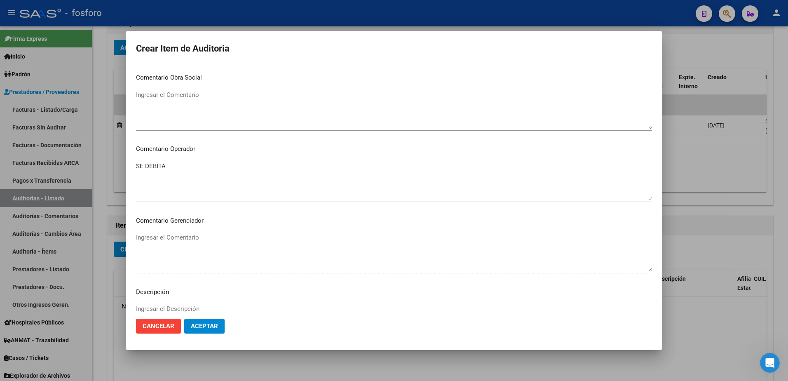
type input "420101 + LABORATORIO, CODIGOS EN DETALLE ADJUNTO."
click at [188, 172] on textarea "SE DEBITA" at bounding box center [394, 181] width 516 height 39
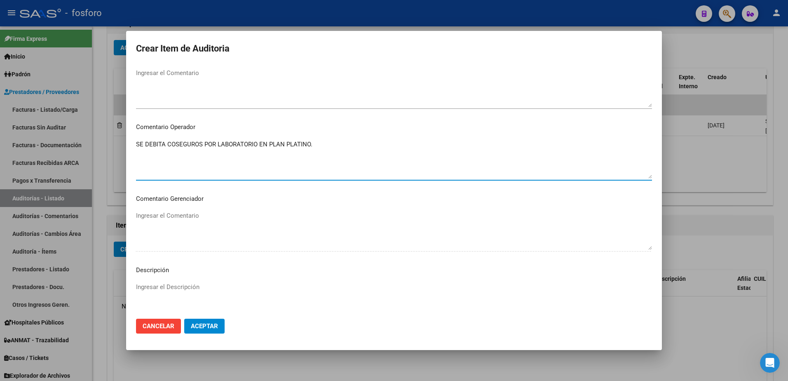
scroll to position [454, 0]
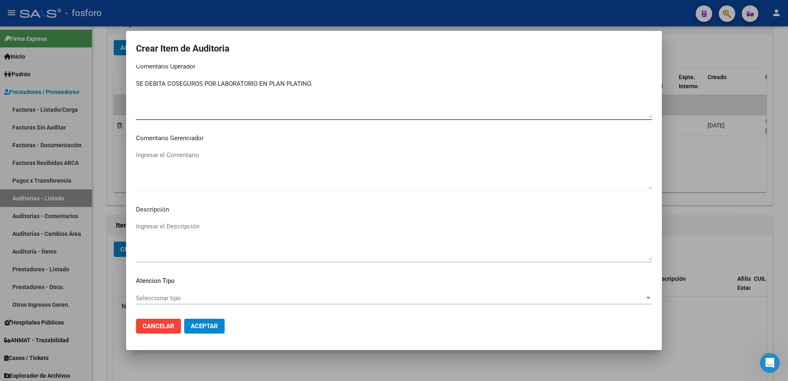
type textarea "SE DEBITA COSEGUROS POR LABORATORIO EN PLAN PLATINO."
click at [169, 295] on span "Seleccionar tipo" at bounding box center [390, 297] width 509 height 7
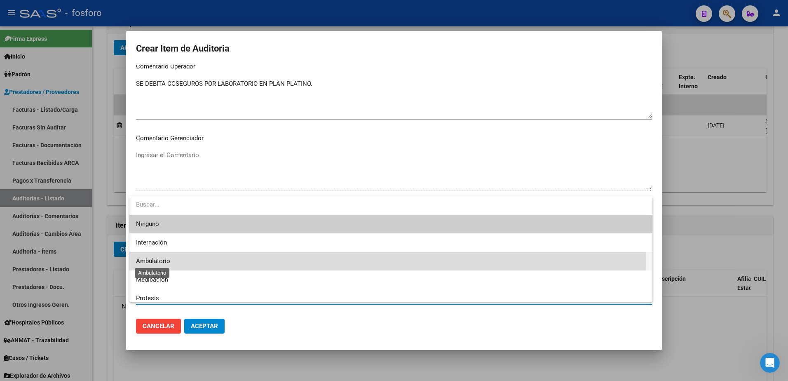
click at [167, 261] on span "Ambulatorio" at bounding box center [153, 260] width 34 height 7
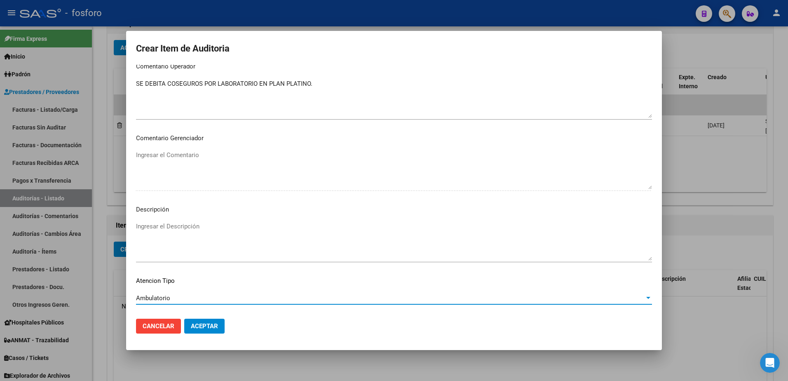
scroll to position [495, 0]
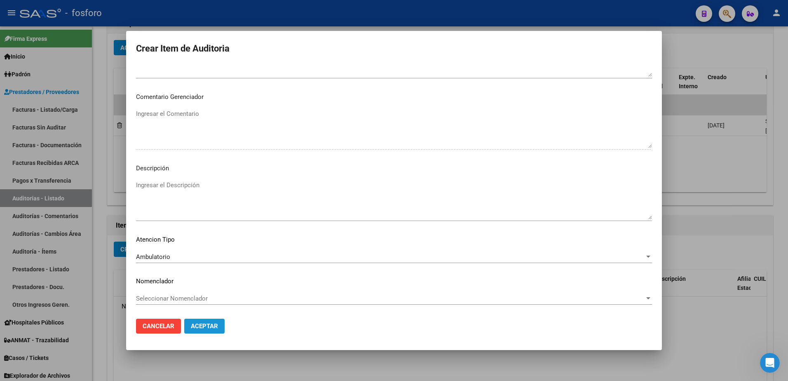
click at [210, 322] on span "Aceptar" at bounding box center [204, 325] width 27 height 7
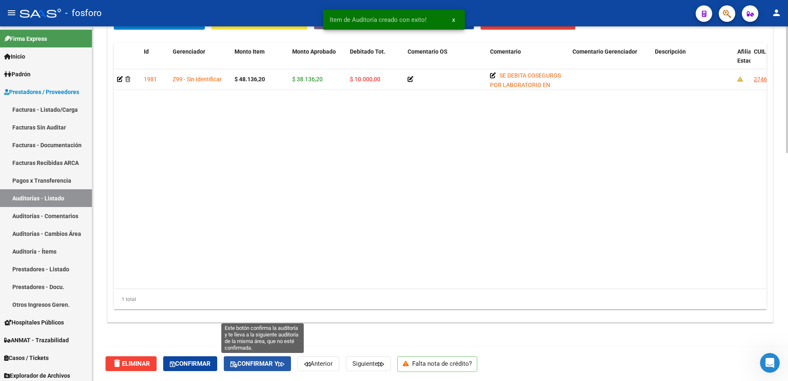
click at [280, 363] on span "Confirmar y" at bounding box center [258, 363] width 54 height 7
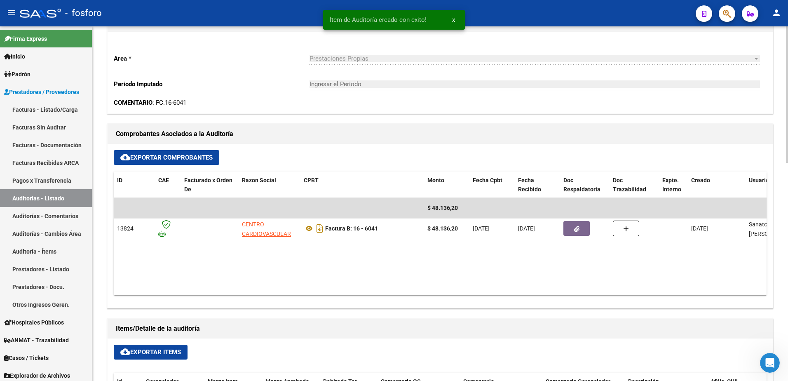
scroll to position [0, 0]
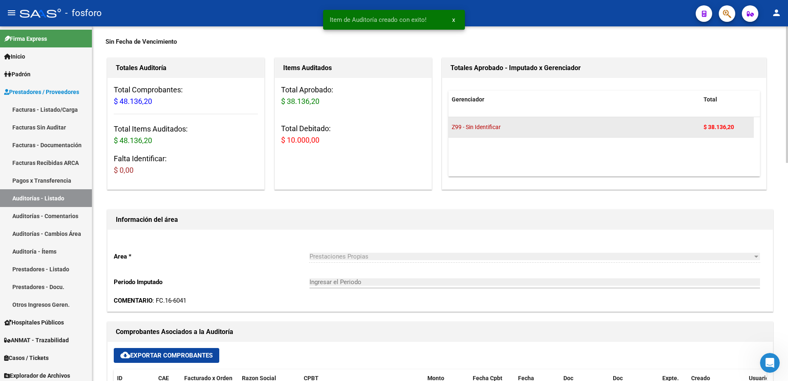
type input "202510"
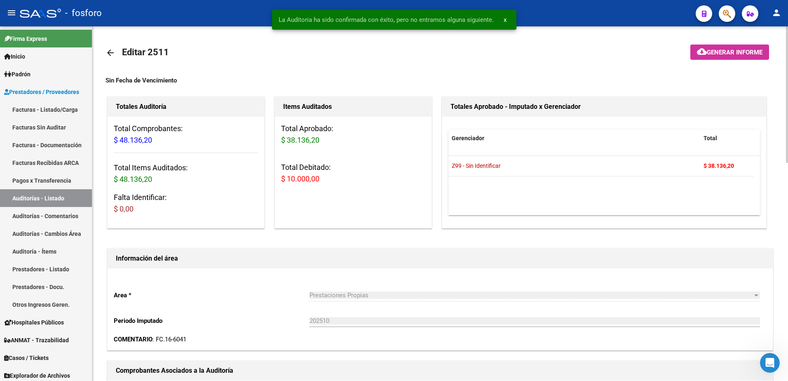
click at [713, 56] on button "cloud_download Generar informe" at bounding box center [730, 52] width 79 height 15
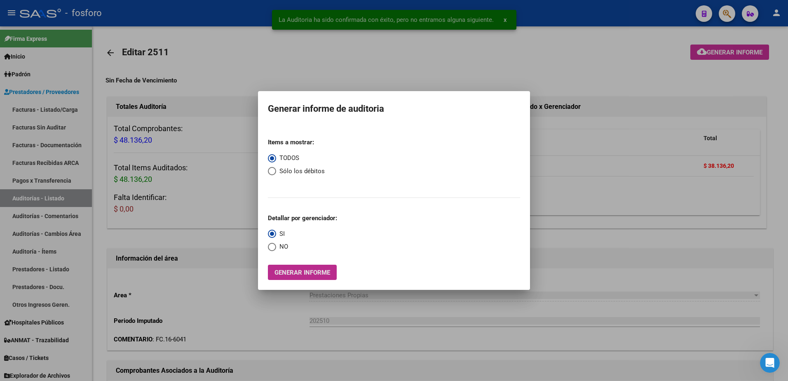
click at [290, 269] on span "Generar informe" at bounding box center [303, 272] width 56 height 7
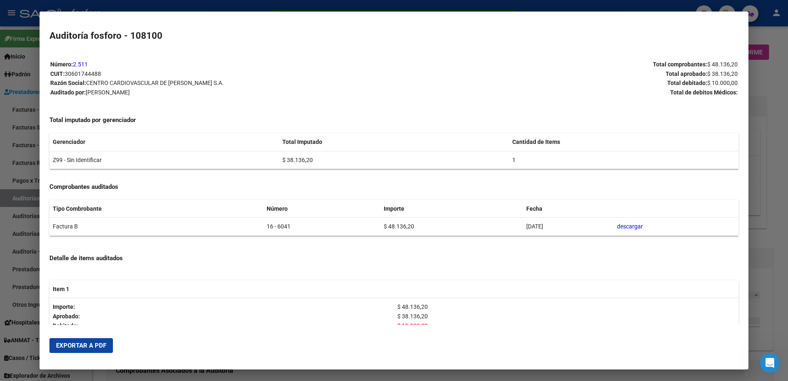
drag, startPoint x: 57, startPoint y: 343, endPoint x: 81, endPoint y: 323, distance: 31.0
click at [58, 342] on span "Exportar a PDF" at bounding box center [81, 345] width 50 height 7
click at [11, 97] on div at bounding box center [394, 190] width 788 height 381
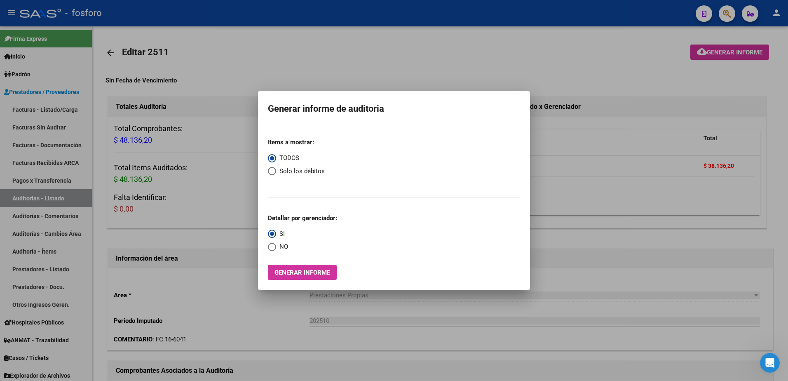
click at [563, 208] on div at bounding box center [394, 190] width 788 height 381
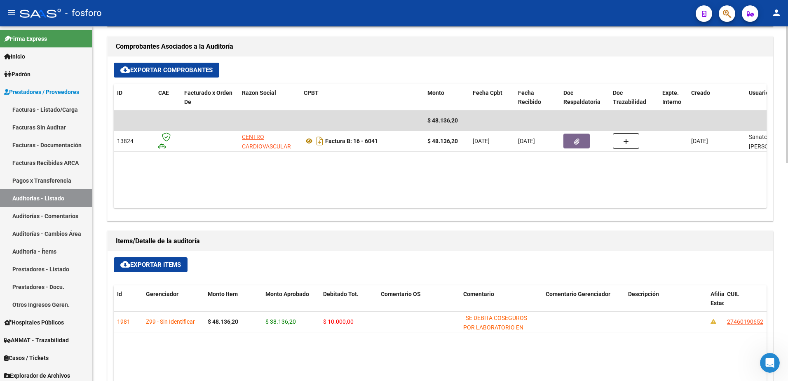
scroll to position [495, 0]
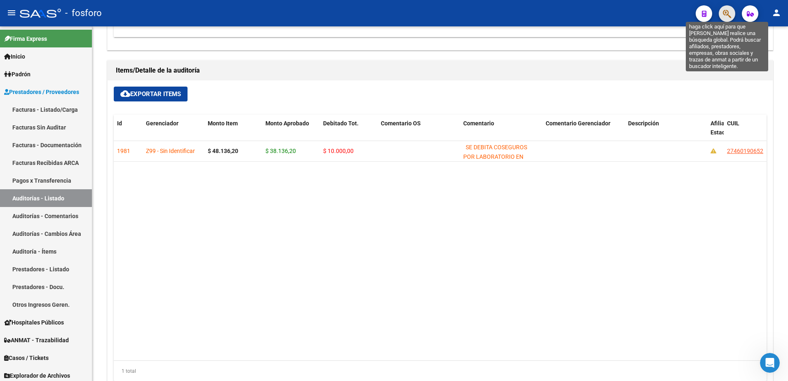
click at [730, 17] on icon "button" at bounding box center [727, 13] width 8 height 9
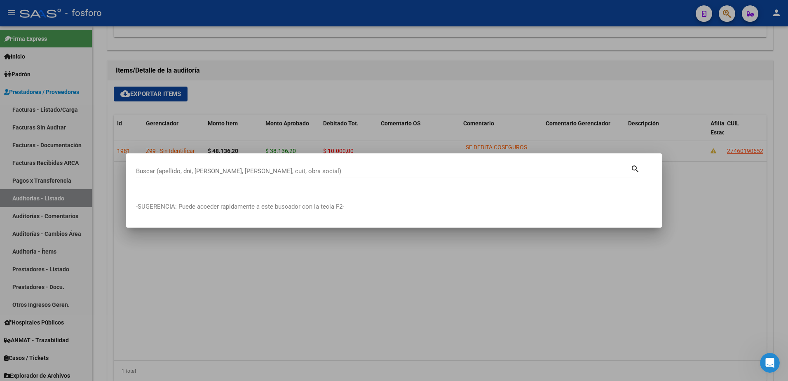
click at [47, 109] on div at bounding box center [394, 190] width 788 height 381
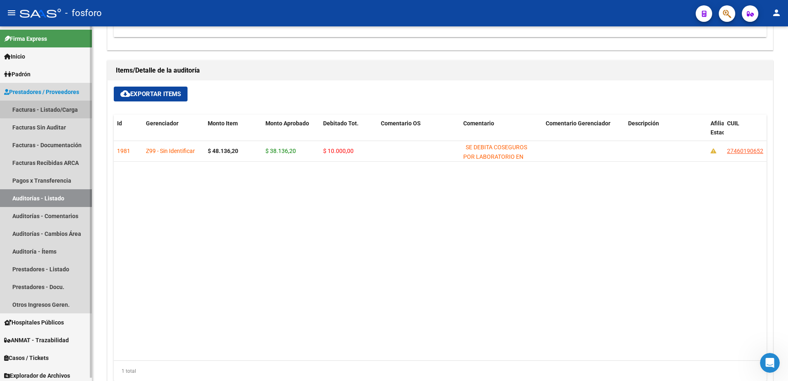
click at [49, 109] on link "Facturas - Listado/Carga" at bounding box center [46, 110] width 92 height 18
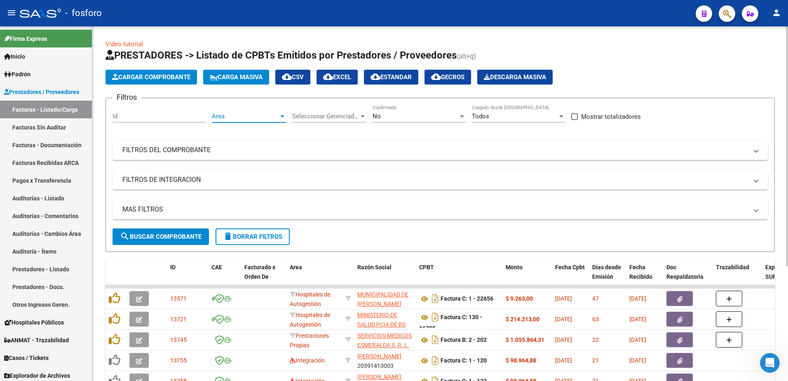
click at [284, 116] on div at bounding box center [282, 116] width 4 height 2
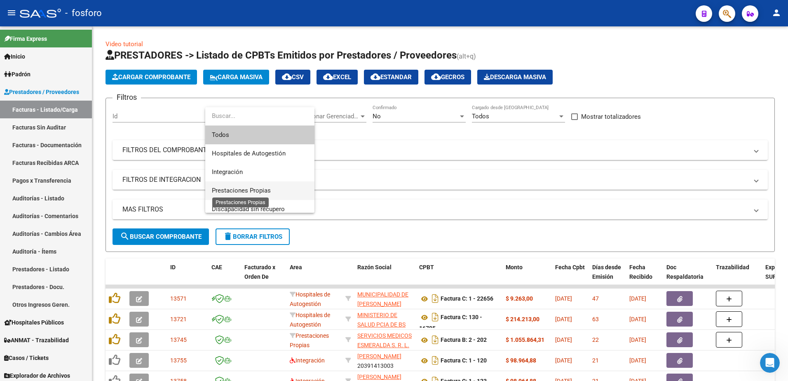
click at [266, 189] on span "Prestaciones Propias" at bounding box center [241, 190] width 59 height 7
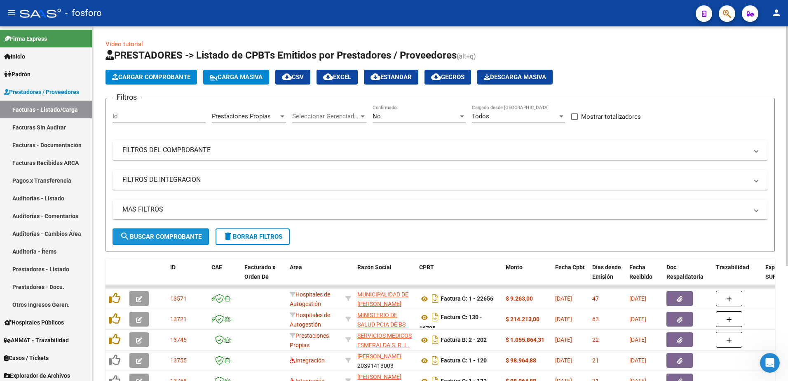
click at [167, 240] on span "search Buscar Comprobante" at bounding box center [161, 236] width 82 height 7
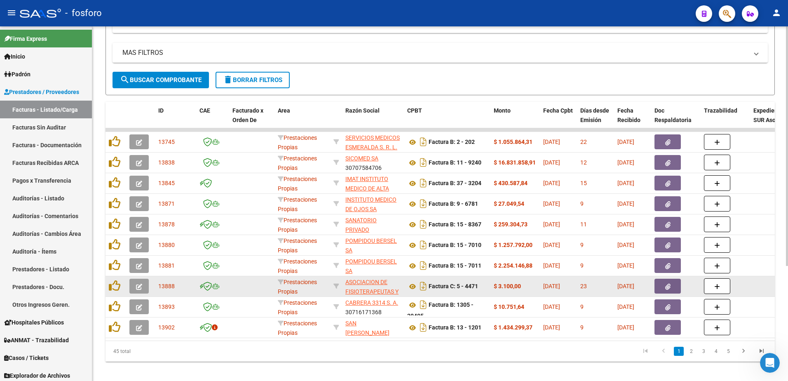
scroll to position [170, 0]
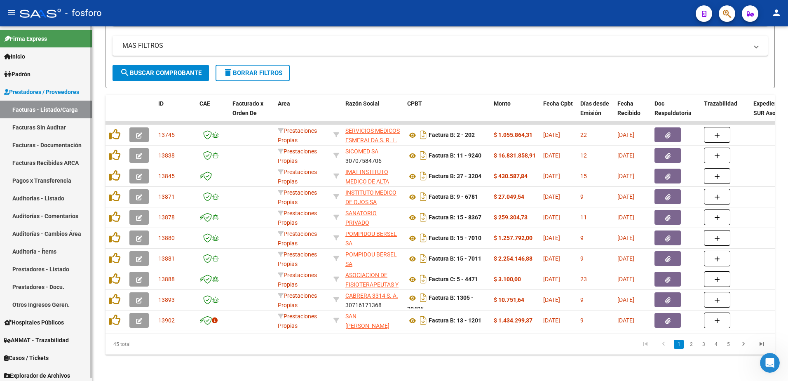
click at [68, 128] on link "Facturas Sin Auditar" at bounding box center [46, 127] width 92 height 18
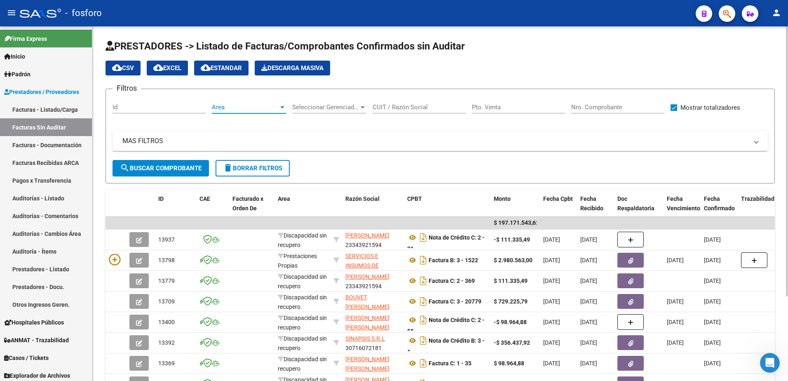
click at [283, 108] on div at bounding box center [282, 107] width 4 height 2
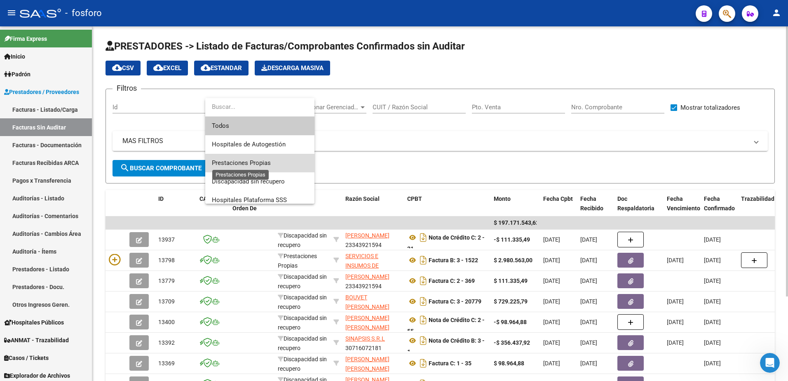
drag, startPoint x: 252, startPoint y: 163, endPoint x: 240, endPoint y: 161, distance: 12.5
click at [248, 162] on span "Prestaciones Propias" at bounding box center [241, 162] width 59 height 7
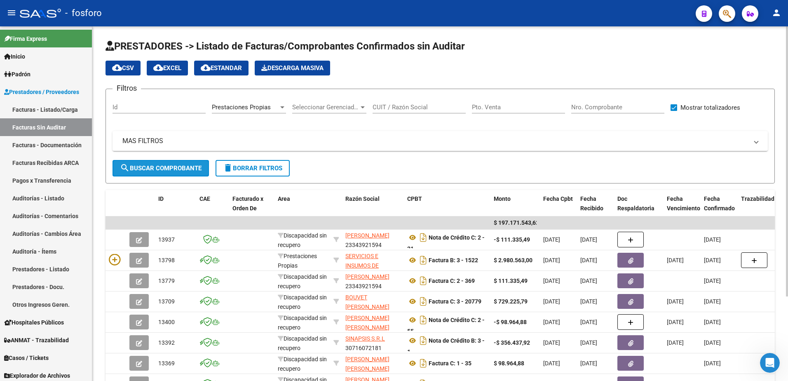
click at [164, 165] on span "search Buscar Comprobante" at bounding box center [161, 168] width 82 height 7
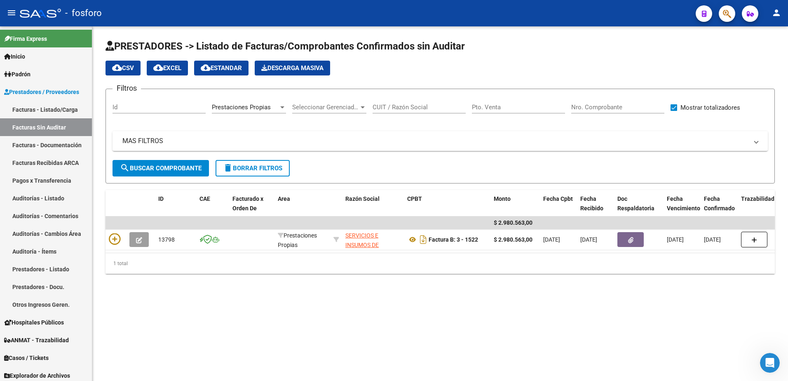
click at [722, 13] on button "button" at bounding box center [727, 13] width 16 height 16
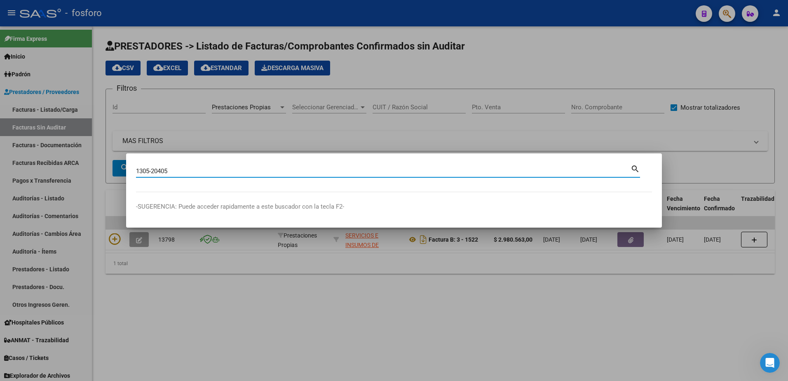
type input "1305-20405"
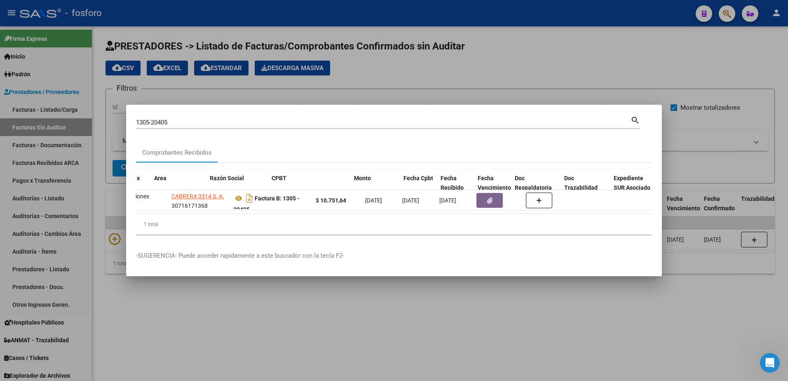
scroll to position [0, 181]
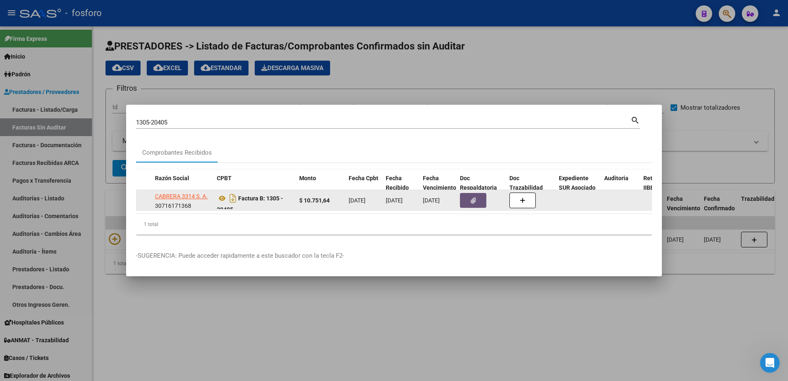
click at [482, 200] on button "button" at bounding box center [473, 200] width 26 height 15
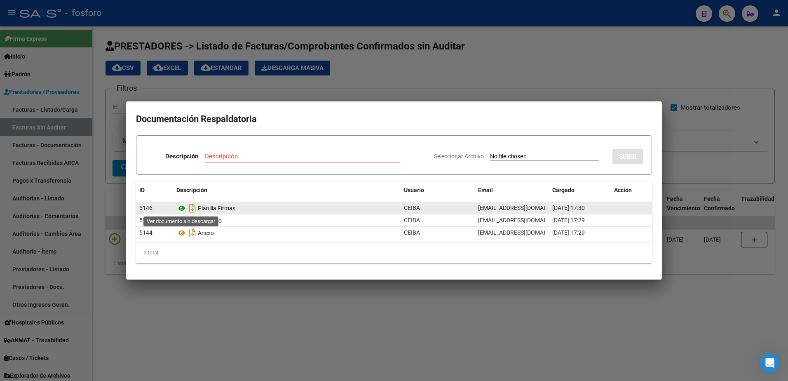
click at [181, 208] on icon at bounding box center [181, 208] width 11 height 10
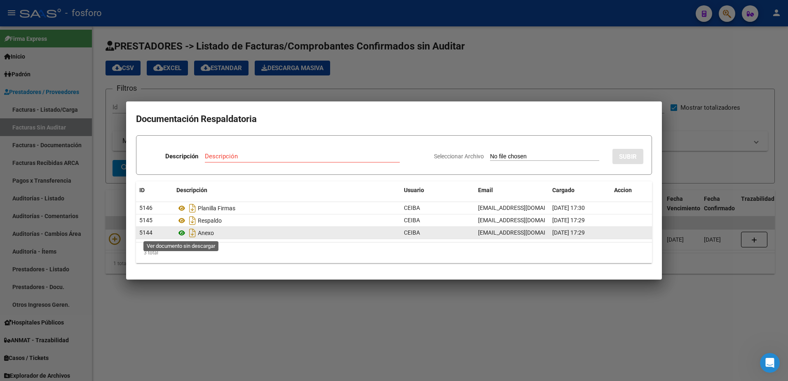
click at [181, 234] on icon at bounding box center [181, 233] width 11 height 10
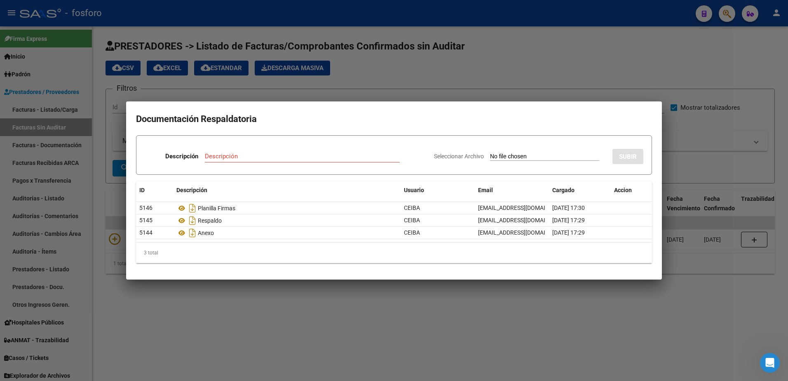
click at [99, 172] on div at bounding box center [394, 190] width 788 height 381
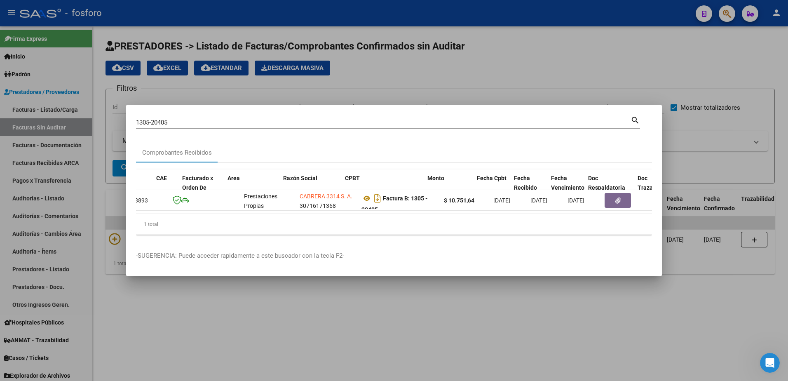
scroll to position [0, 0]
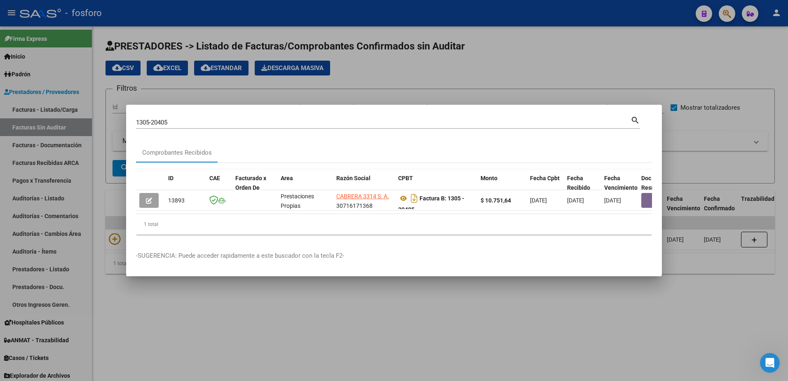
click at [211, 320] on div at bounding box center [394, 190] width 788 height 381
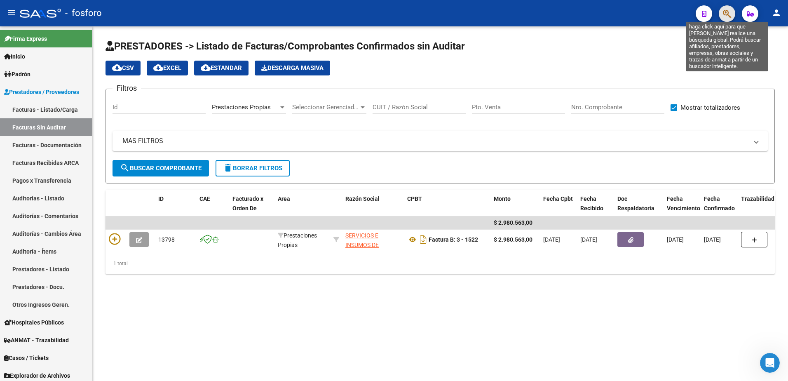
click at [725, 17] on icon "button" at bounding box center [727, 13] width 8 height 9
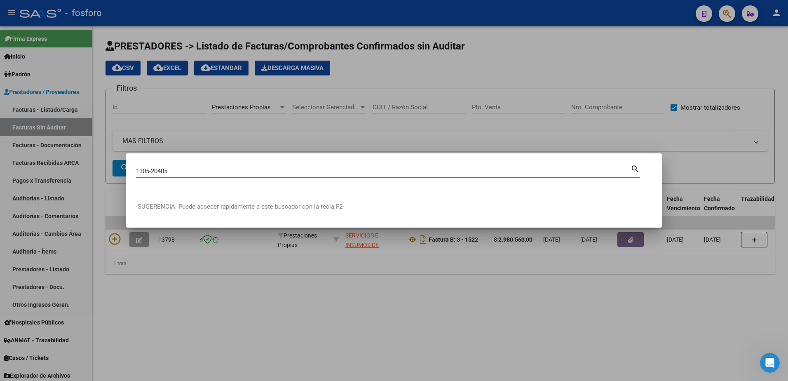
type input "1305-20405"
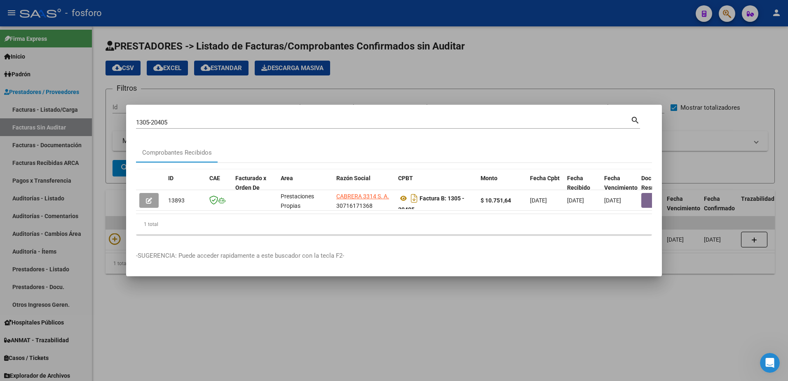
click at [141, 210] on datatable-body "13893 Prestaciones Propias [PERSON_NAME] 3314 S. A. 30716171368 Factura B: 1305…" at bounding box center [394, 202] width 516 height 24
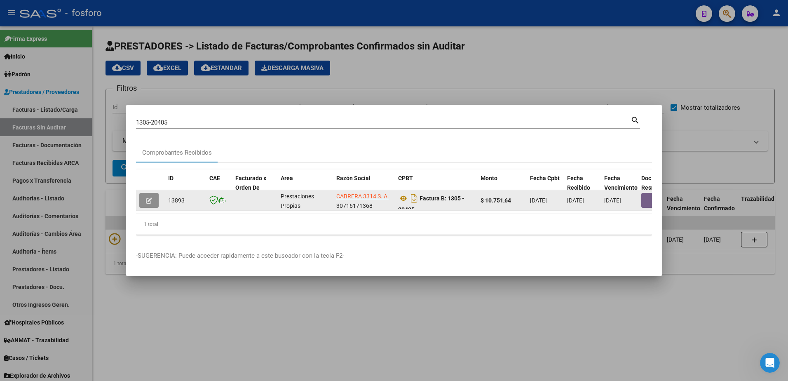
click at [146, 198] on button "button" at bounding box center [148, 200] width 19 height 15
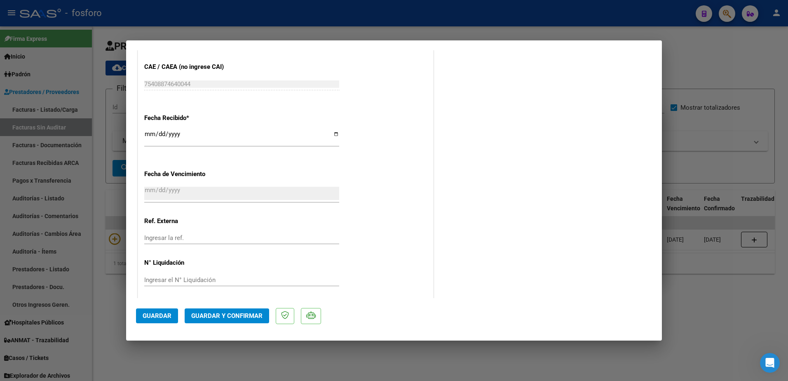
scroll to position [428, 0]
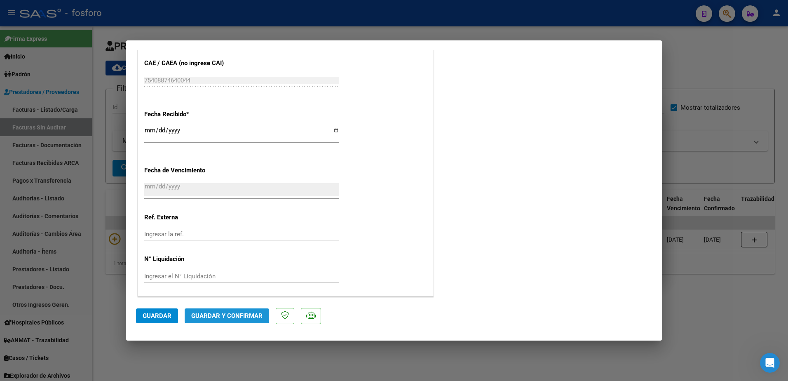
click at [230, 314] on span "Guardar y Confirmar" at bounding box center [226, 315] width 71 height 7
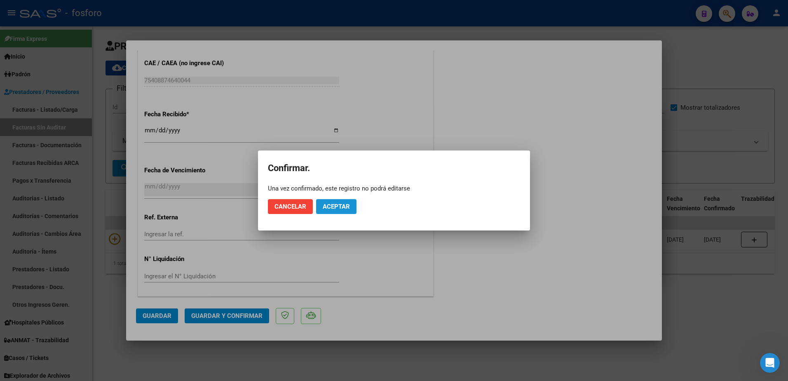
click at [335, 207] on span "Aceptar" at bounding box center [336, 206] width 27 height 7
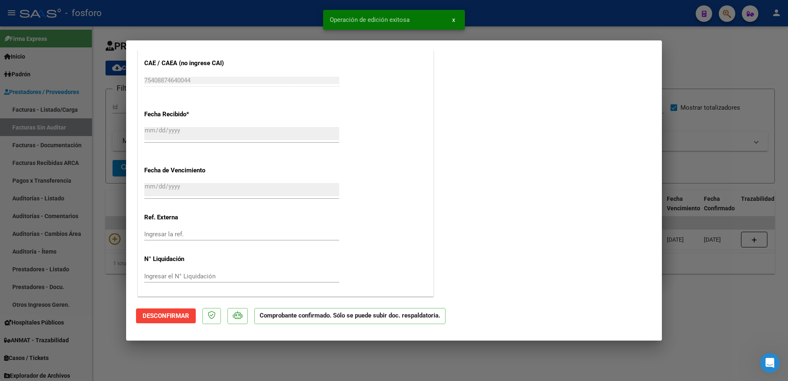
click at [82, 140] on div at bounding box center [394, 190] width 788 height 381
type input "$ 0,00"
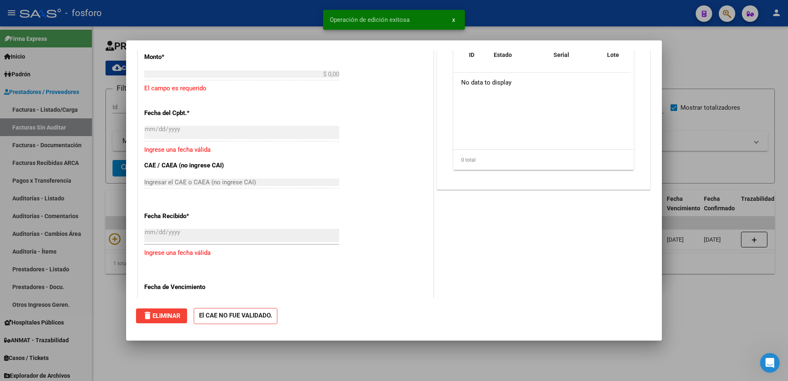
scroll to position [525, 0]
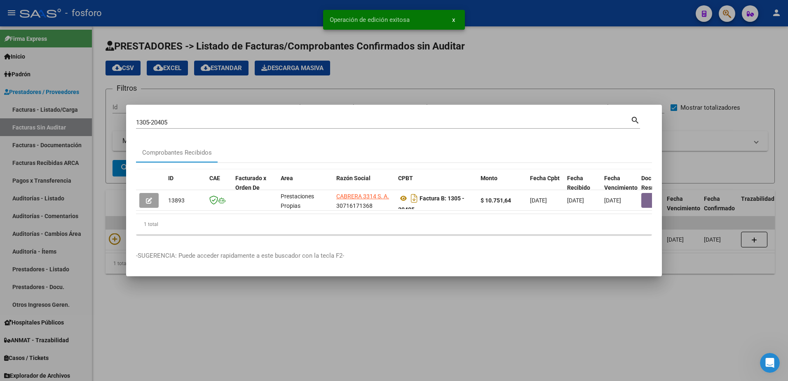
click at [60, 126] on div at bounding box center [394, 190] width 788 height 381
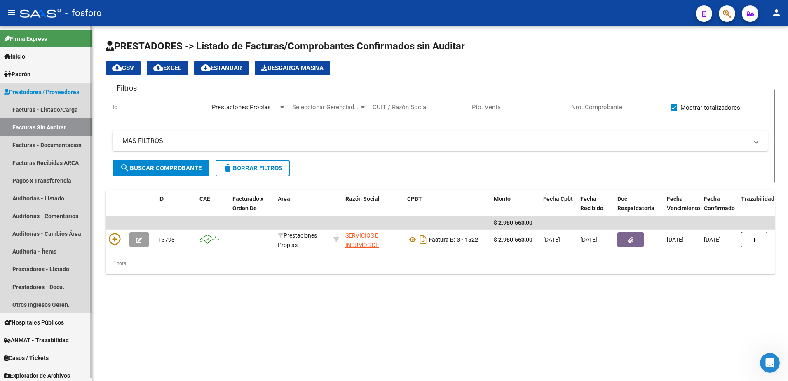
click at [60, 126] on link "Facturas Sin Auditar" at bounding box center [46, 127] width 92 height 18
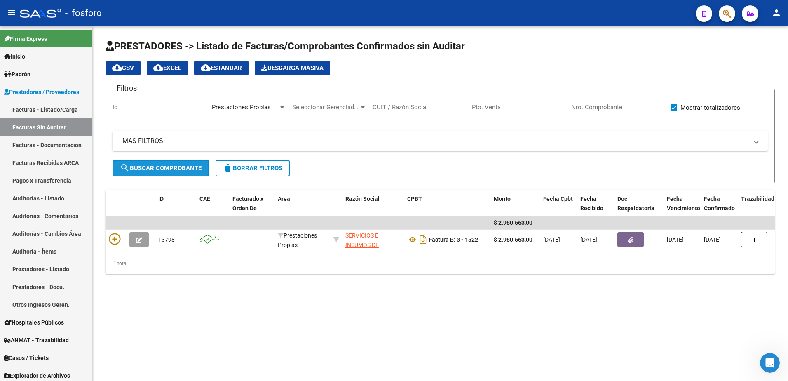
click at [172, 168] on span "search Buscar Comprobante" at bounding box center [161, 168] width 82 height 7
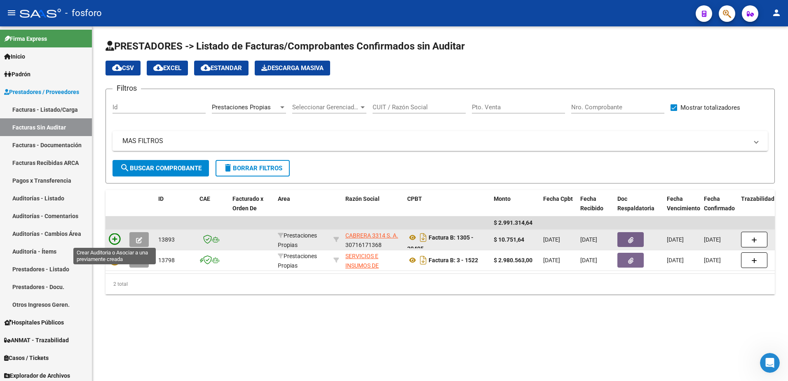
click at [116, 240] on icon at bounding box center [115, 239] width 12 height 12
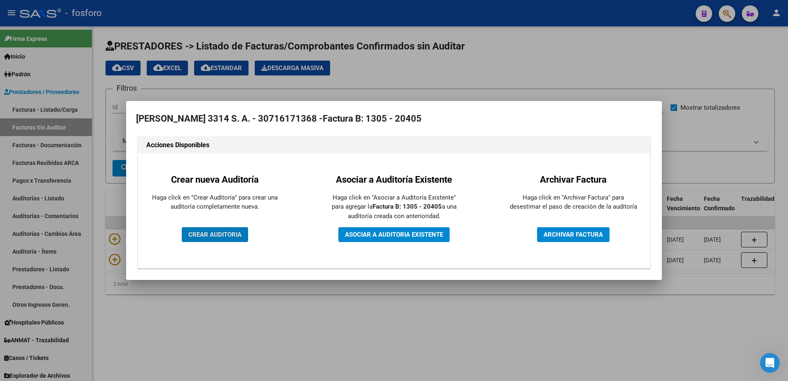
click at [198, 231] on span "CREAR AUDITORIA" at bounding box center [214, 234] width 53 height 7
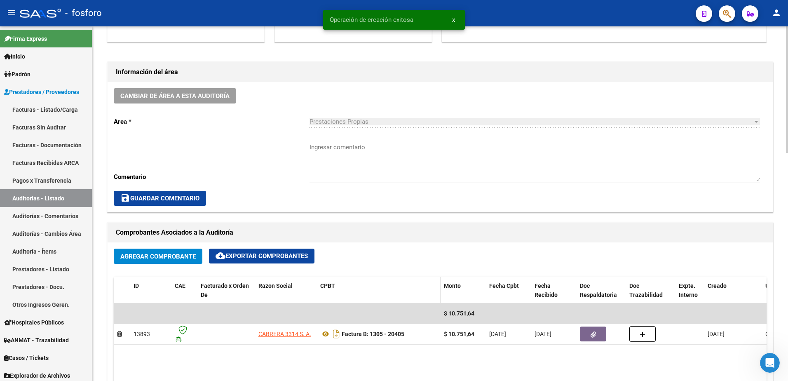
scroll to position [206, 0]
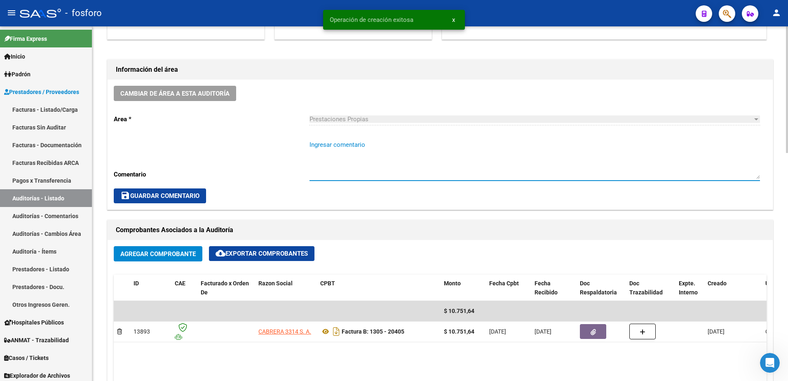
click at [343, 154] on textarea "Ingresar comentario" at bounding box center [535, 159] width 451 height 39
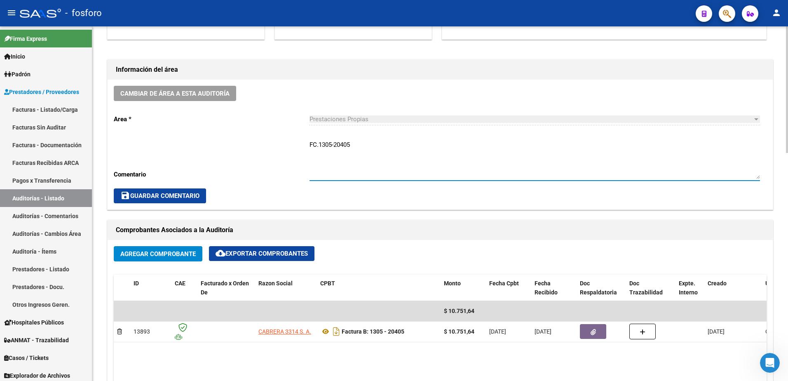
type textarea "FC.1305-20405"
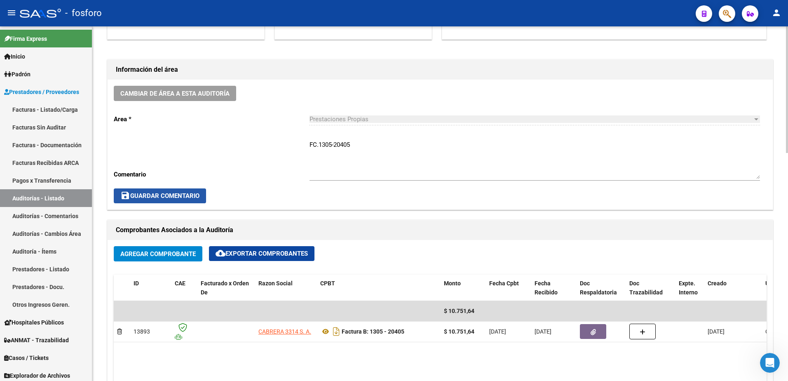
click at [193, 191] on button "save Guardar Comentario" at bounding box center [160, 195] width 92 height 15
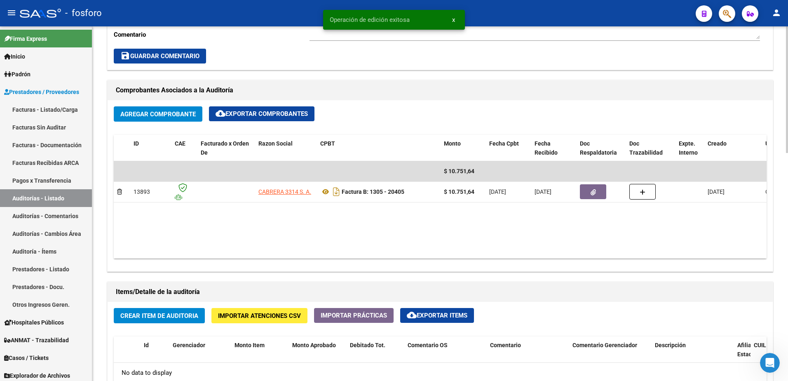
scroll to position [371, 0]
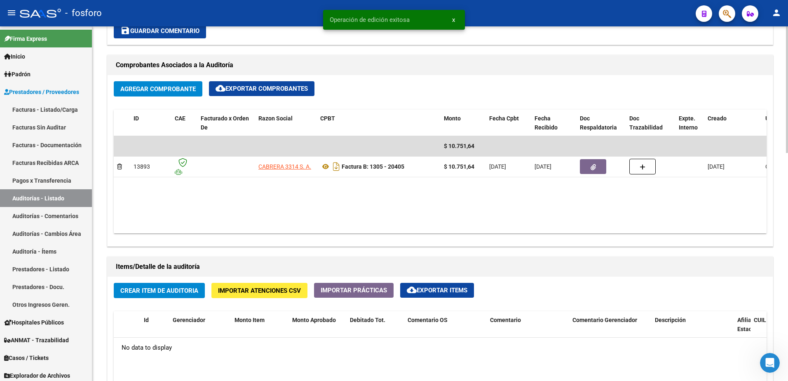
click at [141, 284] on button "Crear Item de Auditoria" at bounding box center [159, 290] width 91 height 15
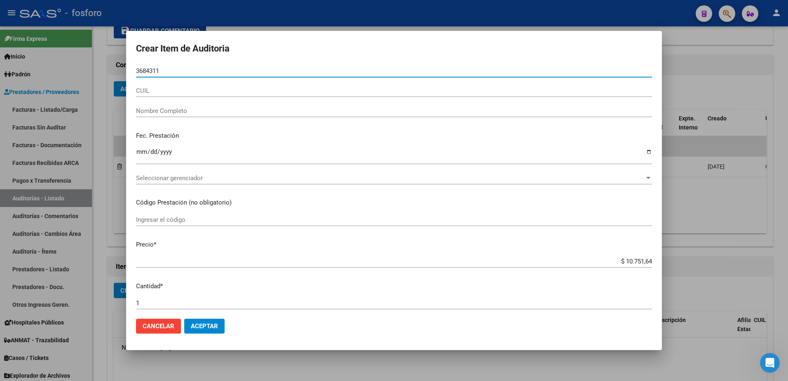
type input "36843117"
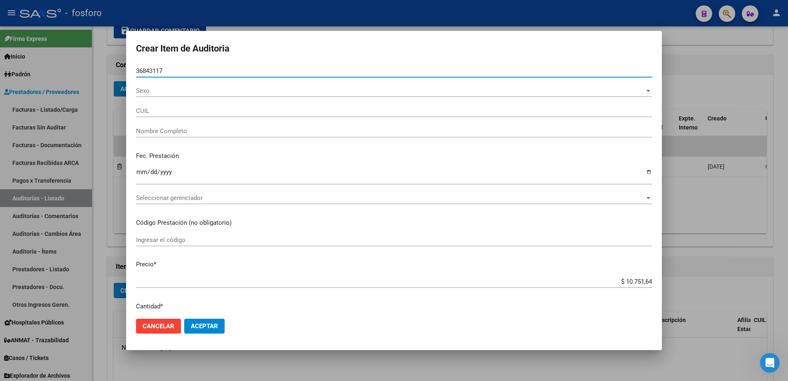
type input "27368431171"
type input "[PERSON_NAME] [PERSON_NAME]"
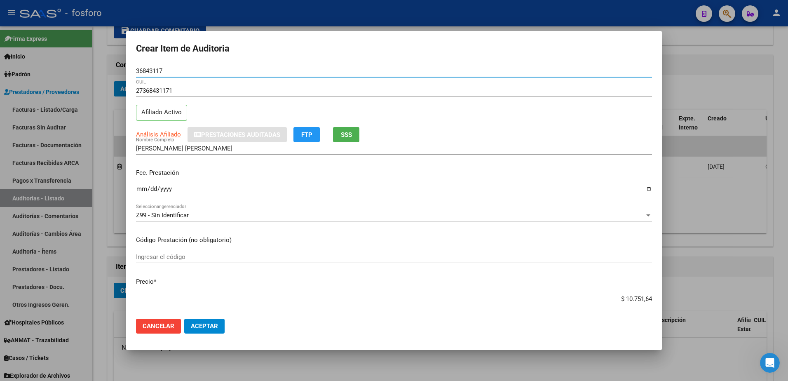
type input "36843117"
click at [140, 189] on input "Ingresar la fecha" at bounding box center [394, 192] width 516 height 13
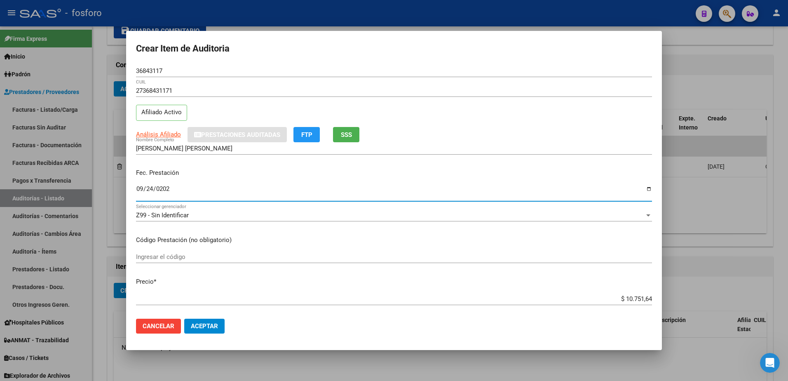
type input "[DATE]"
click at [163, 252] on div "Ingresar el código" at bounding box center [394, 257] width 516 height 12
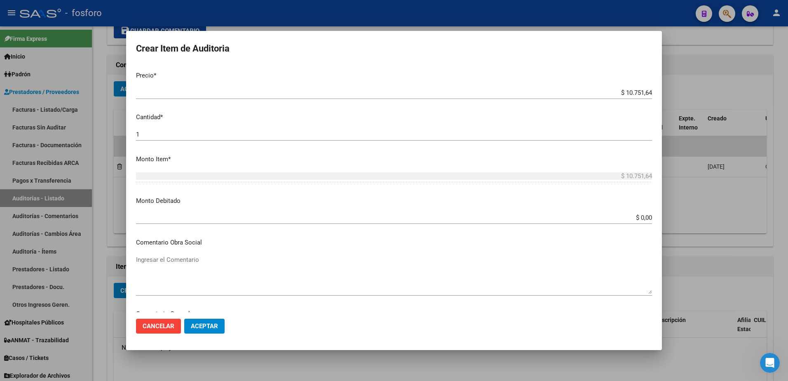
scroll to position [247, 0]
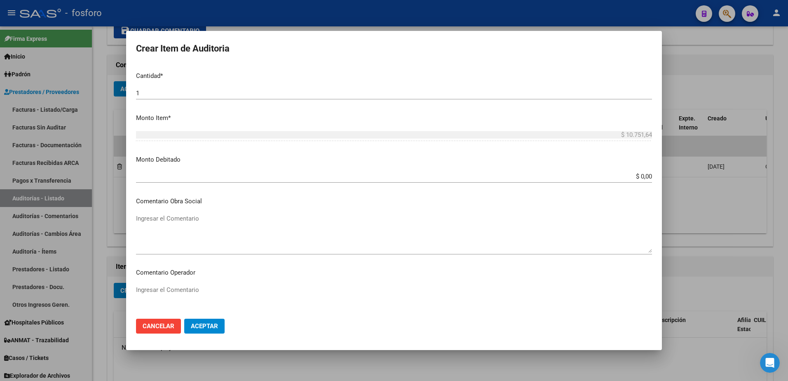
type input "420101/ 170101- DEMAS AFILIADOS Y CODIGOS EN DETALLE ADJUNTO"
click at [161, 293] on textarea "Ingresar el Comentario" at bounding box center [394, 304] width 516 height 39
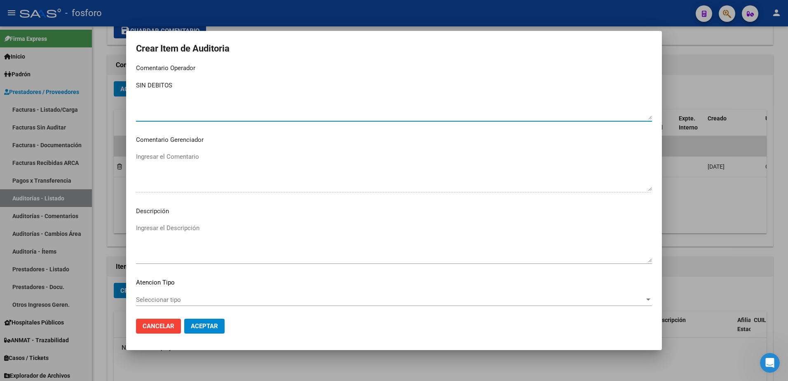
scroll to position [454, 0]
type textarea "SIN DEBITOS"
click at [173, 292] on div "Seleccionar tipo Seleccionar tipo" at bounding box center [394, 298] width 516 height 12
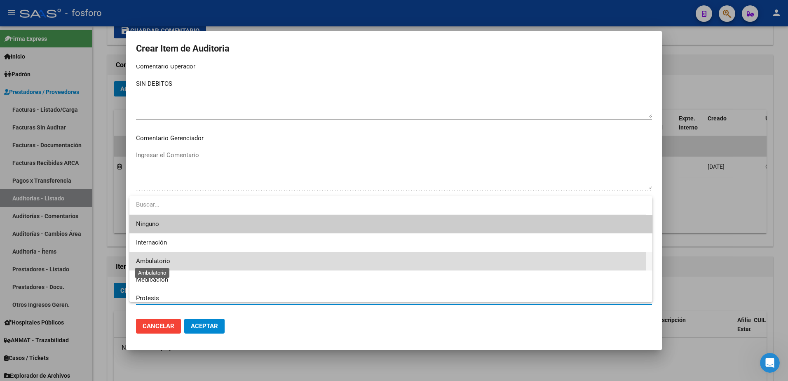
click at [158, 261] on span "Ambulatorio" at bounding box center [153, 260] width 34 height 7
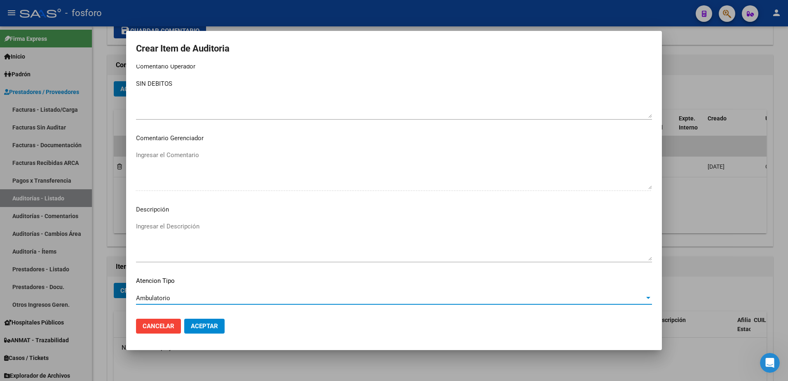
click at [210, 321] on button "Aceptar" at bounding box center [204, 326] width 40 height 15
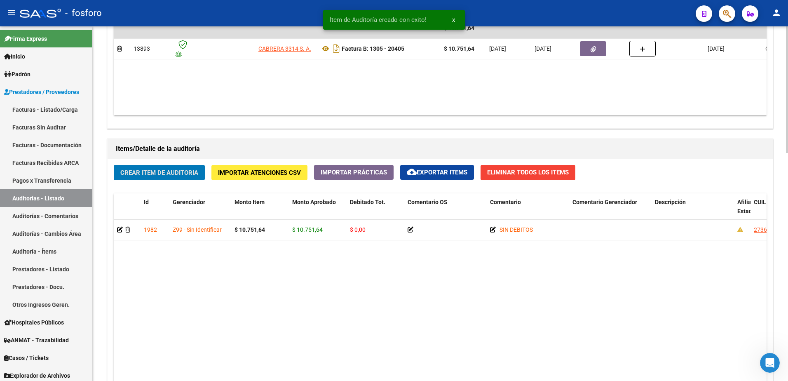
scroll to position [640, 0]
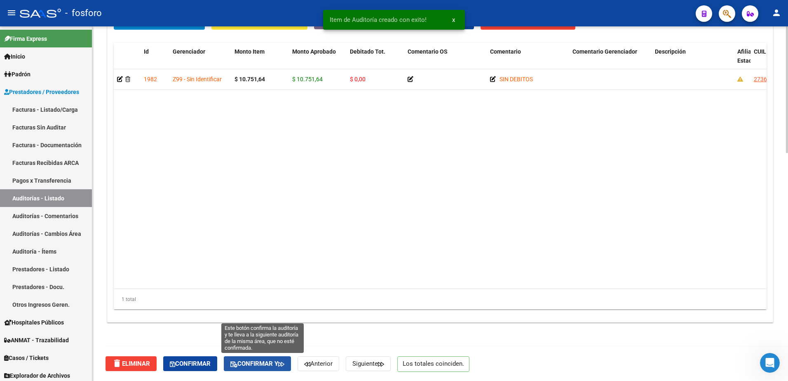
drag, startPoint x: 249, startPoint y: 365, endPoint x: 452, endPoint y: 297, distance: 213.9
click at [250, 365] on span "Confirmar y" at bounding box center [258, 363] width 54 height 7
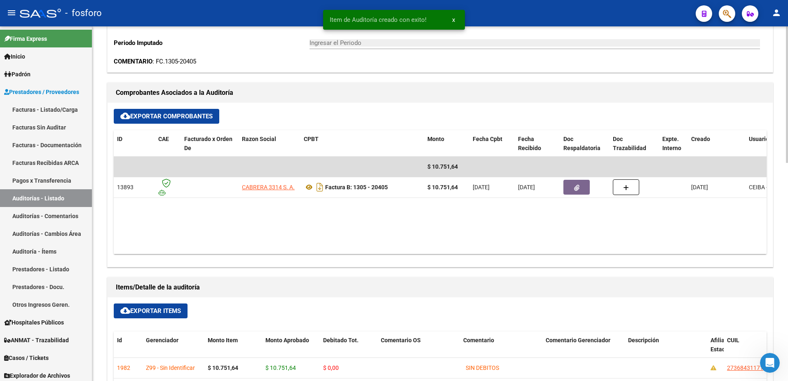
type input "202510"
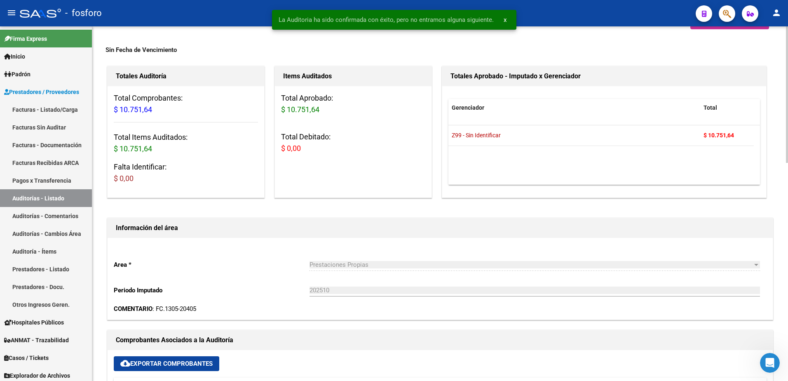
scroll to position [0, 0]
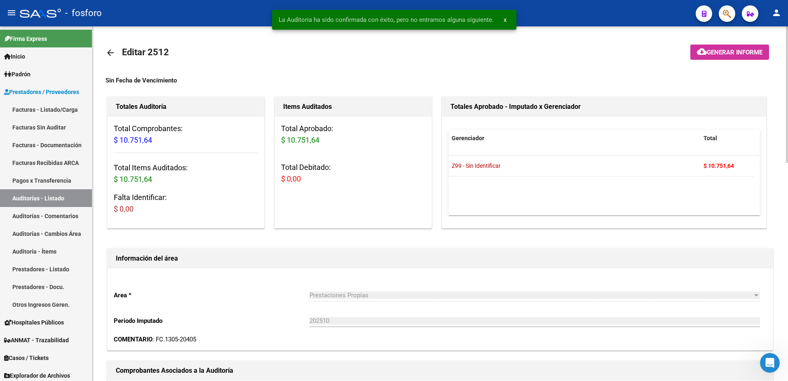
click at [706, 47] on mat-icon "cloud_download" at bounding box center [702, 52] width 10 height 10
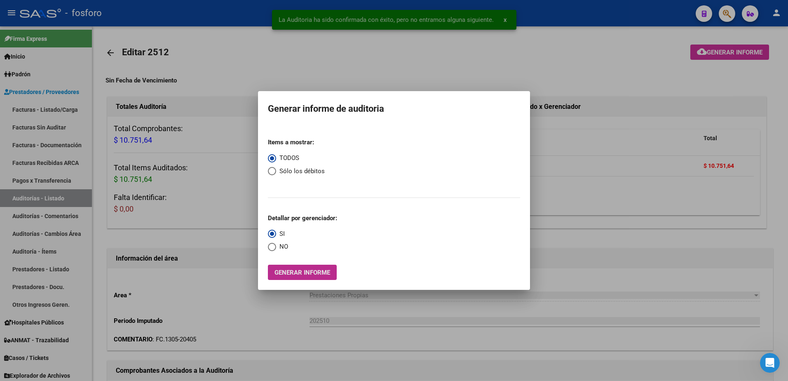
click at [293, 271] on span "Generar informe" at bounding box center [303, 272] width 56 height 7
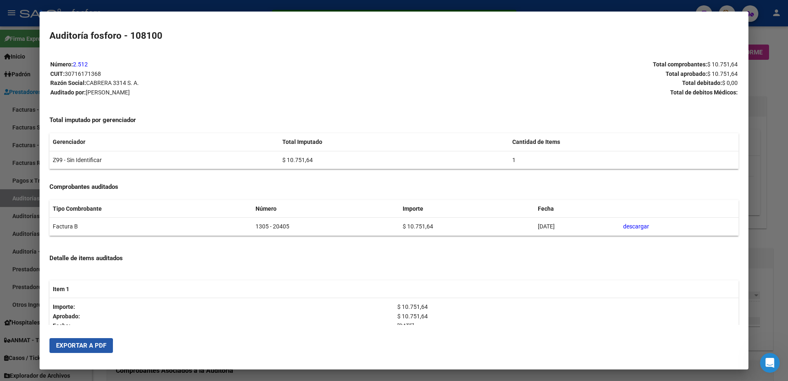
click at [54, 350] on button "Exportar a PDF" at bounding box center [81, 345] width 64 height 15
